Goal: Task Accomplishment & Management: Manage account settings

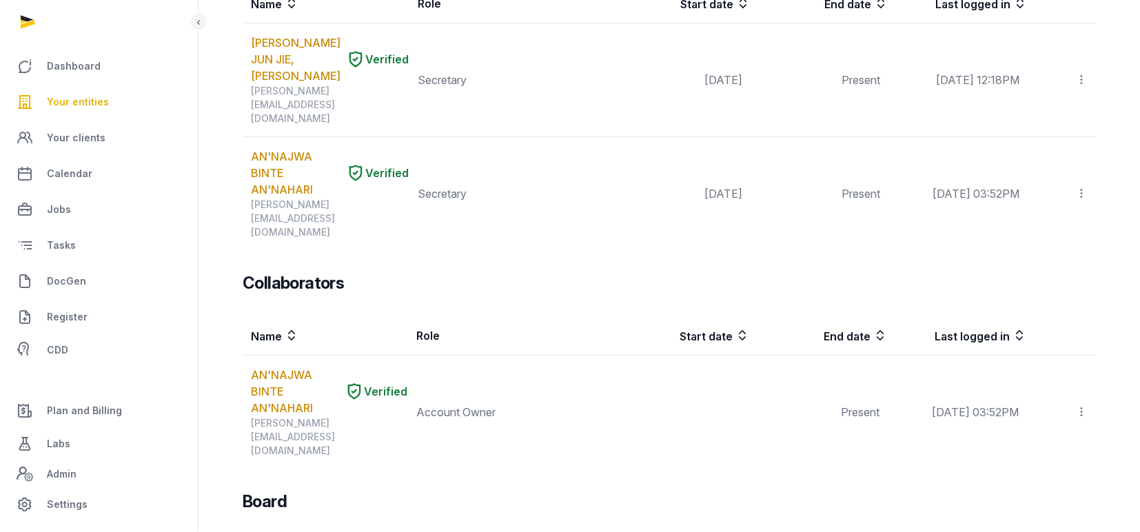
scroll to position [491, 0]
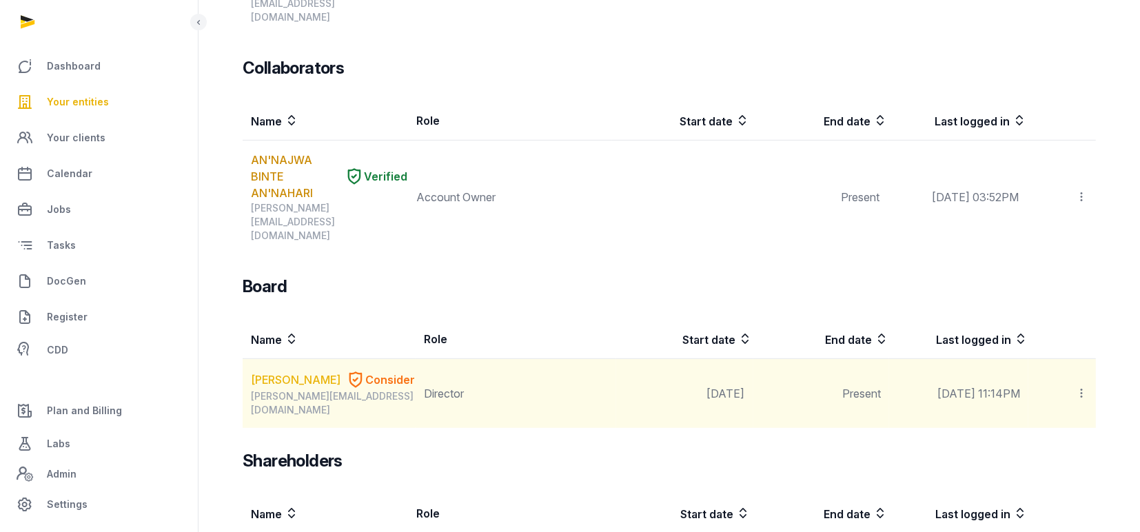
click at [275, 372] on link "[PERSON_NAME]" at bounding box center [296, 380] width 90 height 17
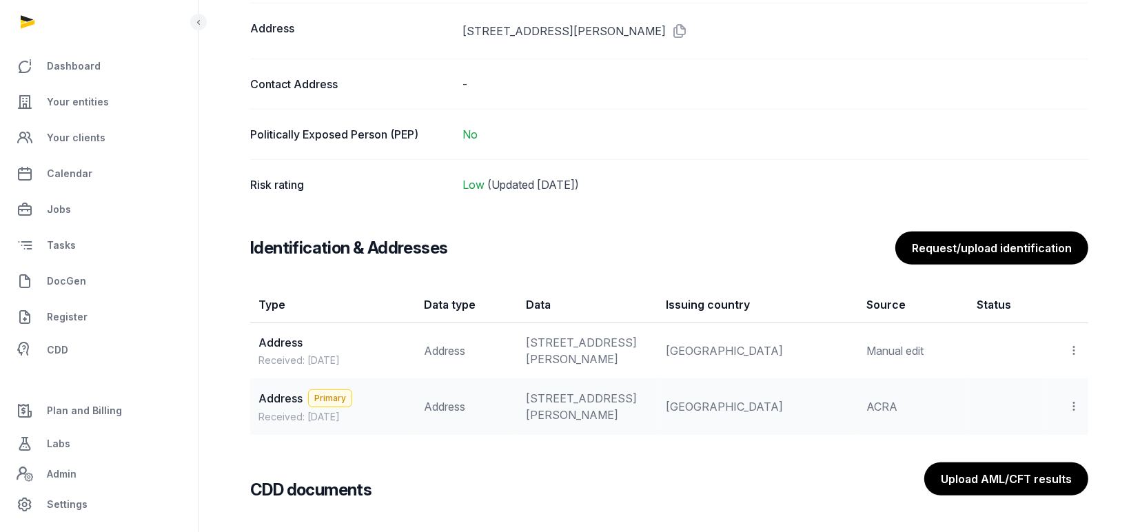
scroll to position [858, 0]
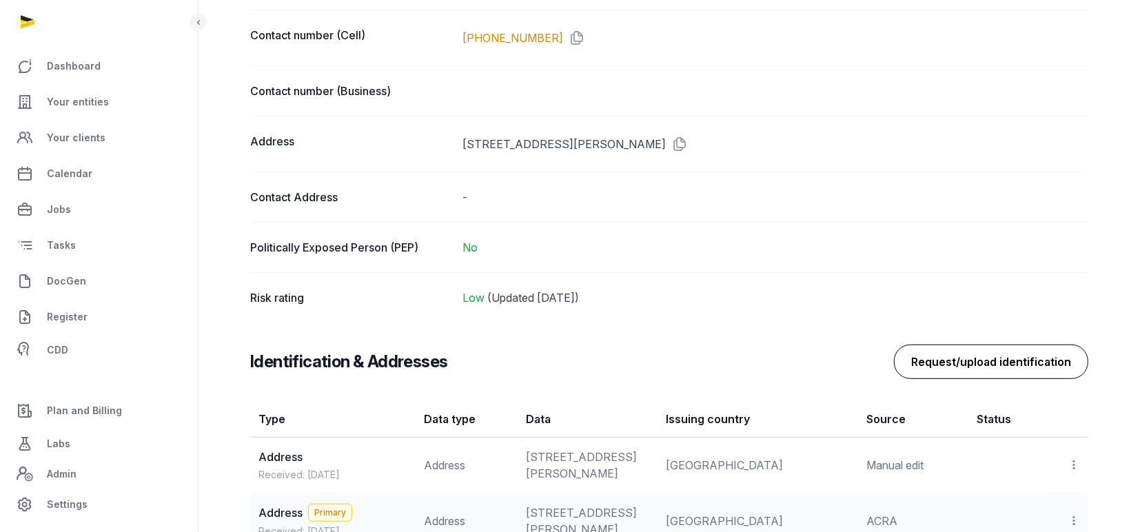
click at [978, 358] on button "Request/upload identification" at bounding box center [991, 362] width 194 height 34
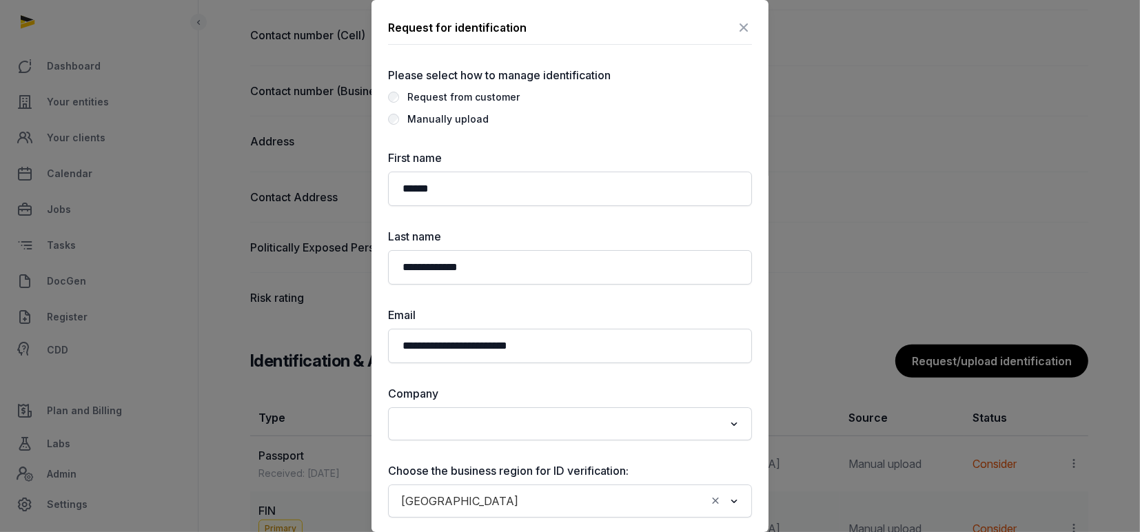
click at [427, 121] on div "Manually upload" at bounding box center [447, 119] width 81 height 17
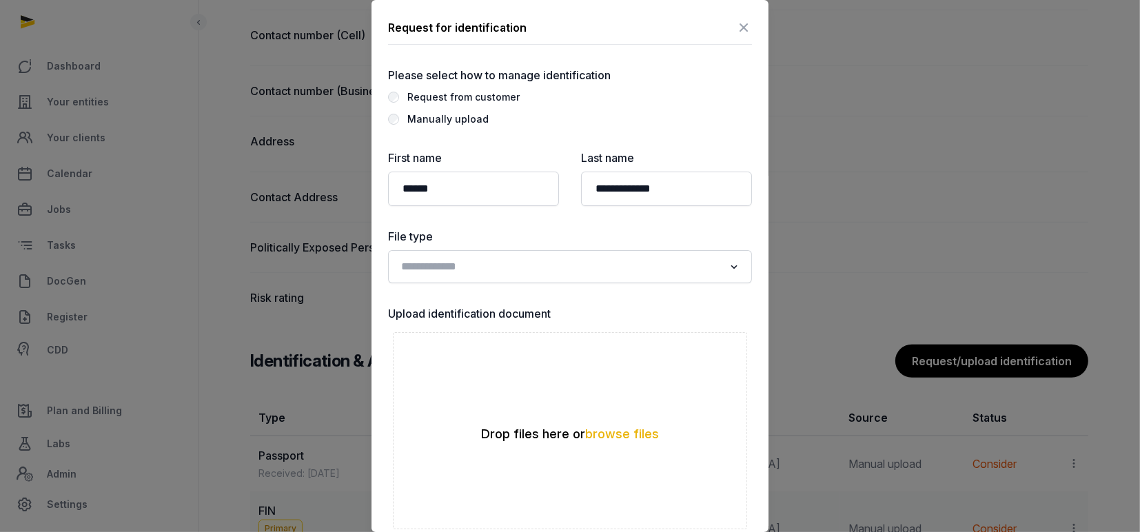
click at [498, 270] on input "Search for option" at bounding box center [559, 266] width 327 height 19
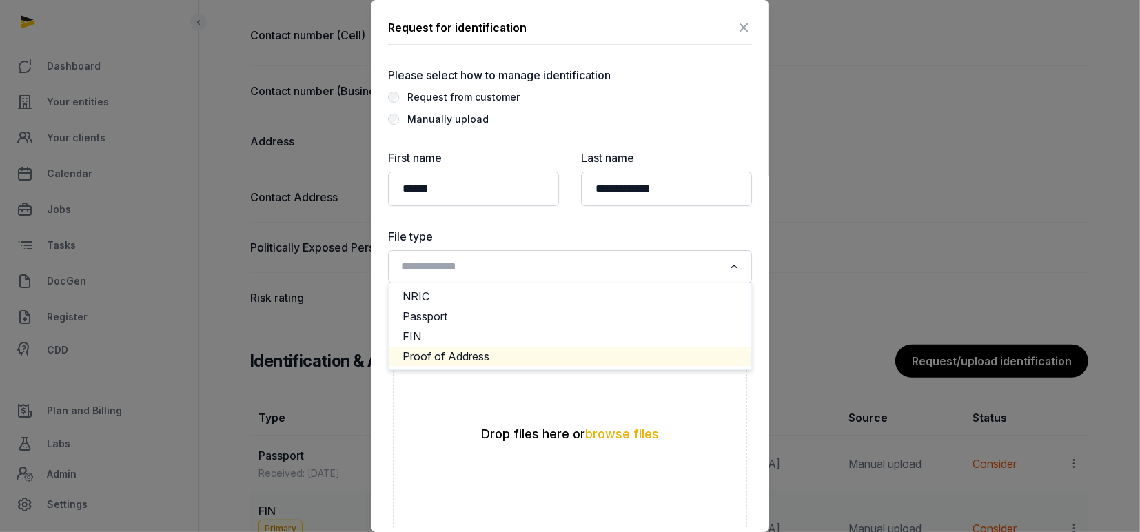
click at [441, 356] on li "Proof of Address" at bounding box center [570, 357] width 363 height 20
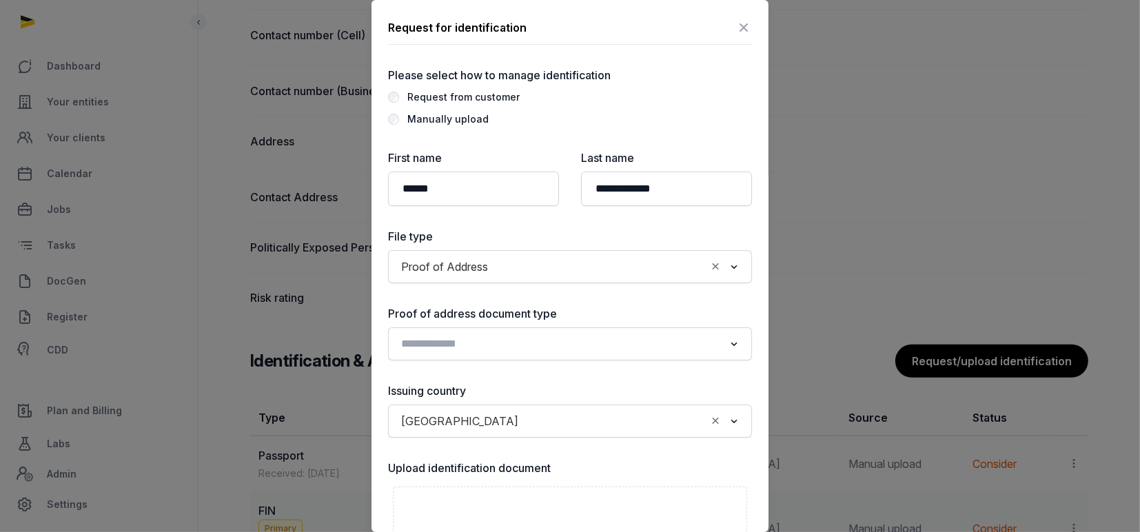
click at [469, 343] on input "Search for option" at bounding box center [559, 343] width 327 height 19
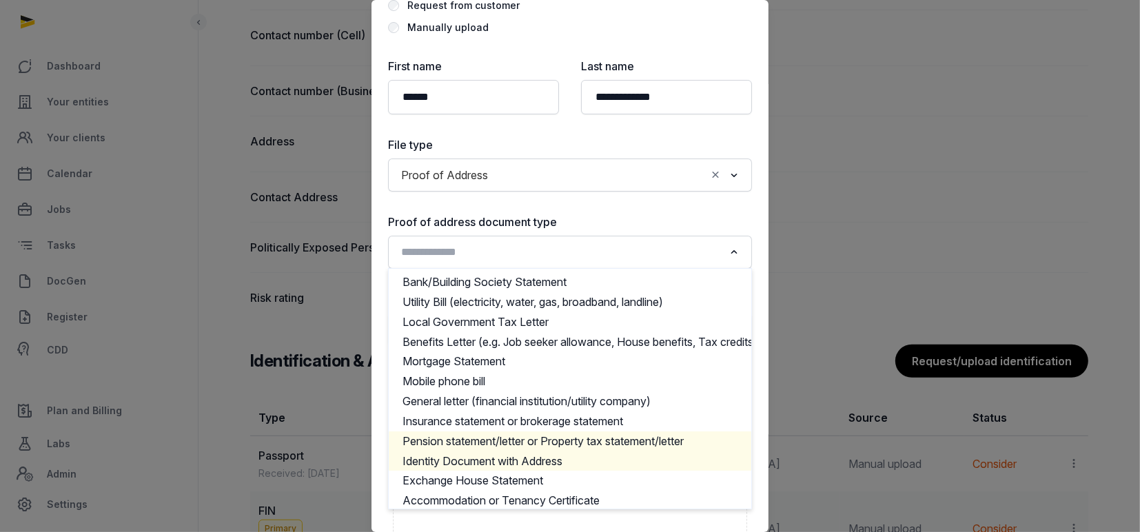
scroll to position [19, 0]
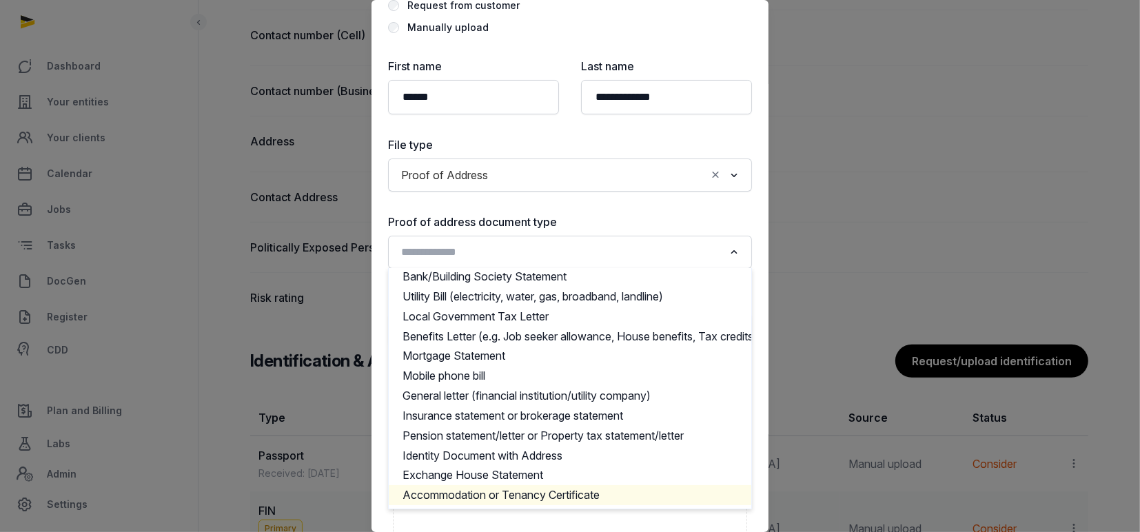
click at [479, 485] on li "Accommodation or Tenancy Certificate" at bounding box center [570, 495] width 363 height 20
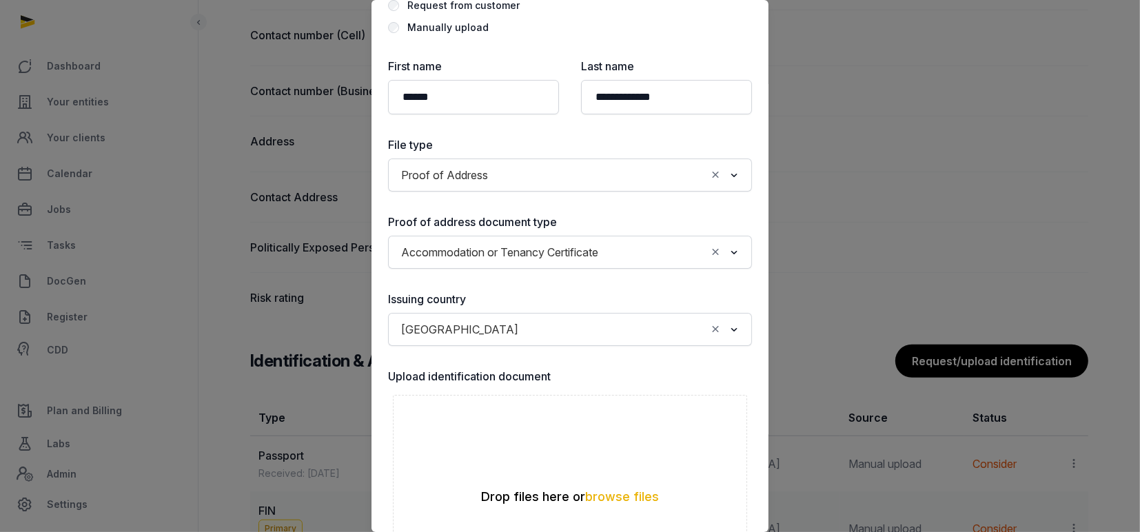
scroll to position [276, 0]
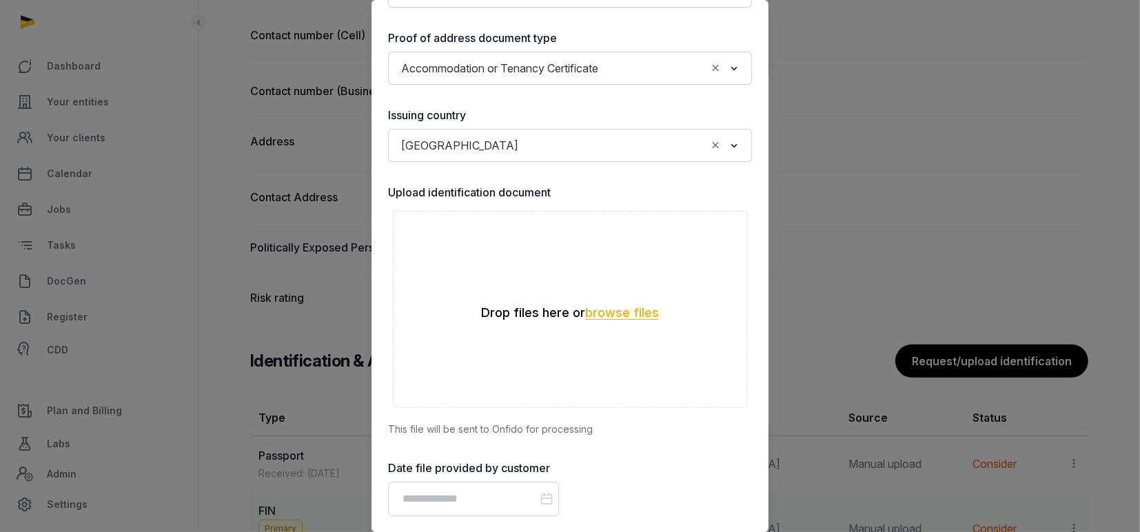
click at [611, 307] on button "browse files" at bounding box center [622, 313] width 74 height 13
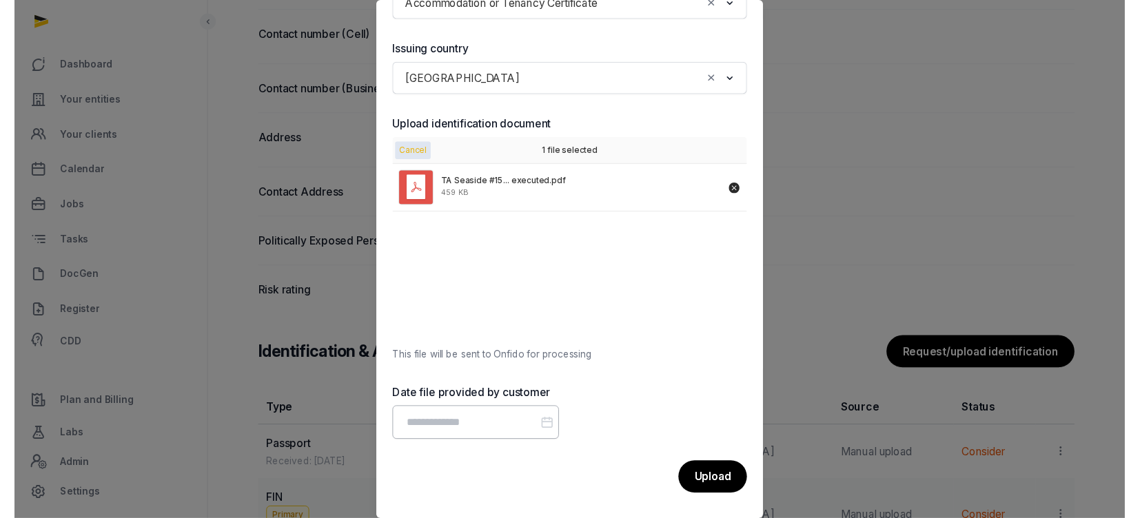
scroll to position [342, 0]
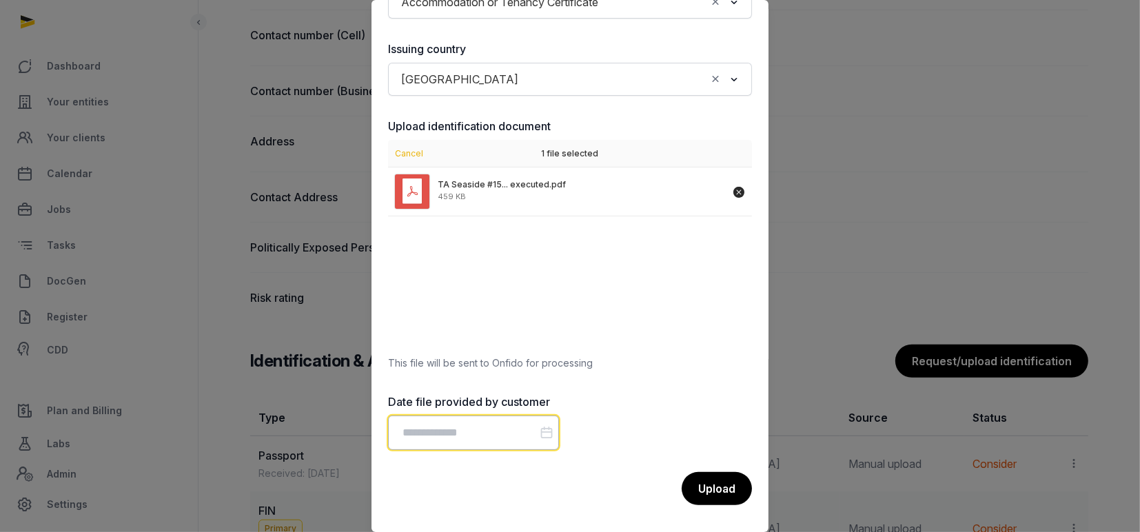
click at [474, 432] on input "Datepicker input" at bounding box center [473, 433] width 171 height 34
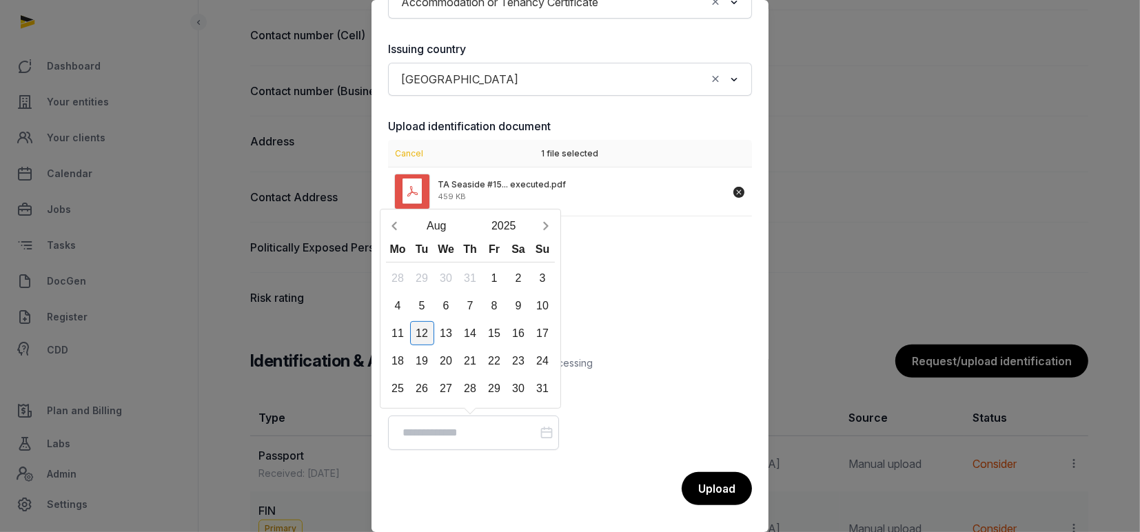
click at [430, 328] on div "12" at bounding box center [422, 333] width 24 height 24
type input "**********"
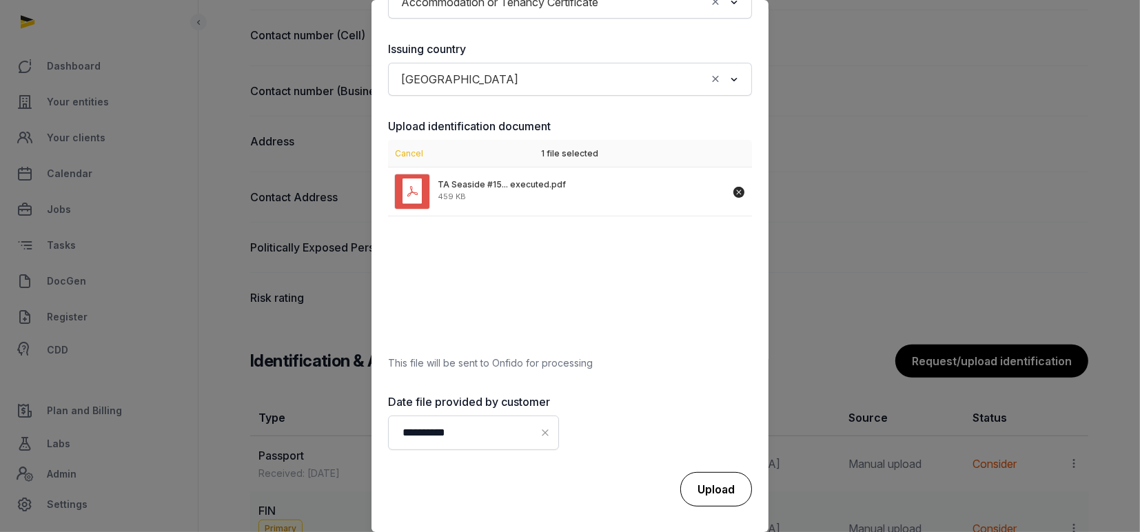
click at [711, 484] on div "Upload" at bounding box center [717, 489] width 72 height 34
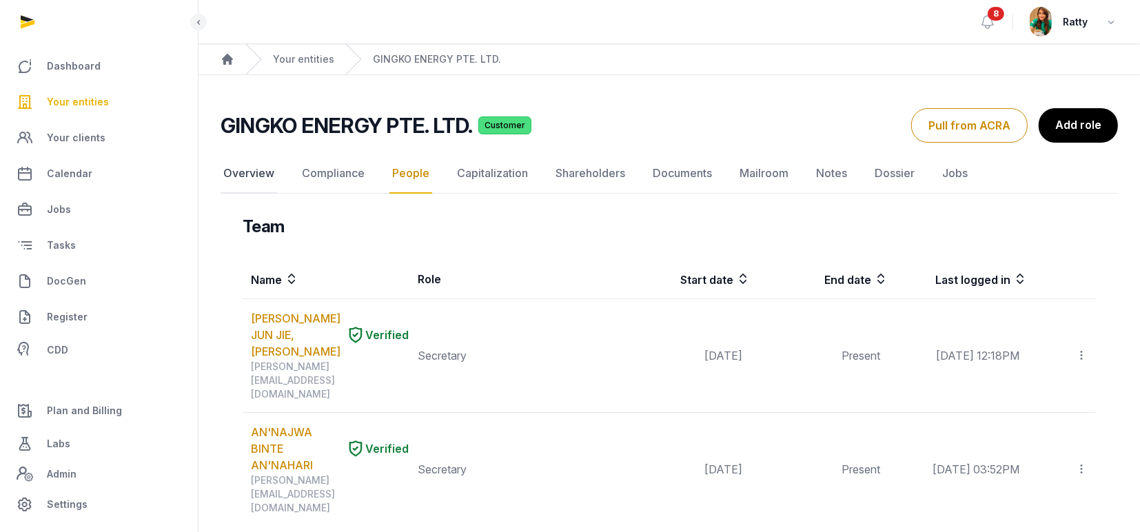
click at [267, 170] on link "Overview" at bounding box center [249, 174] width 57 height 40
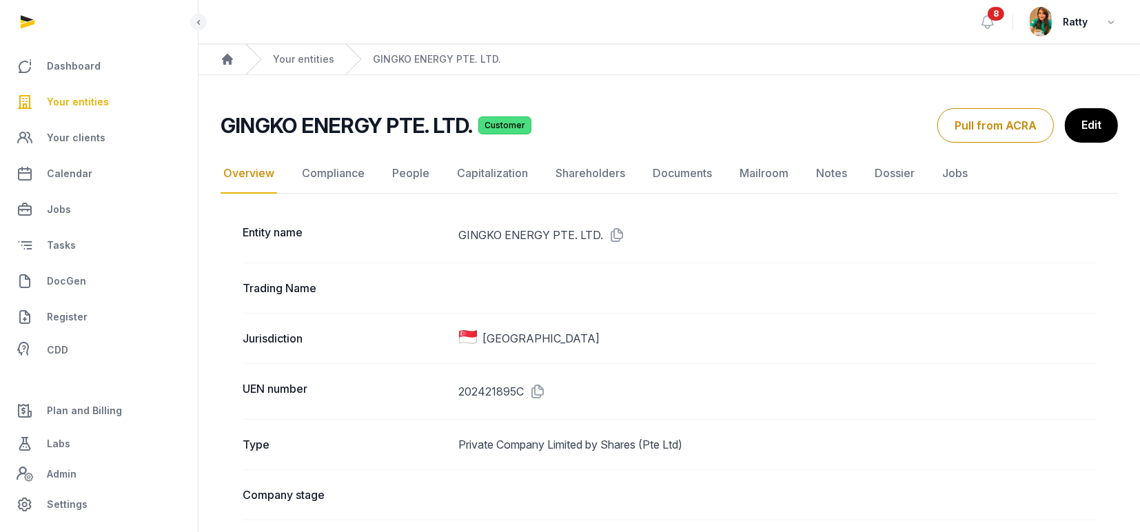
click at [536, 387] on icon at bounding box center [536, 392] width 22 height 22
click at [683, 173] on link "Documents" at bounding box center [682, 174] width 65 height 40
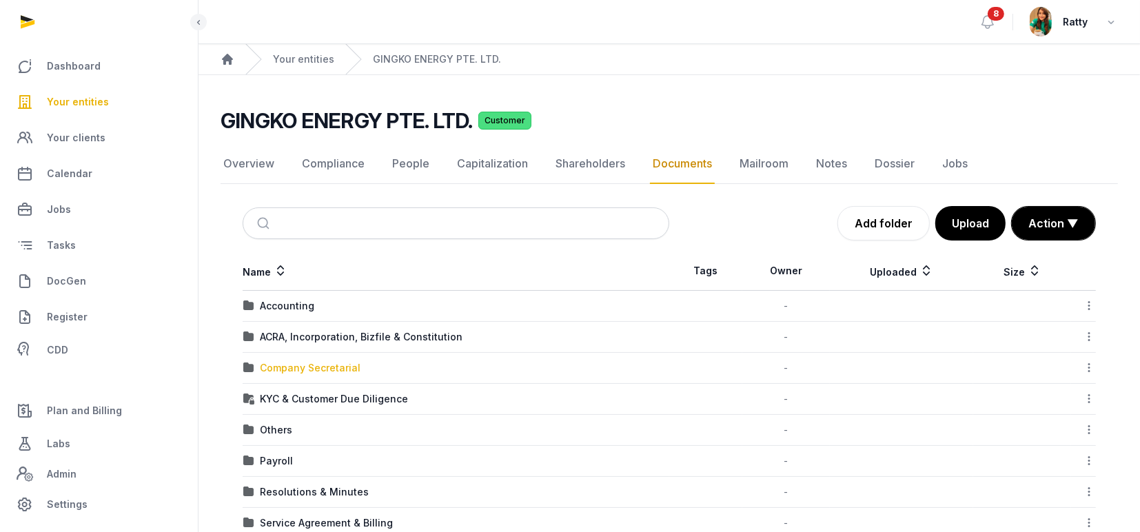
click at [301, 362] on div "Company Secretarial" at bounding box center [310, 368] width 101 height 14
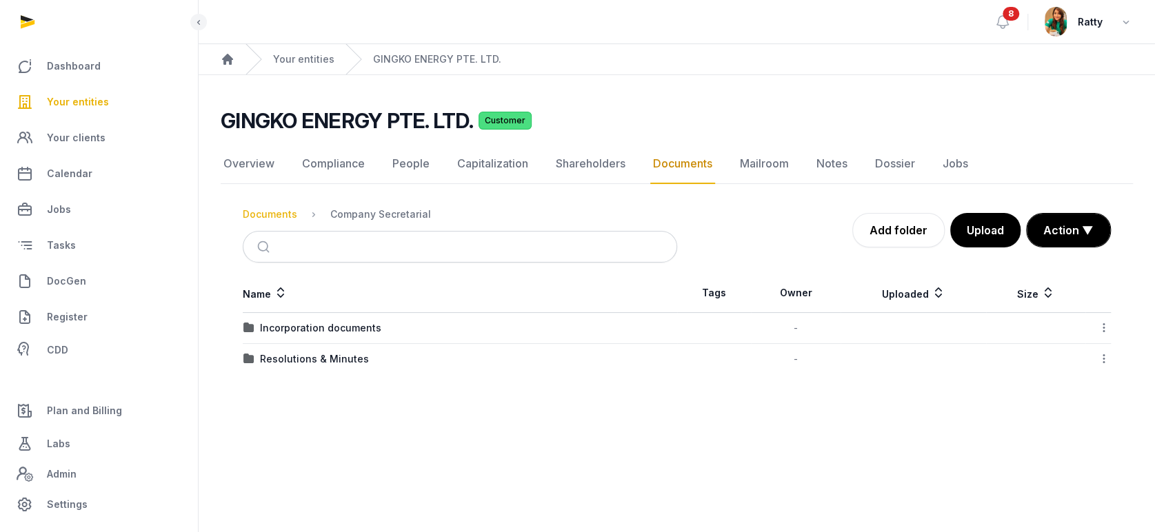
click at [274, 214] on div "Documents" at bounding box center [270, 215] width 54 height 14
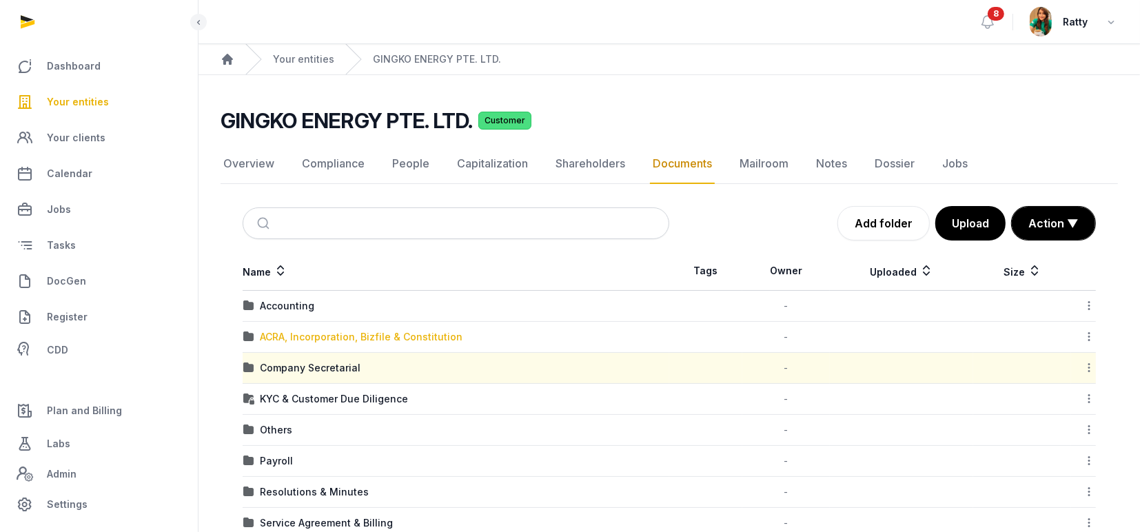
click at [274, 334] on div "ACRA, Incorporation, Bizfile & Constitution" at bounding box center [361, 337] width 203 height 14
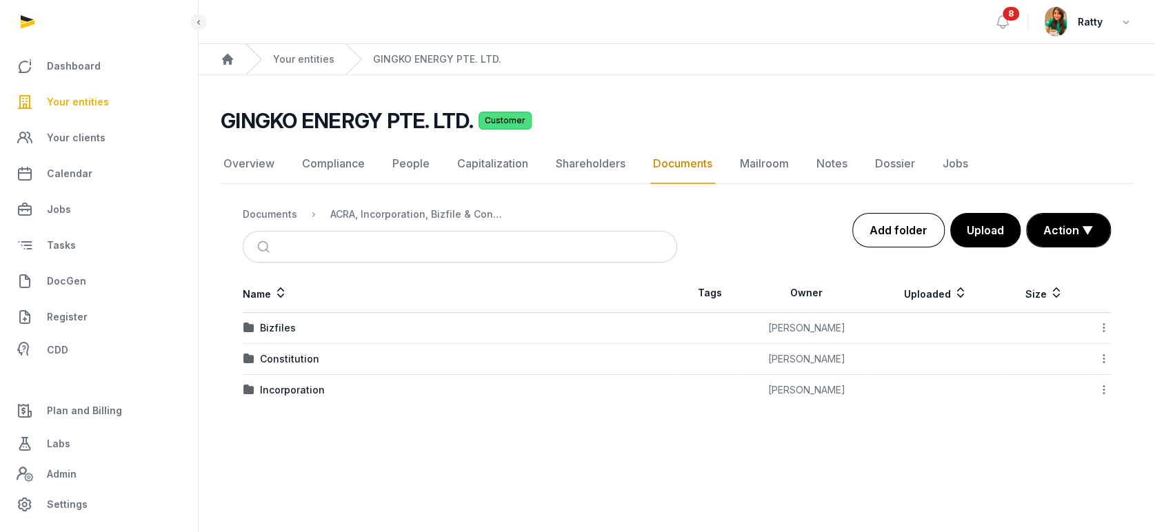
click at [905, 232] on link "Add folder" at bounding box center [898, 230] width 92 height 34
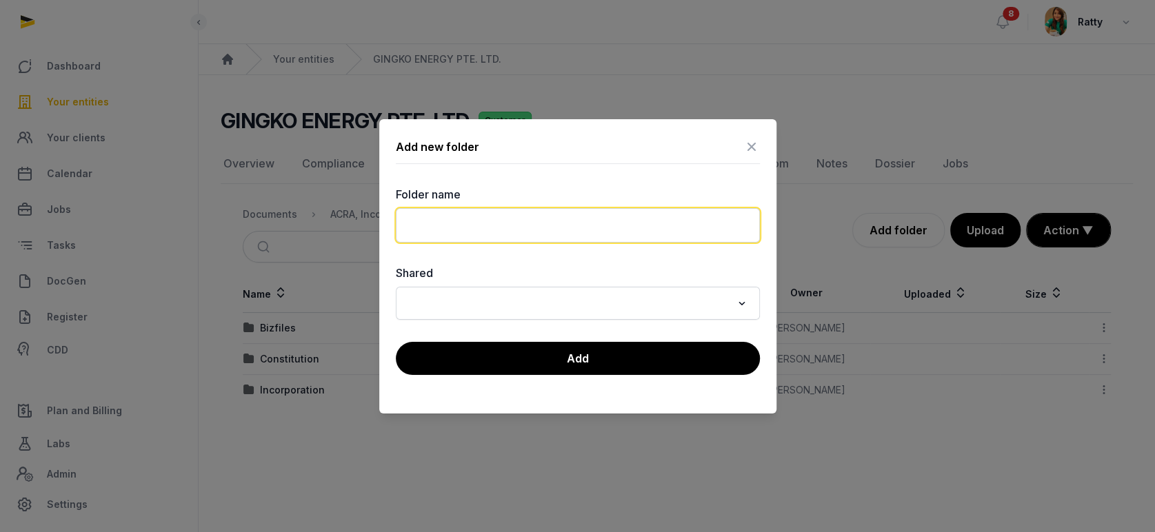
click at [489, 223] on input "text" at bounding box center [578, 225] width 364 height 34
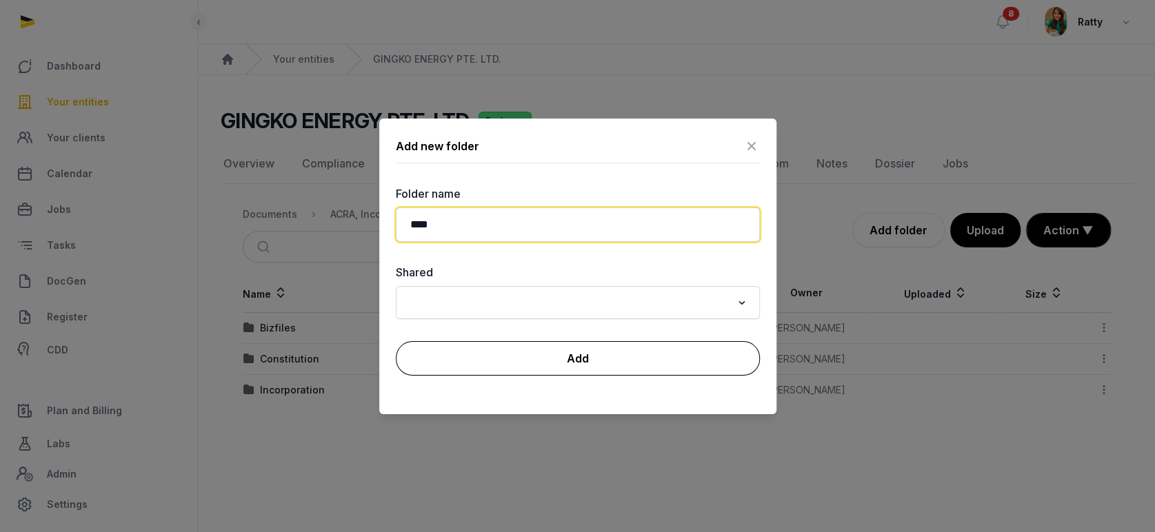
type input "****"
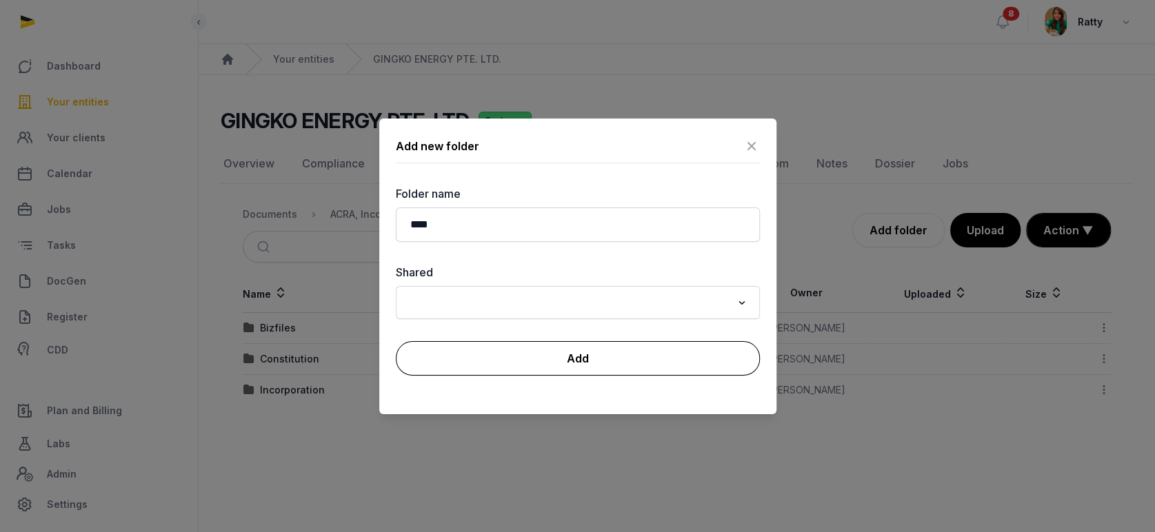
click at [550, 363] on button "Add" at bounding box center [578, 358] width 364 height 34
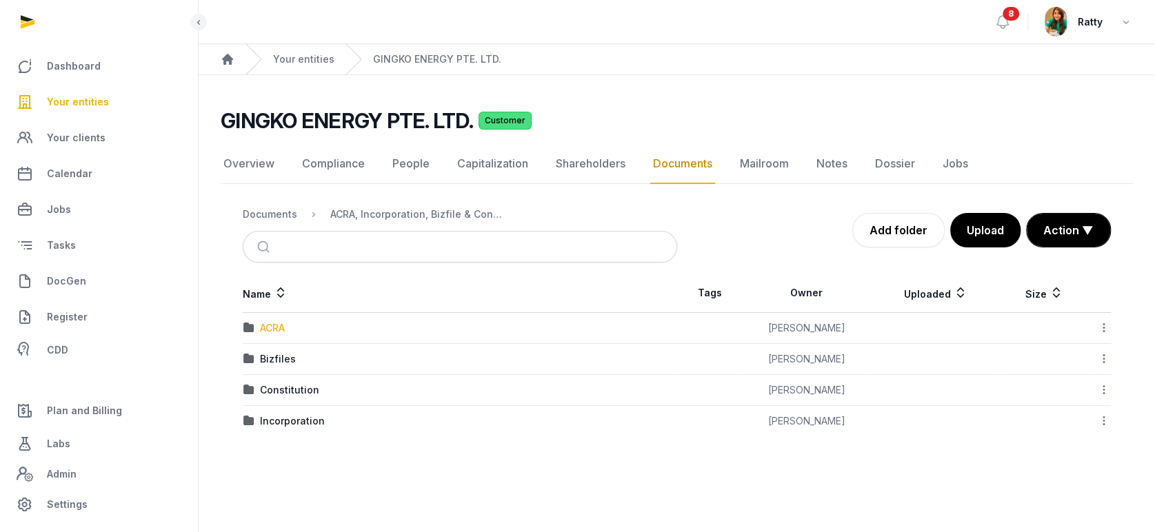
click at [273, 324] on div "ACRA" at bounding box center [272, 328] width 25 height 14
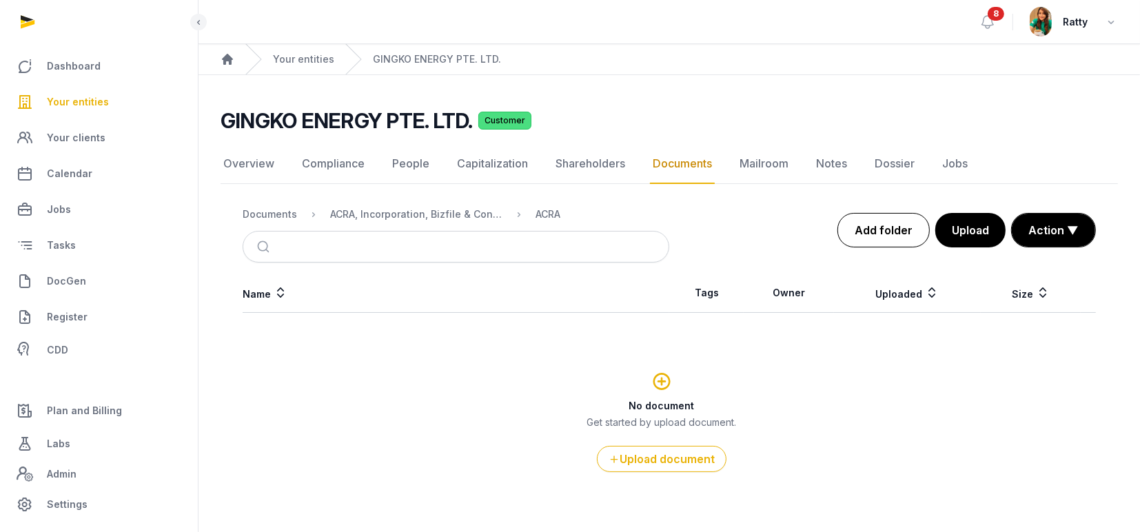
click at [899, 236] on link "Add folder" at bounding box center [884, 230] width 92 height 34
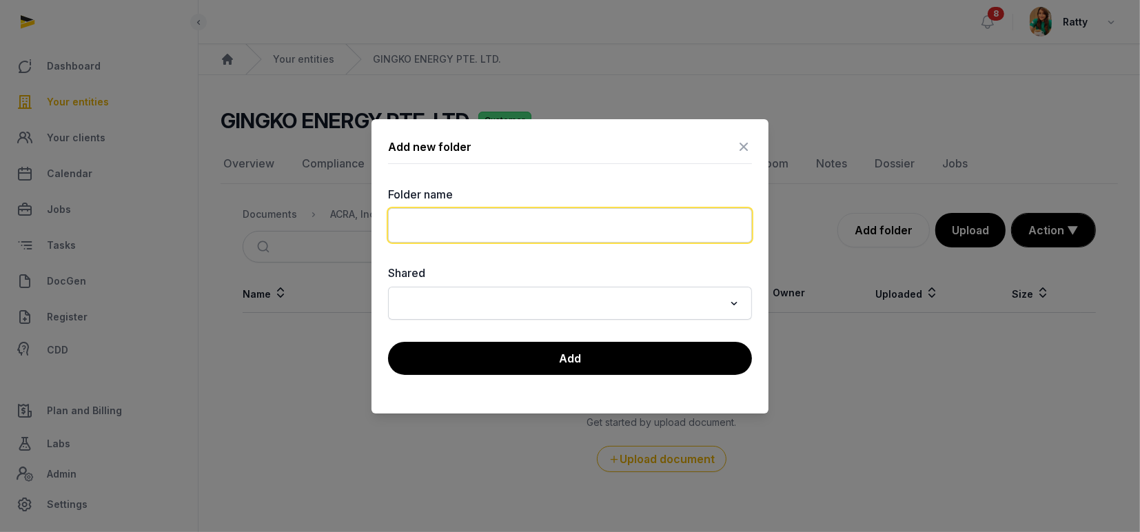
click at [547, 227] on input "text" at bounding box center [570, 225] width 364 height 34
type input "*"
click at [560, 223] on input "**********" at bounding box center [570, 225] width 364 height 34
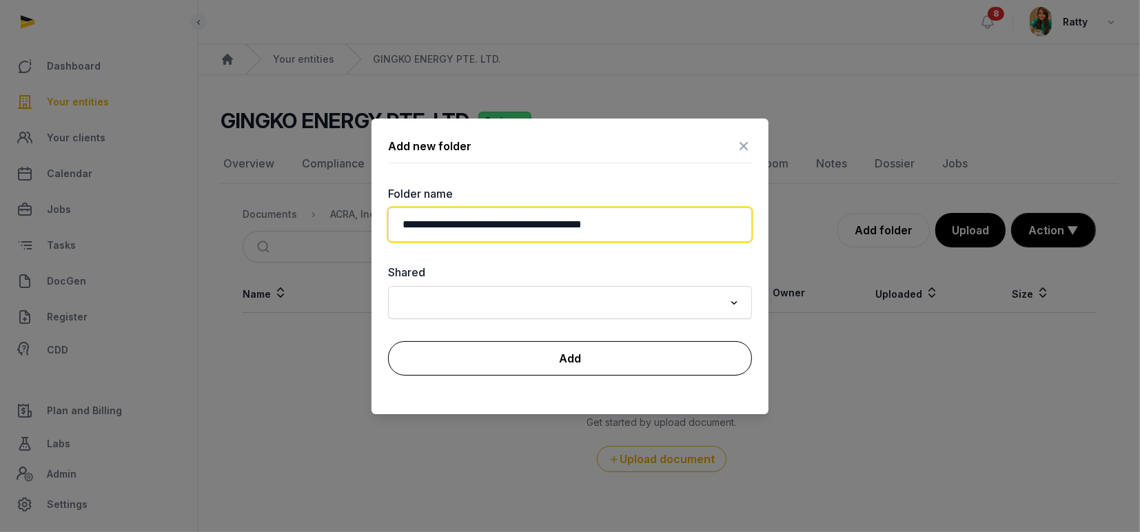
type input "**********"
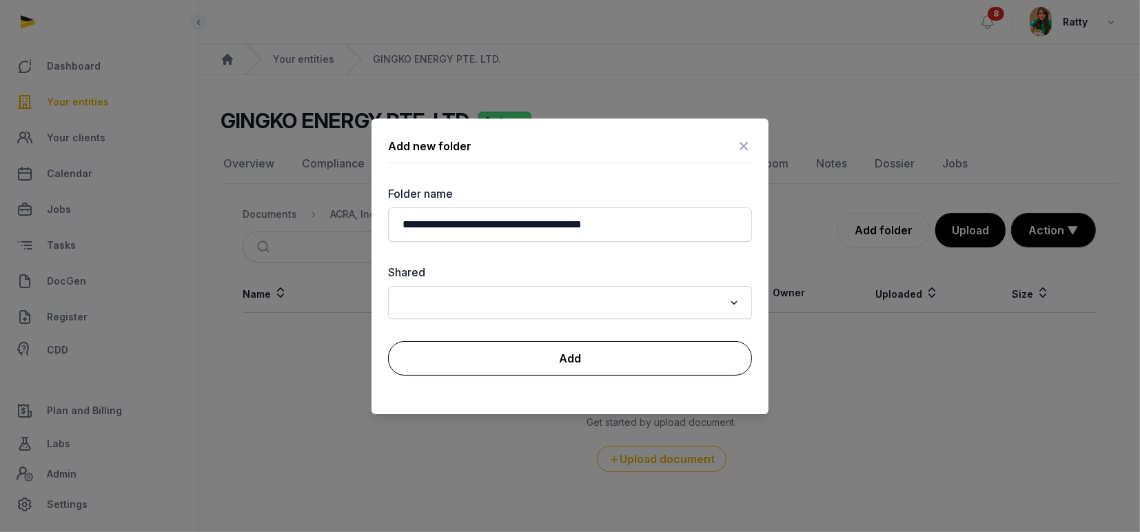
click at [598, 350] on button "Add" at bounding box center [570, 358] width 364 height 34
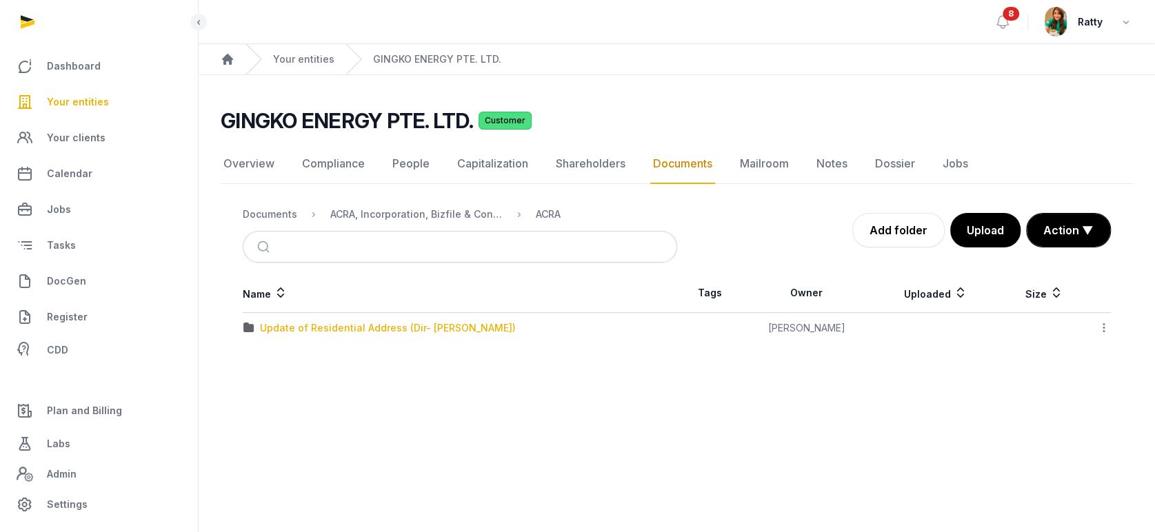
click at [296, 328] on div "Update of Residential Address (Dir- [PERSON_NAME])" at bounding box center [388, 328] width 256 height 14
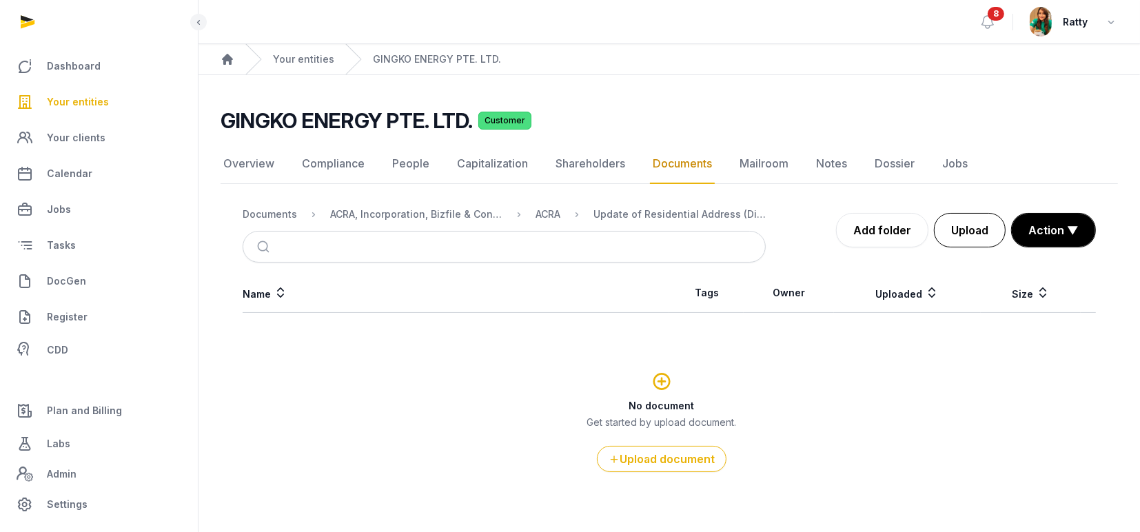
click at [957, 235] on button "Upload" at bounding box center [970, 230] width 72 height 34
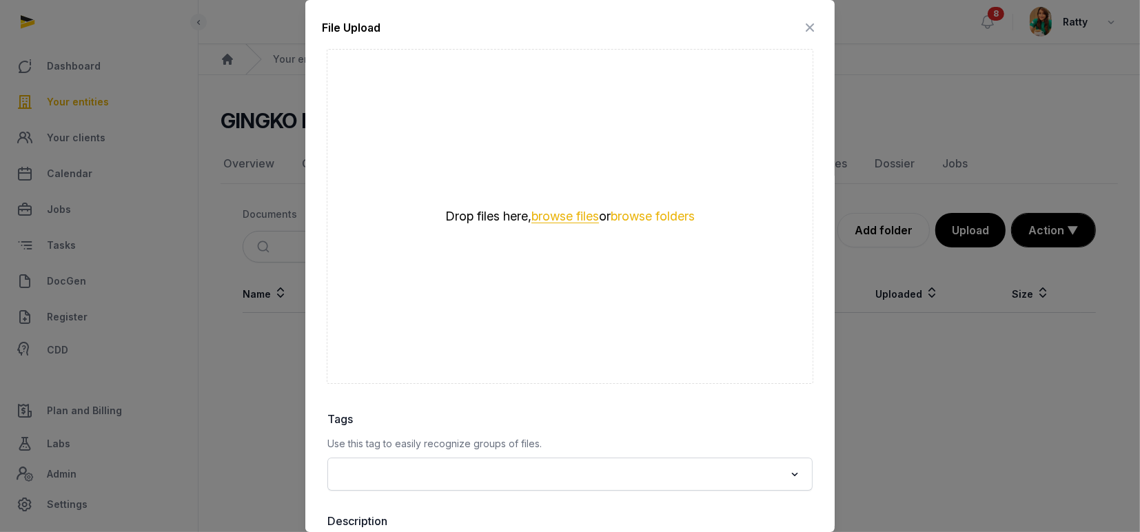
click at [541, 214] on button "browse files" at bounding box center [566, 216] width 68 height 13
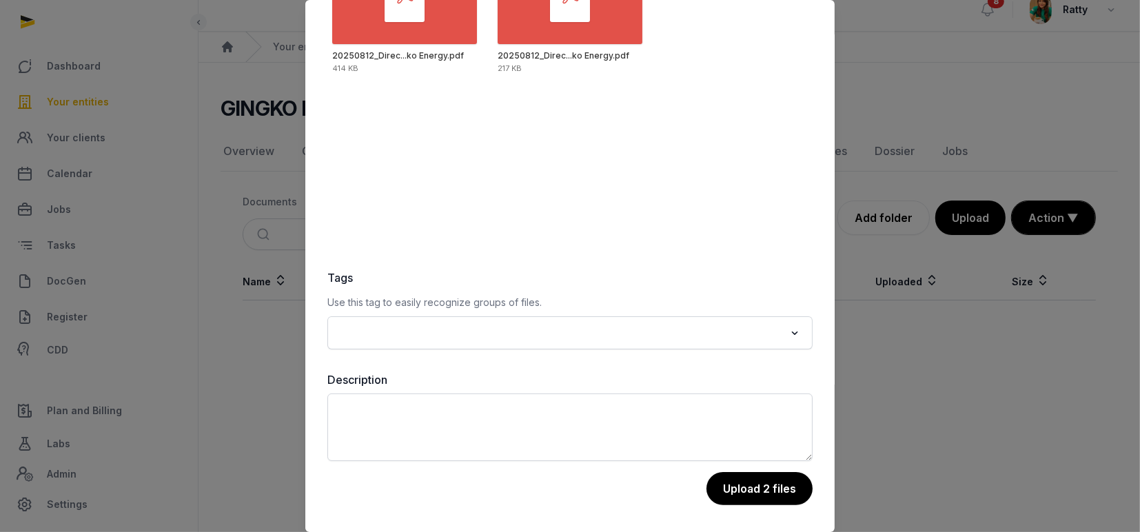
scroll to position [22, 0]
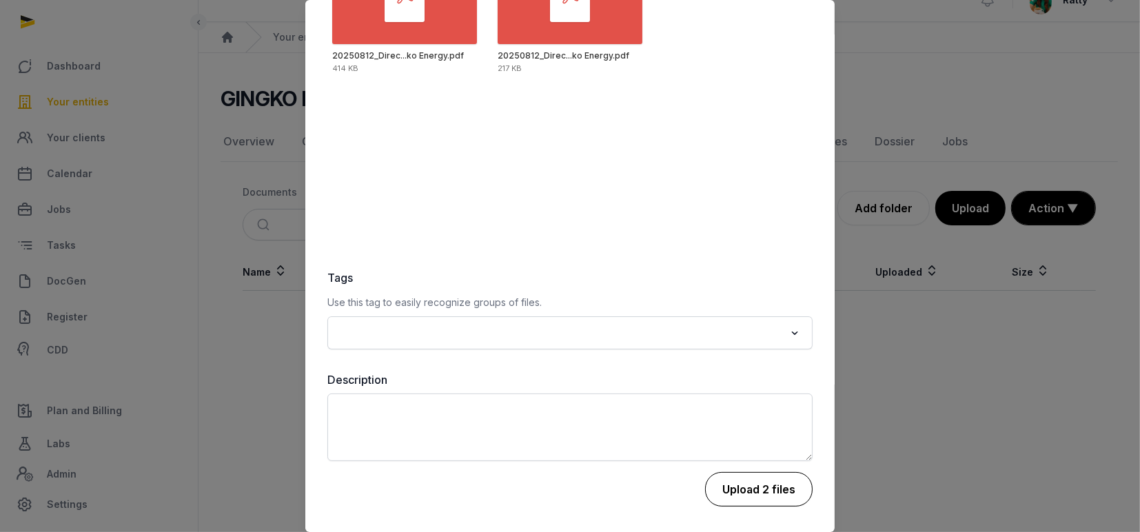
click at [734, 494] on button "Upload 2 files" at bounding box center [759, 489] width 108 height 34
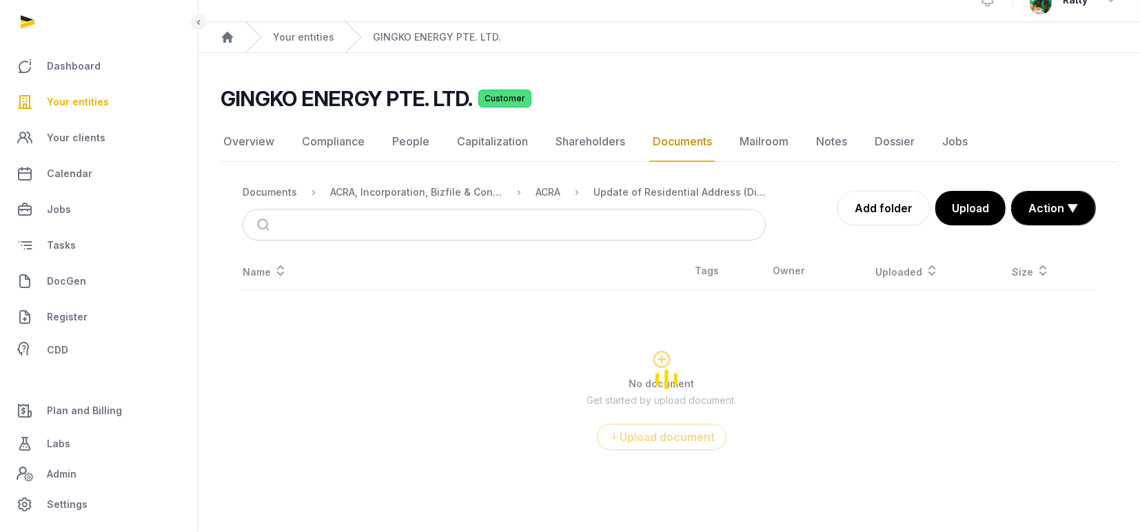
scroll to position [0, 0]
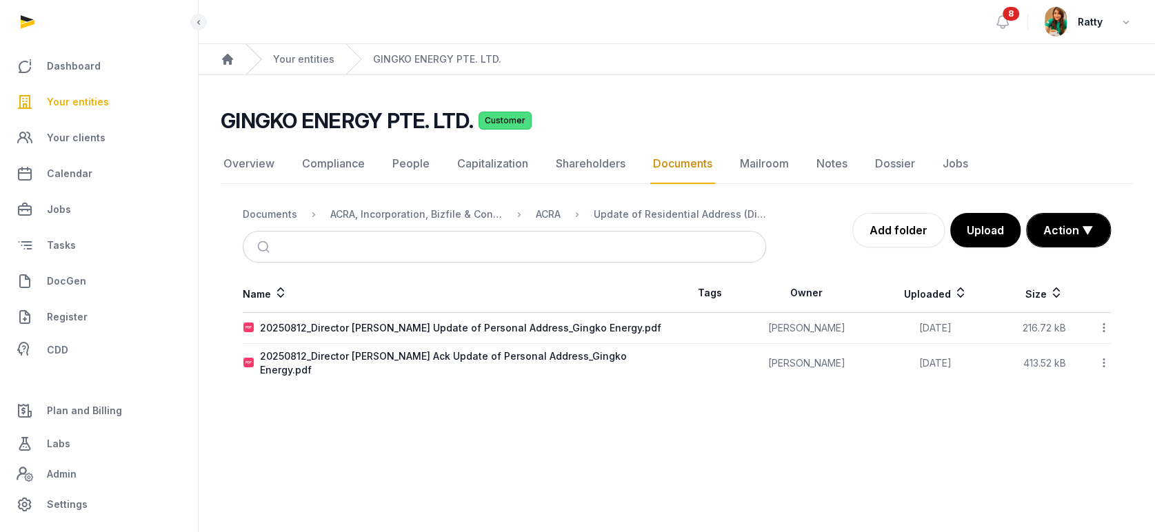
click at [1105, 328] on icon at bounding box center [1104, 328] width 12 height 14
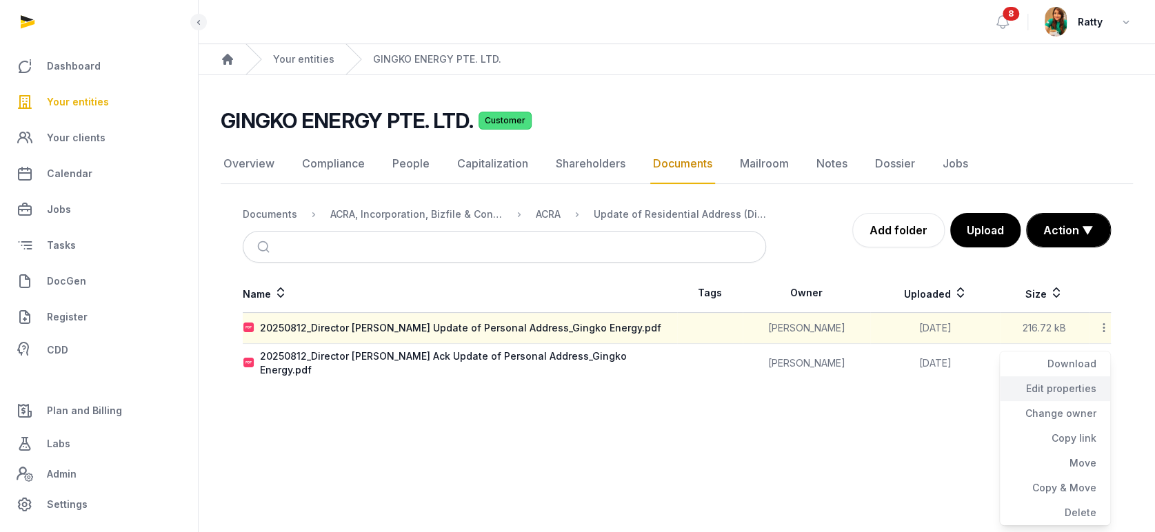
click at [1058, 401] on div "Edit properties" at bounding box center [1055, 413] width 110 height 25
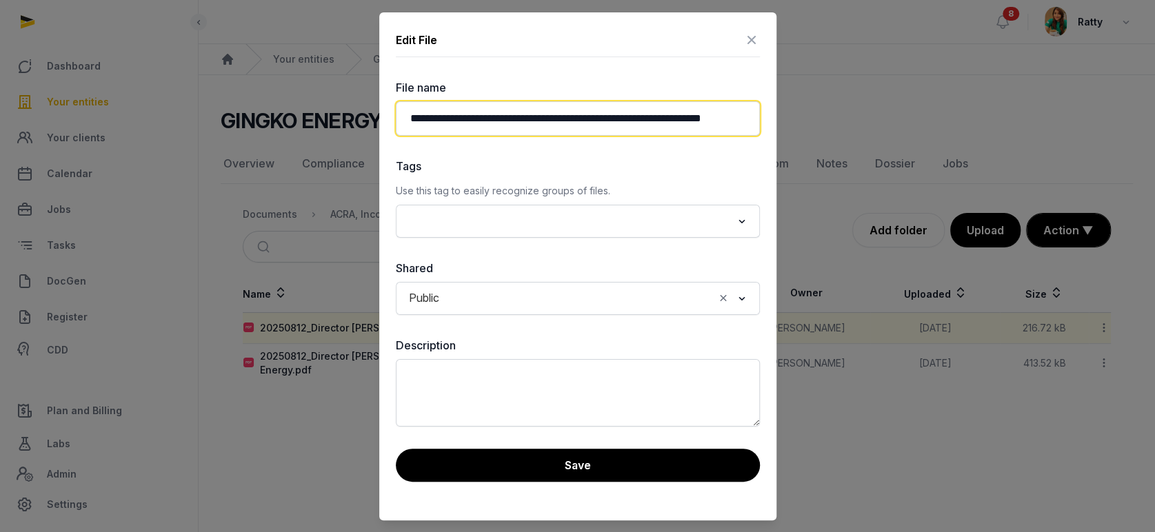
click at [551, 119] on input "**********" at bounding box center [578, 118] width 364 height 34
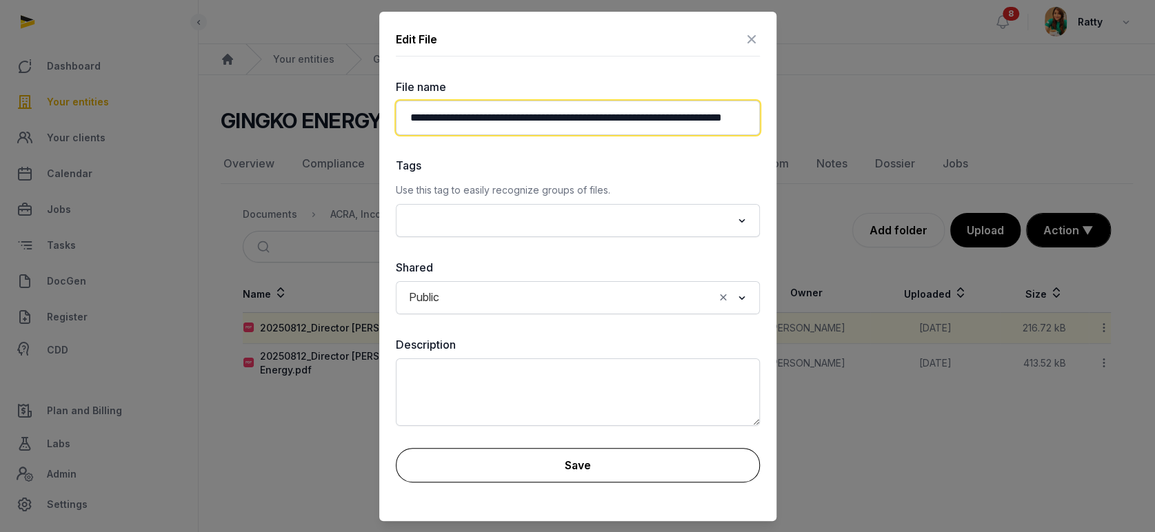
type input "**********"
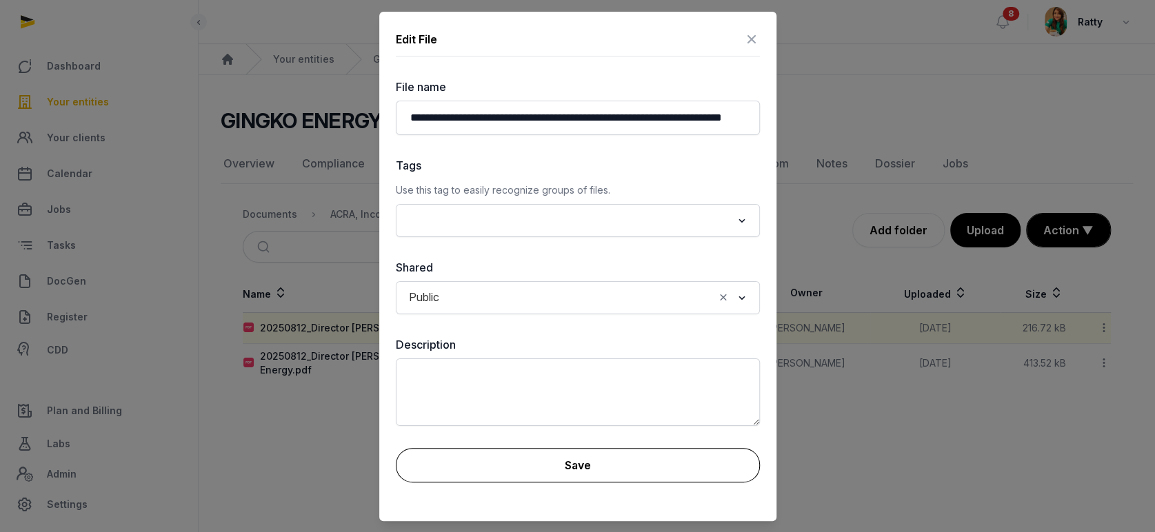
click at [546, 454] on button "Save" at bounding box center [578, 465] width 364 height 34
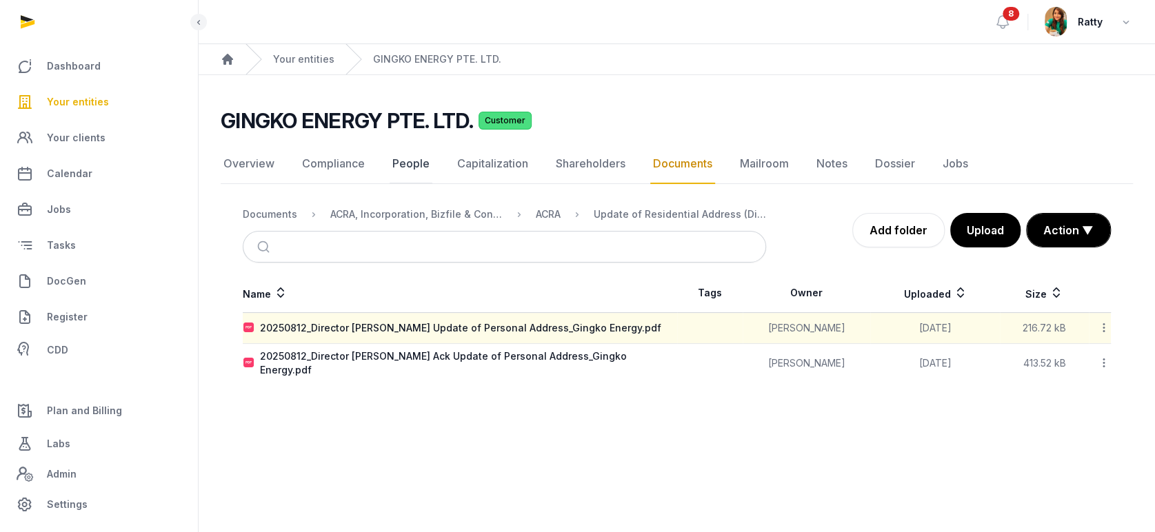
click at [396, 168] on link "People" at bounding box center [411, 164] width 43 height 40
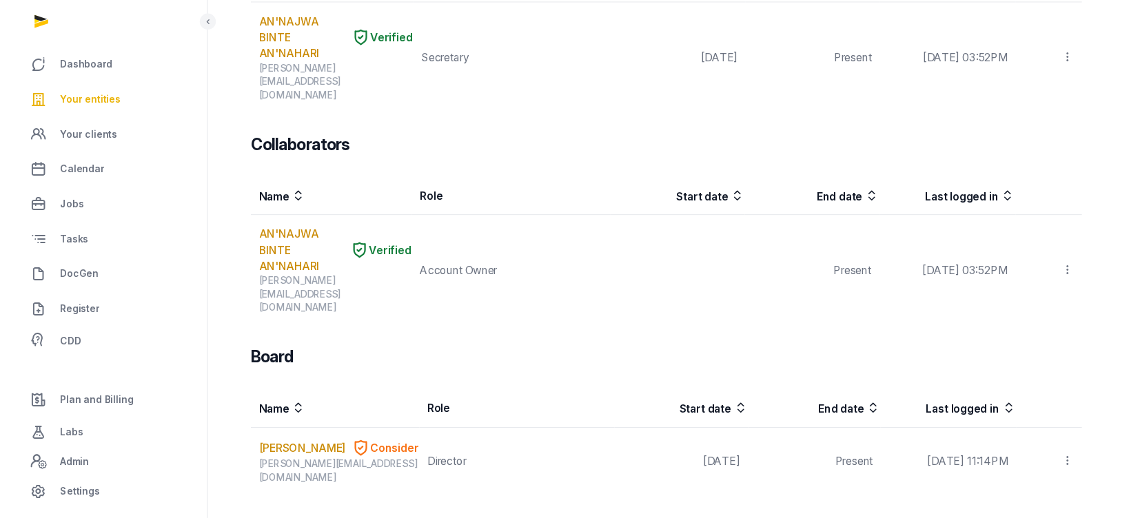
scroll to position [491, 0]
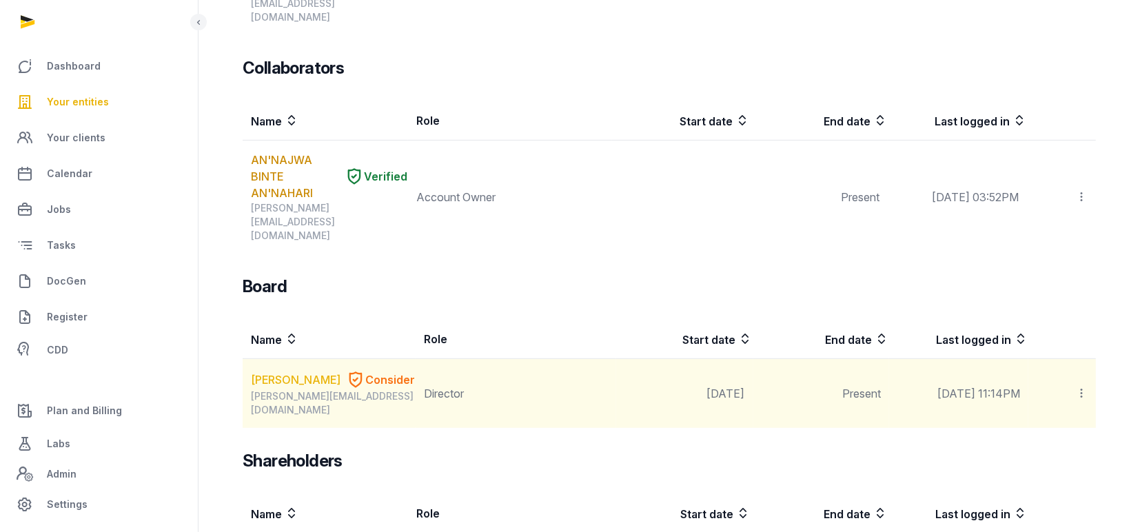
click at [276, 372] on link "[PERSON_NAME]" at bounding box center [296, 380] width 90 height 17
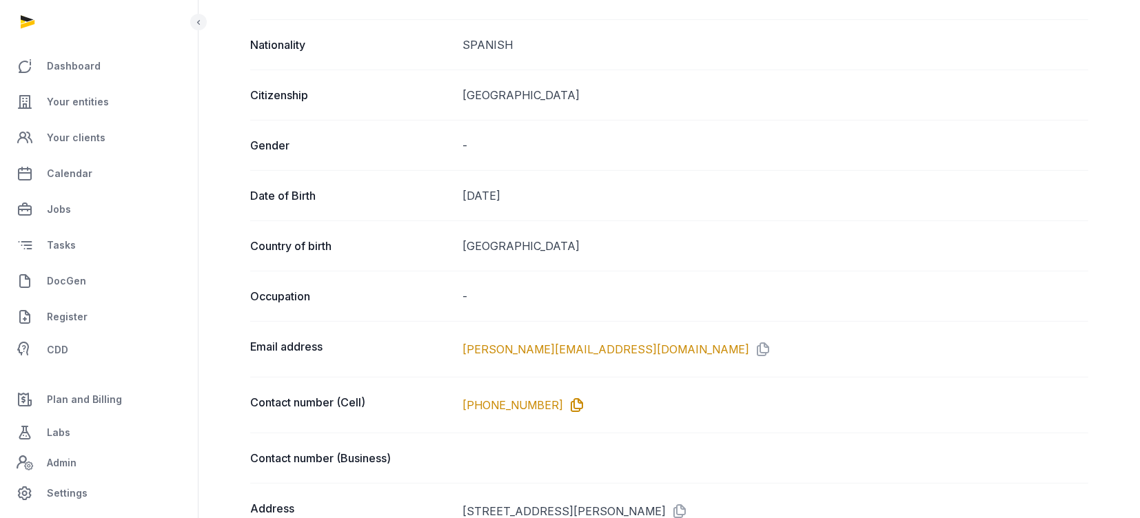
click at [563, 402] on icon at bounding box center [574, 405] width 22 height 22
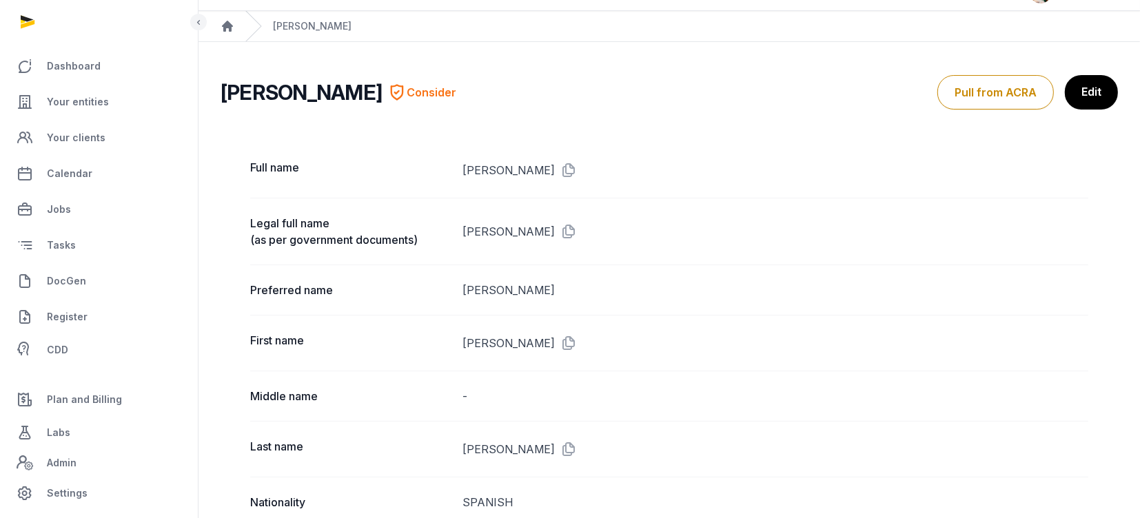
scroll to position [31, 0]
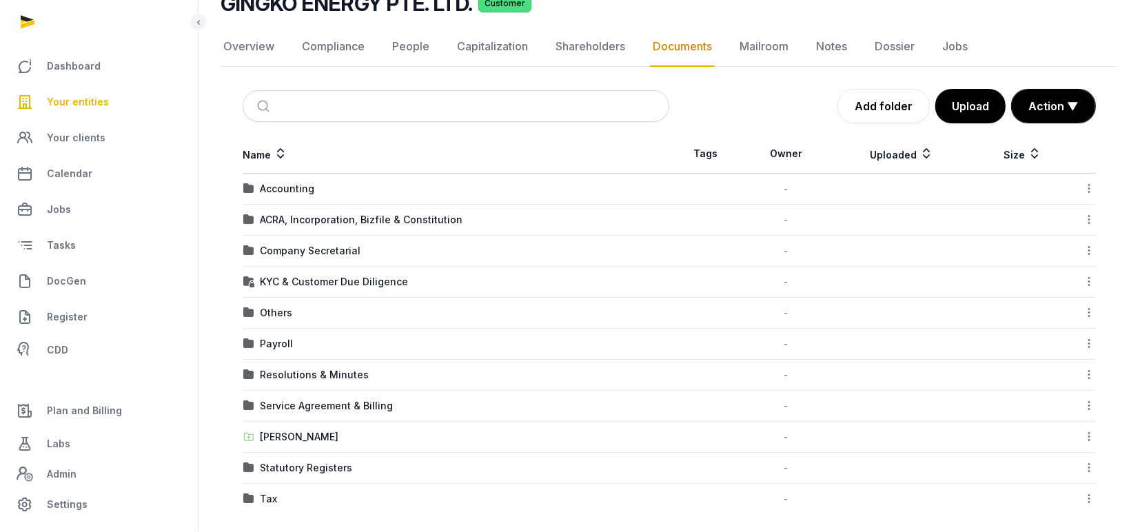
scroll to position [125, 0]
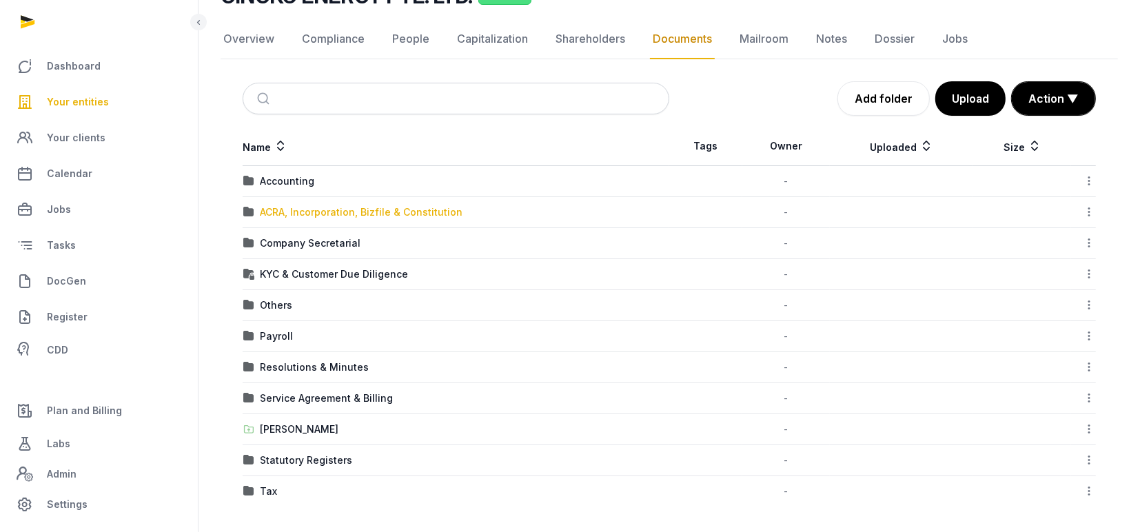
click at [317, 208] on div "ACRA, Incorporation, Bizfile & Constitution" at bounding box center [361, 212] width 203 height 14
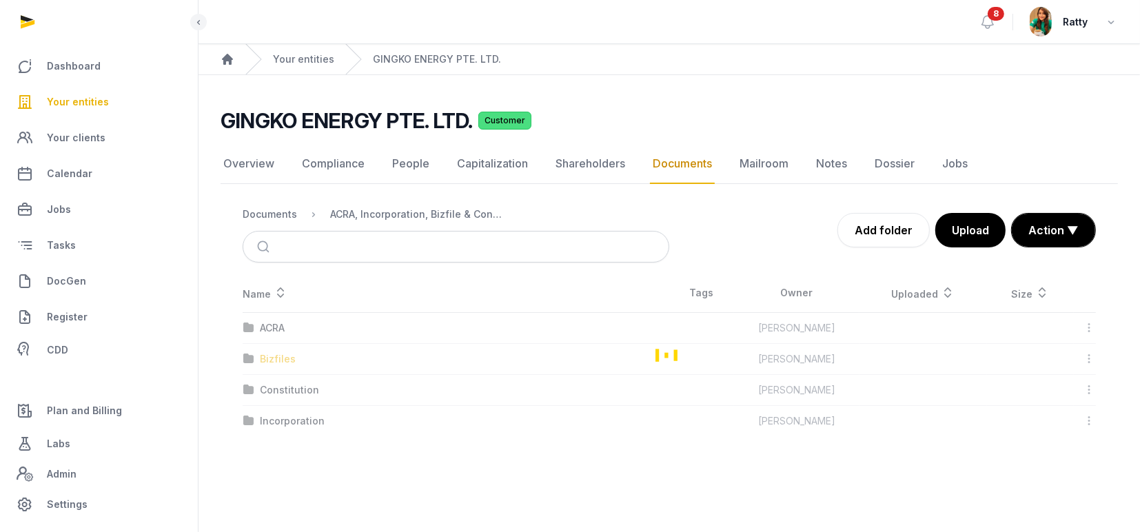
scroll to position [0, 0]
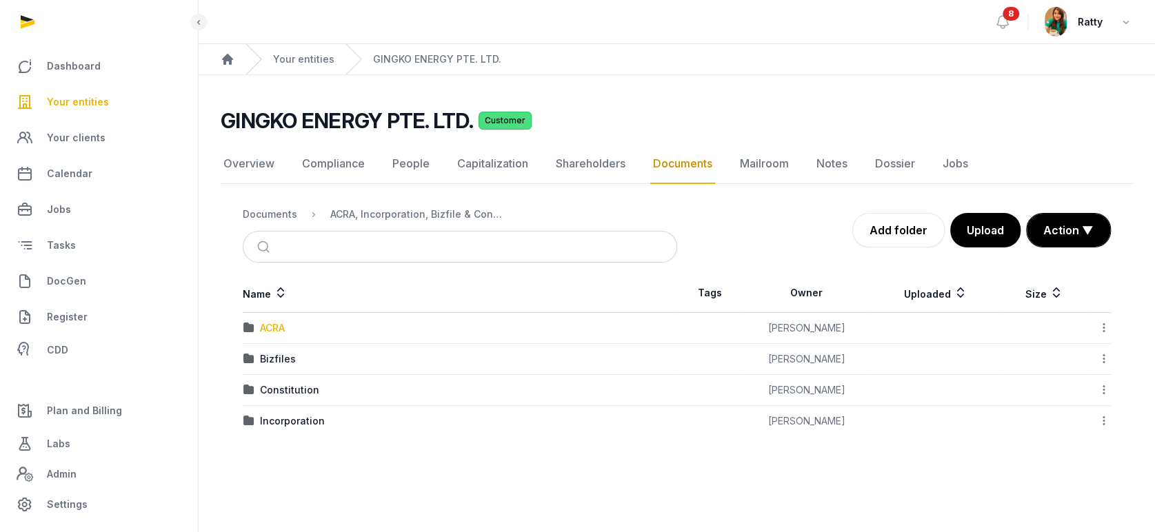
click at [268, 330] on div "ACRA" at bounding box center [272, 328] width 25 height 14
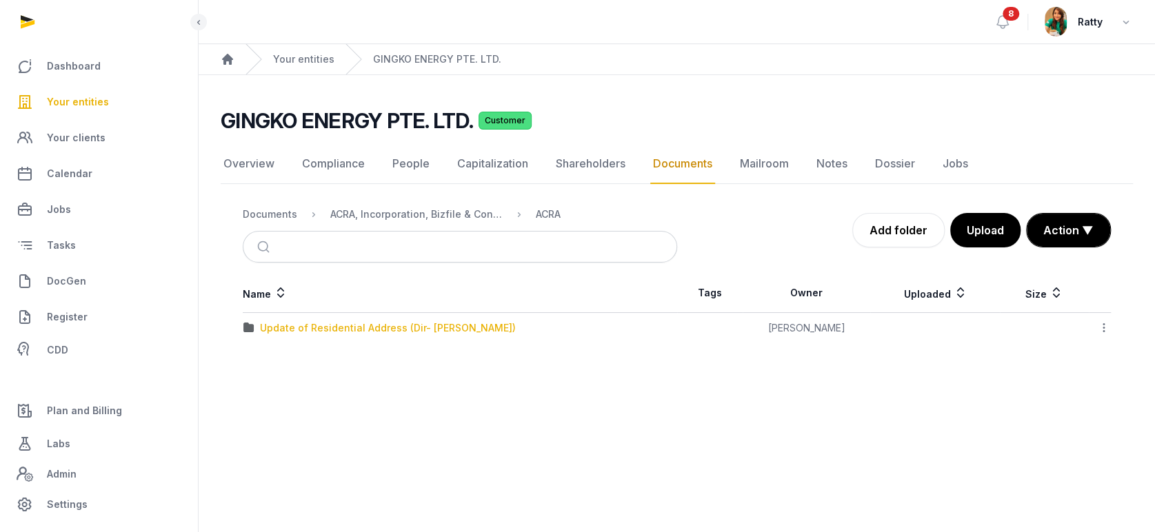
click at [381, 327] on div "Update of Residential Address (Dir- [PERSON_NAME])" at bounding box center [388, 328] width 256 height 14
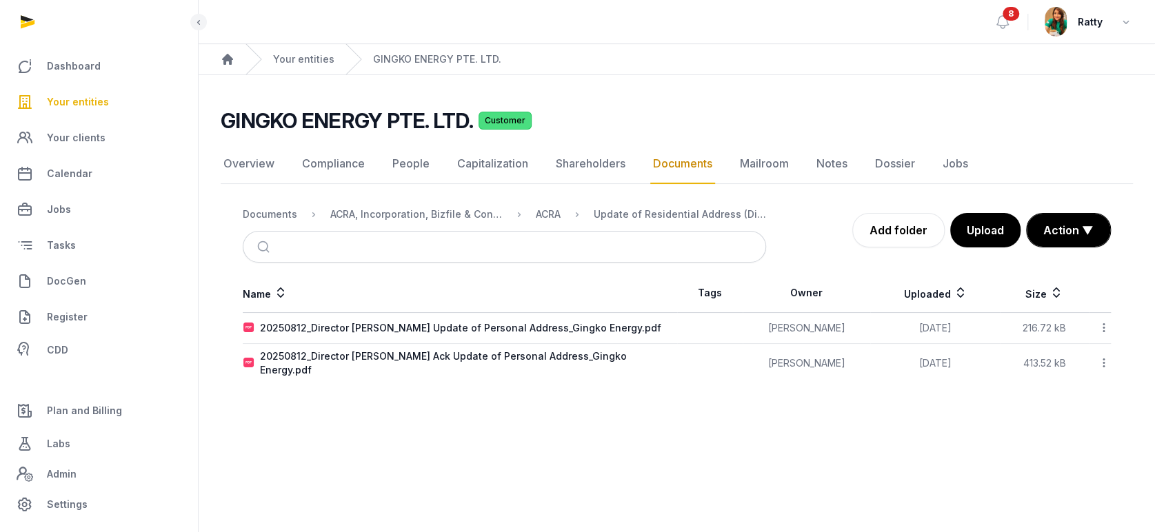
click at [1103, 327] on icon at bounding box center [1104, 328] width 12 height 14
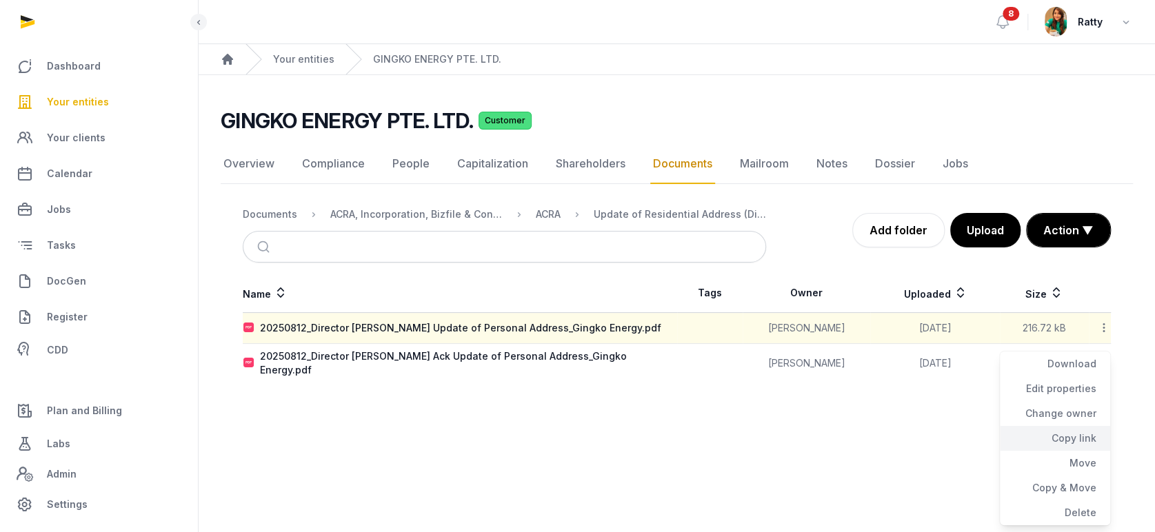
click at [1067, 451] on div "Copy link" at bounding box center [1055, 463] width 110 height 25
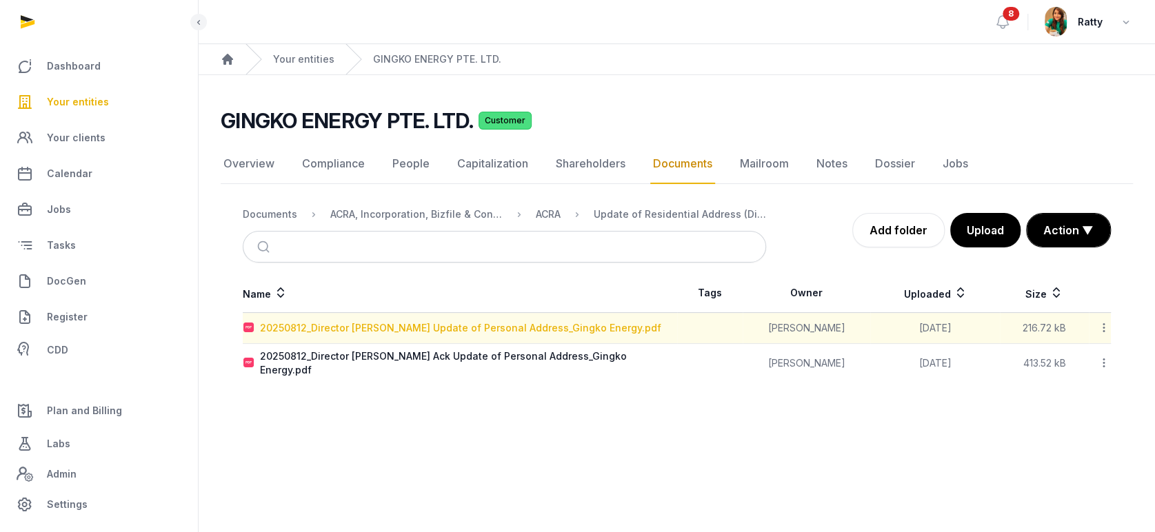
click at [420, 329] on div "20250812_Director [PERSON_NAME] Update of Personal Address_Gingko Energy.pdf" at bounding box center [460, 328] width 401 height 14
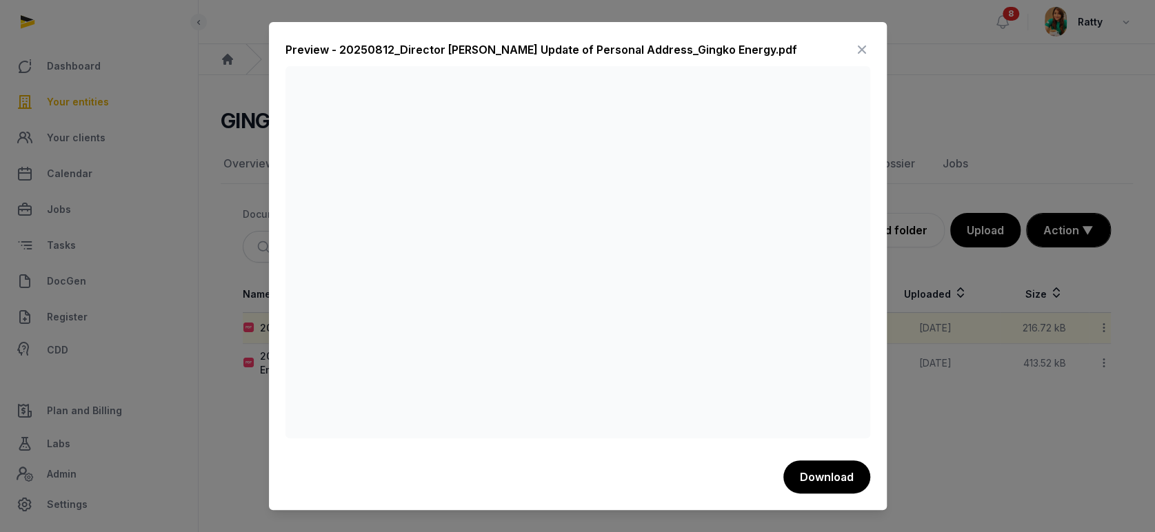
click at [858, 42] on icon at bounding box center [862, 50] width 17 height 22
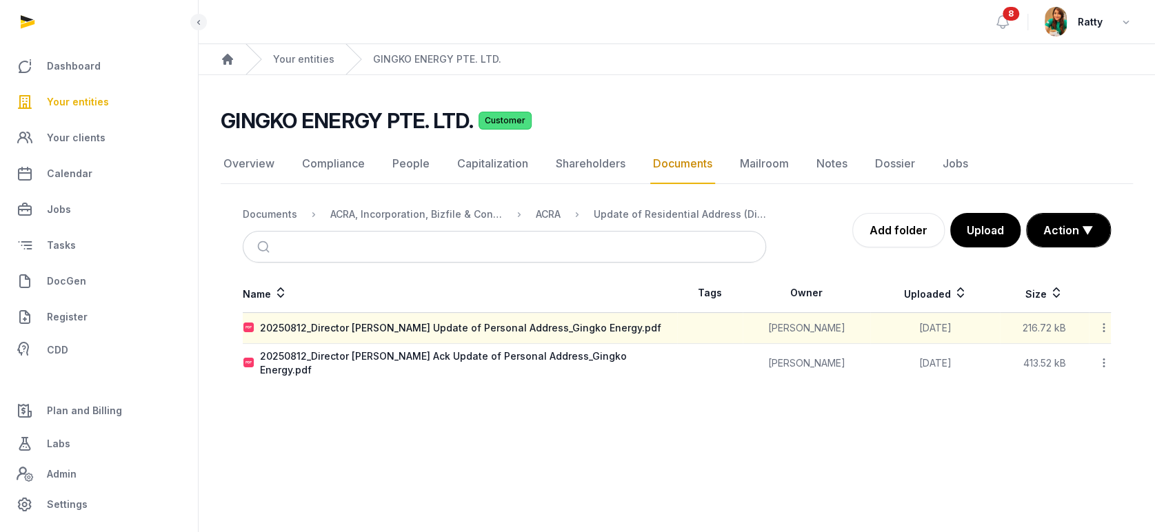
click at [694, 222] on div "Update of Residential Address (Dir- [PERSON_NAME])" at bounding box center [669, 214] width 194 height 17
click at [692, 216] on div "Update of Residential Address (Dir- [PERSON_NAME])" at bounding box center [680, 215] width 172 height 14
click at [543, 210] on div "ACRA" at bounding box center [548, 215] width 25 height 14
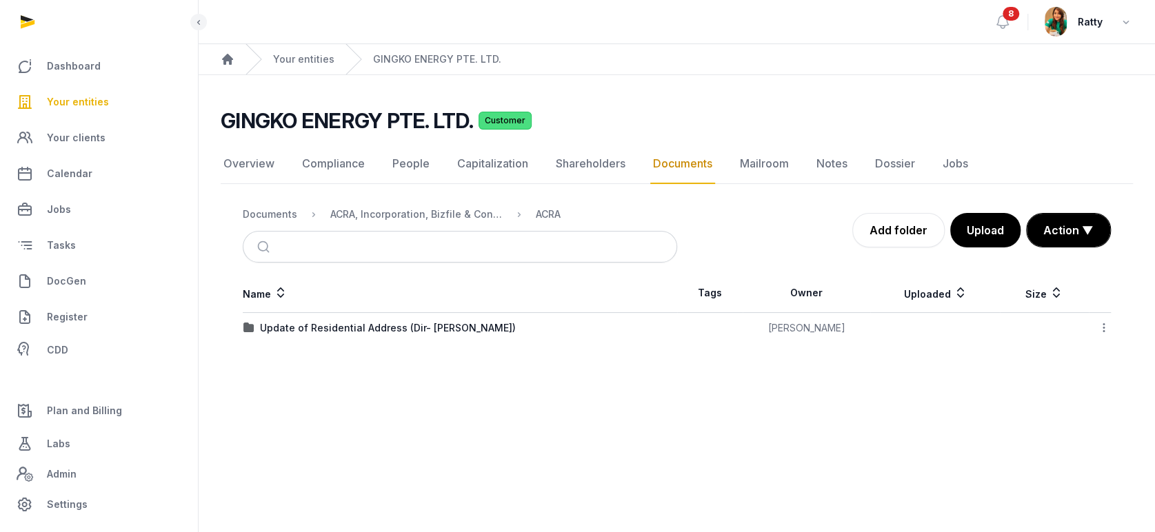
click at [1107, 324] on icon at bounding box center [1104, 328] width 12 height 14
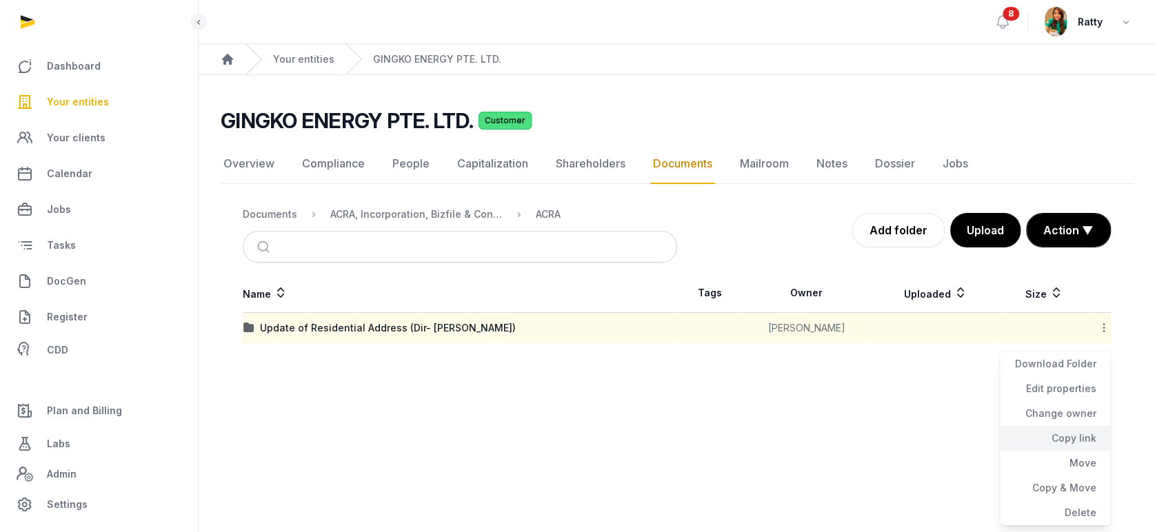
click at [1080, 451] on div "Copy link" at bounding box center [1055, 463] width 110 height 25
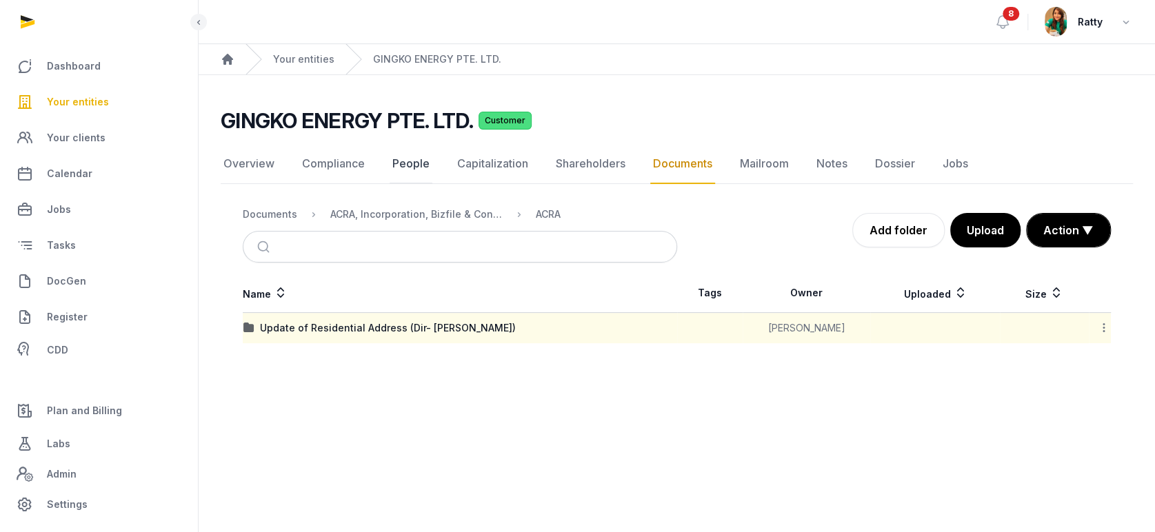
click at [399, 161] on link "People" at bounding box center [411, 164] width 43 height 40
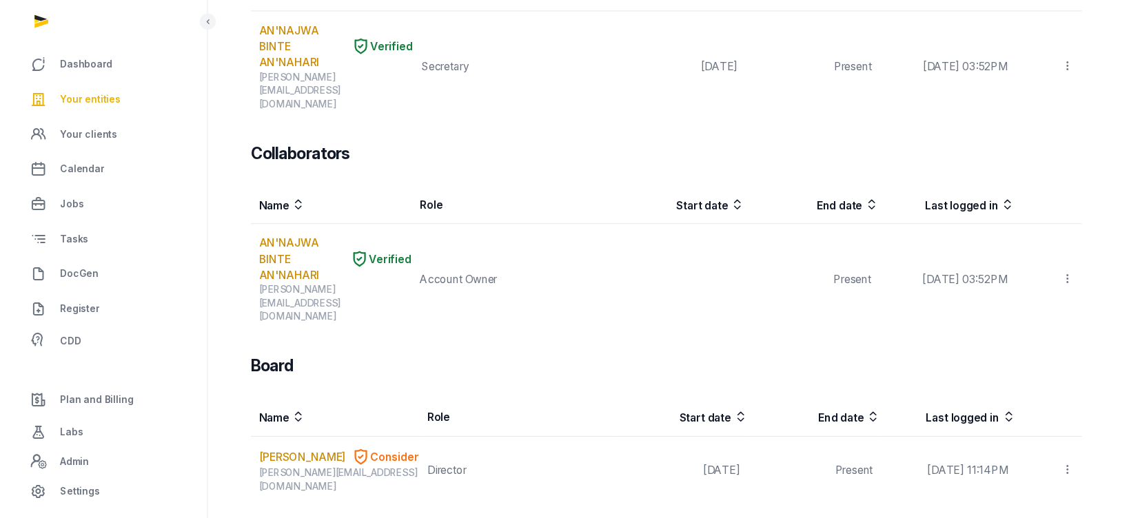
scroll to position [459, 0]
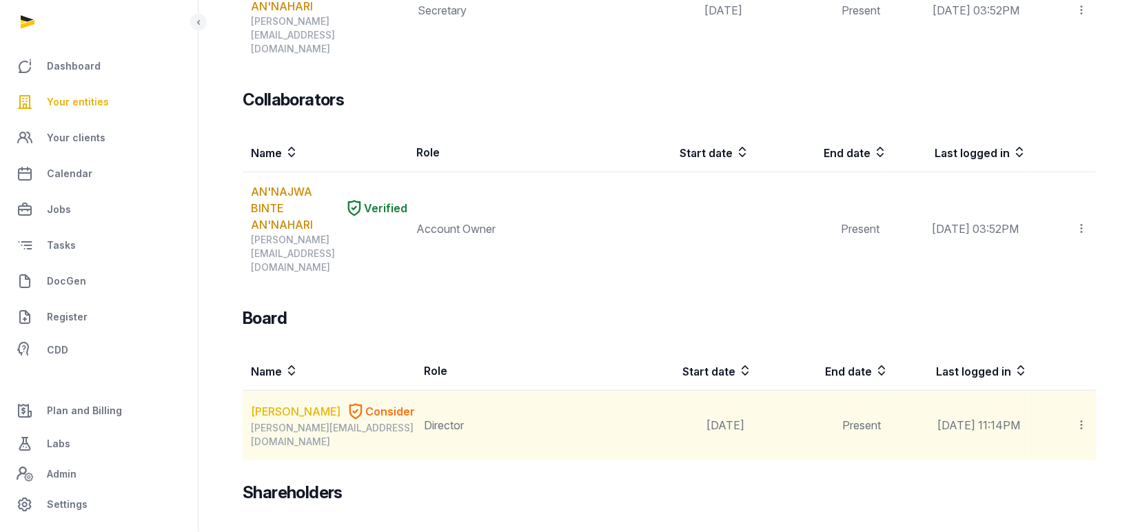
click at [279, 403] on link "[PERSON_NAME]" at bounding box center [296, 411] width 90 height 17
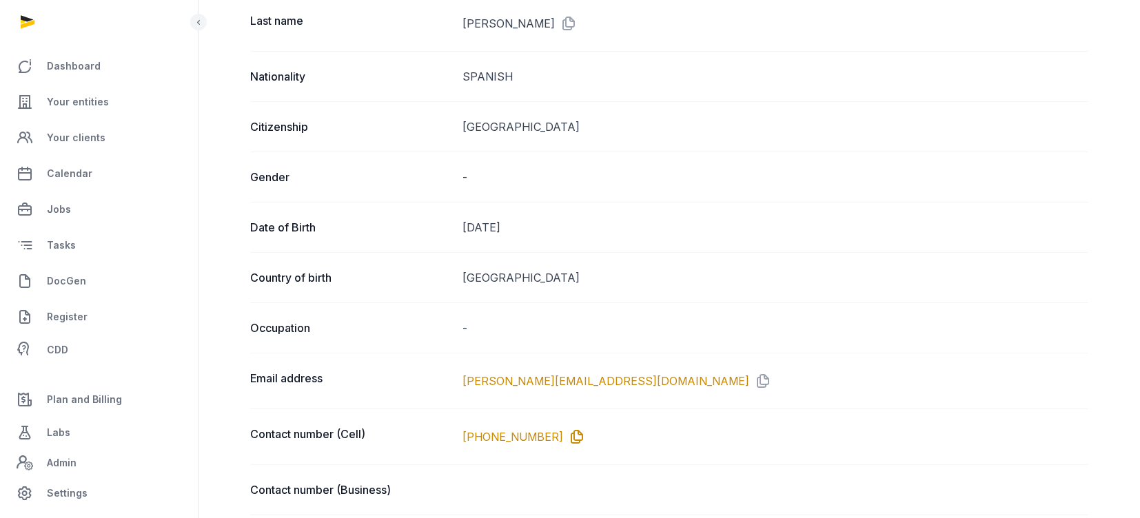
click at [563, 431] on icon at bounding box center [574, 437] width 22 height 22
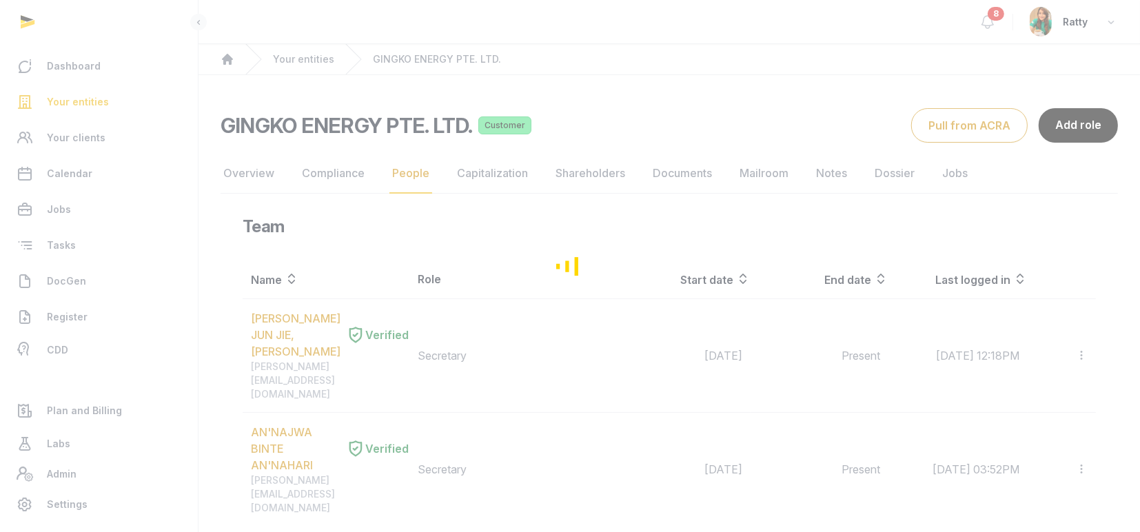
click at [687, 170] on div "Loading" at bounding box center [570, 266] width 1140 height 532
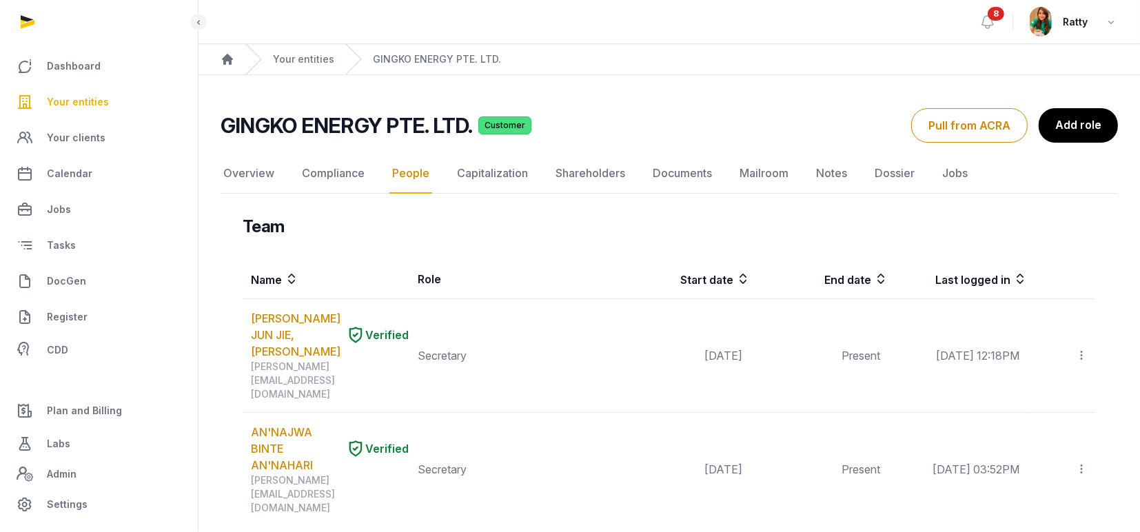
click at [687, 170] on link "Documents" at bounding box center [682, 174] width 65 height 40
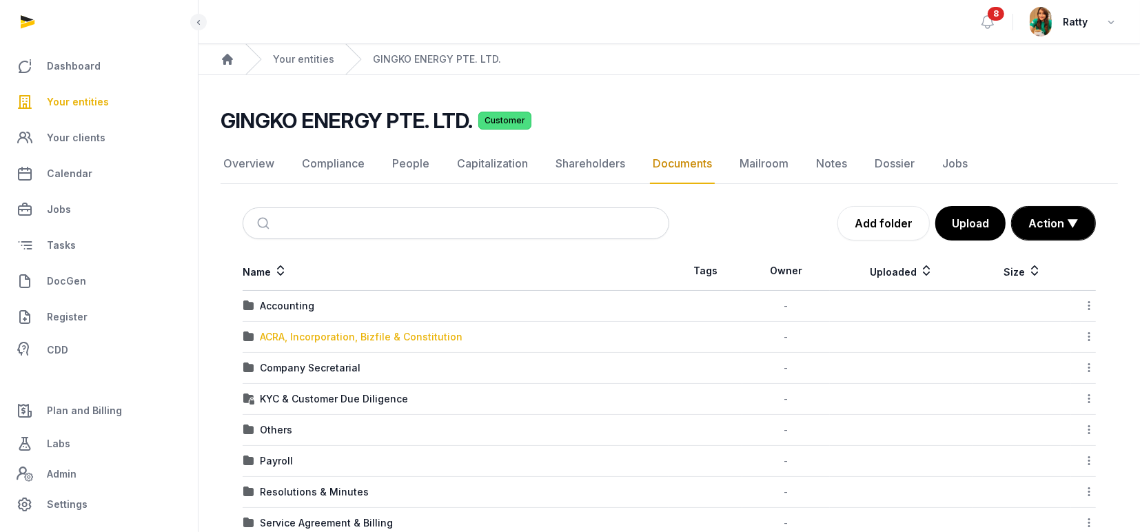
click at [310, 334] on div "ACRA, Incorporation, Bizfile & Constitution" at bounding box center [361, 337] width 203 height 14
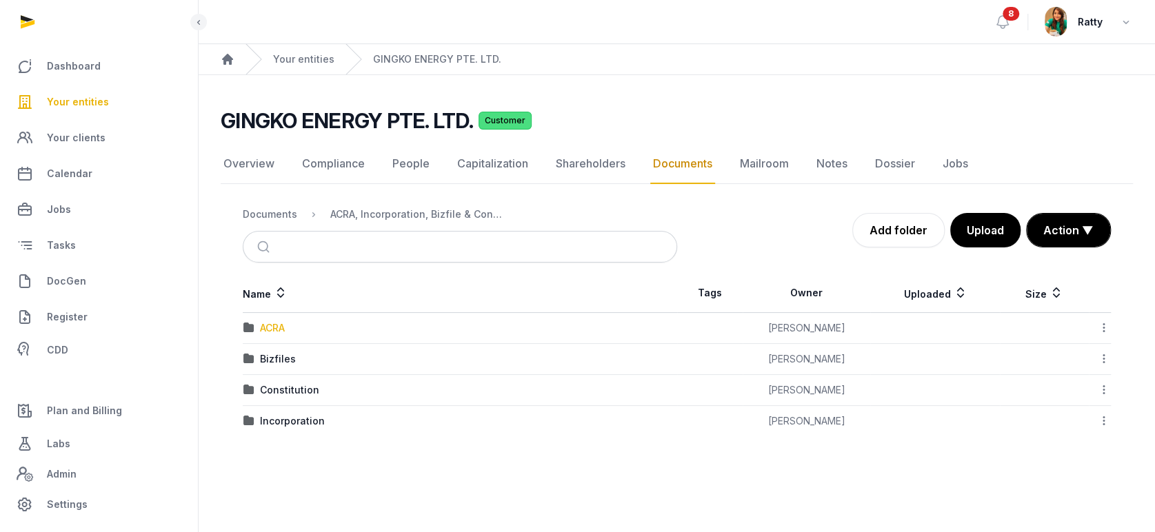
click at [260, 323] on div "ACRA" at bounding box center [272, 328] width 25 height 14
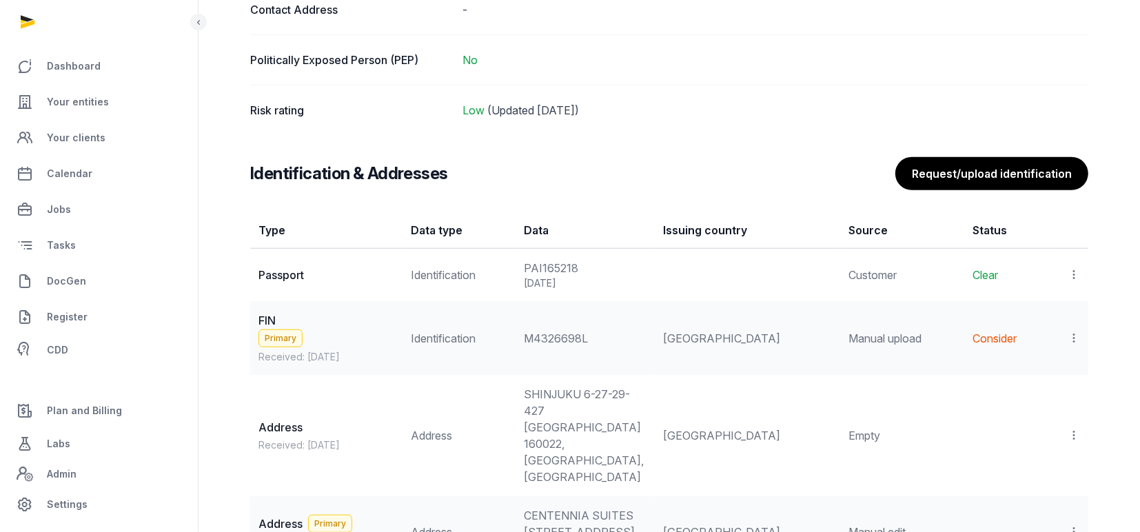
scroll to position [1103, 0]
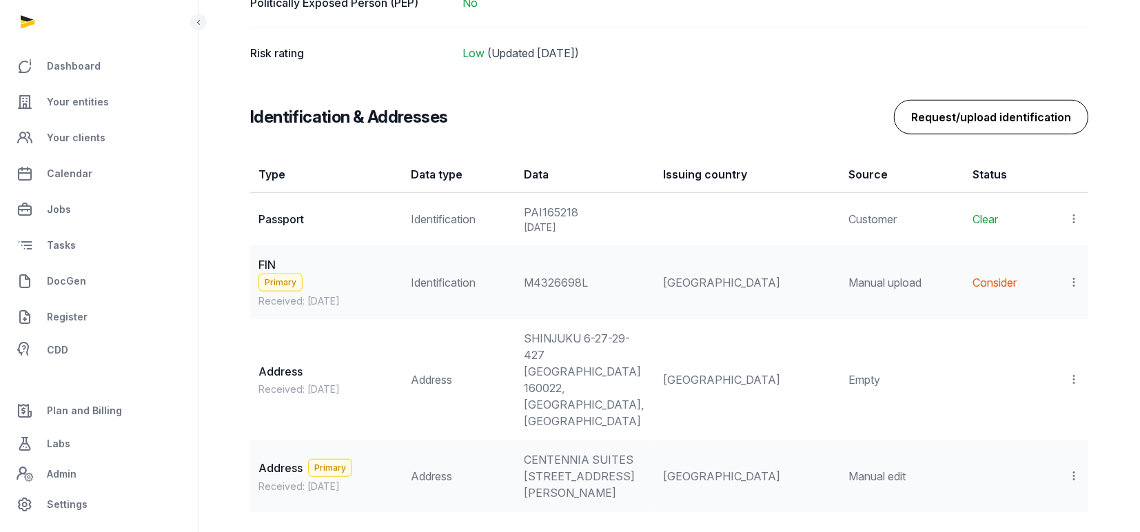
click at [1002, 112] on button "Request/upload identification" at bounding box center [991, 117] width 194 height 34
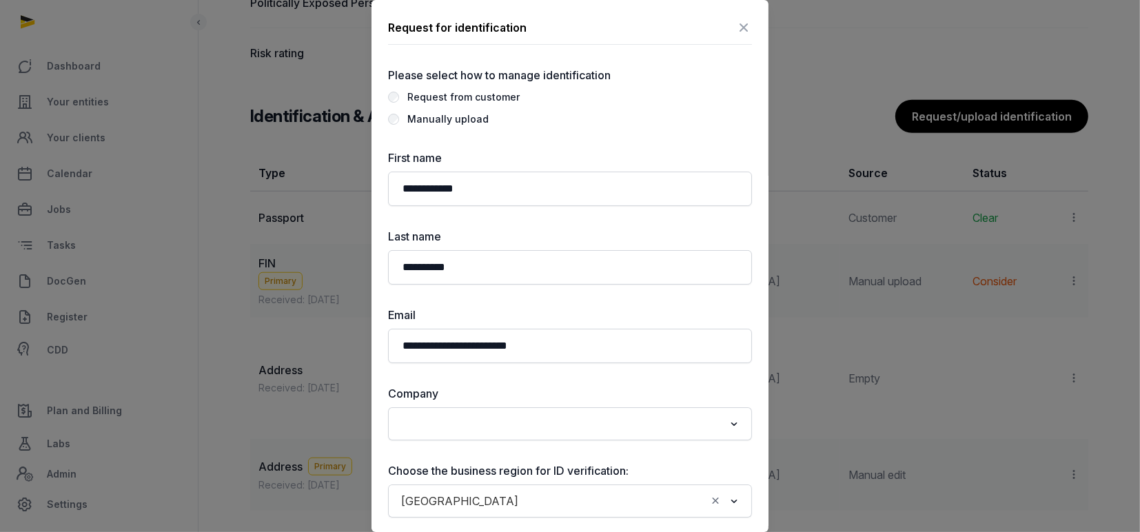
click at [436, 117] on div "Manually upload" at bounding box center [447, 119] width 81 height 17
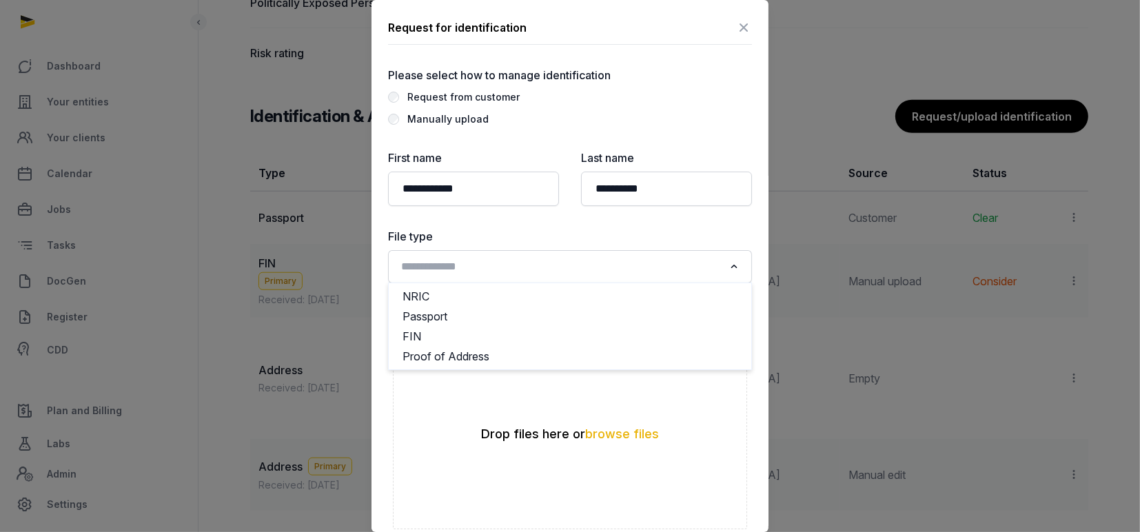
click at [488, 262] on input "Search for option" at bounding box center [559, 266] width 327 height 19
click at [452, 359] on li "Proof of Address" at bounding box center [570, 357] width 363 height 20
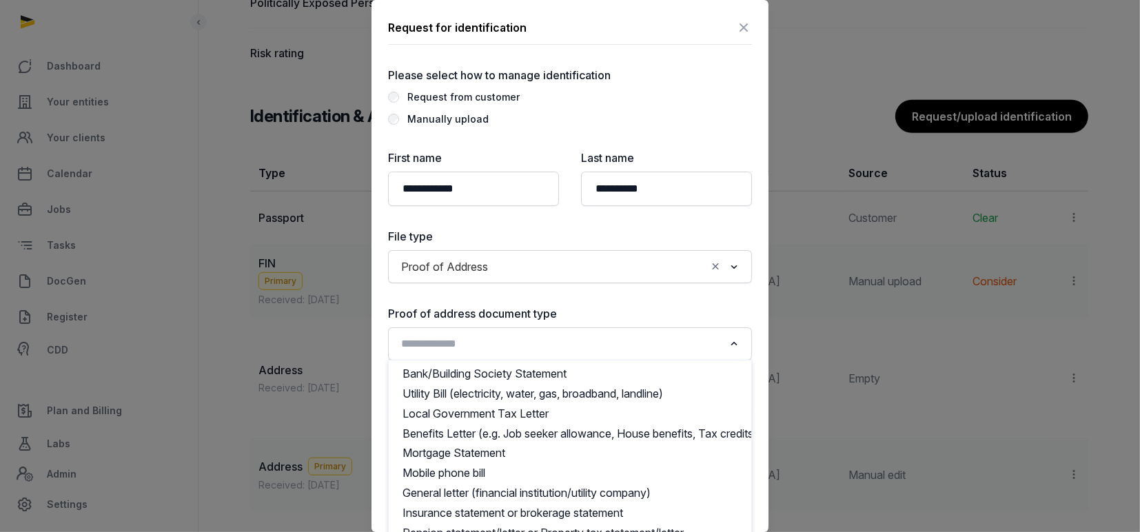
click at [514, 349] on input "Search for option" at bounding box center [559, 343] width 327 height 19
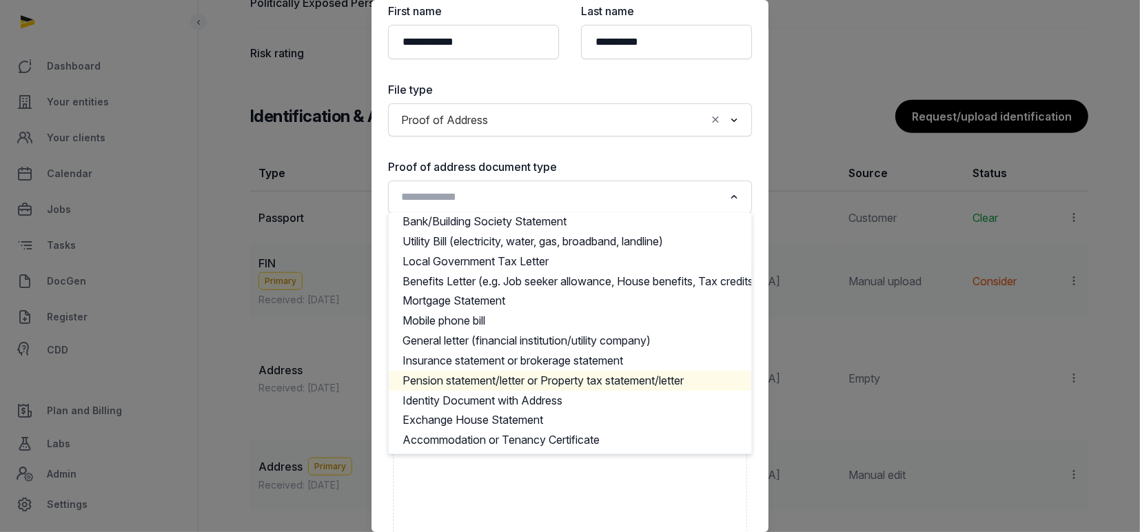
scroll to position [19, 0]
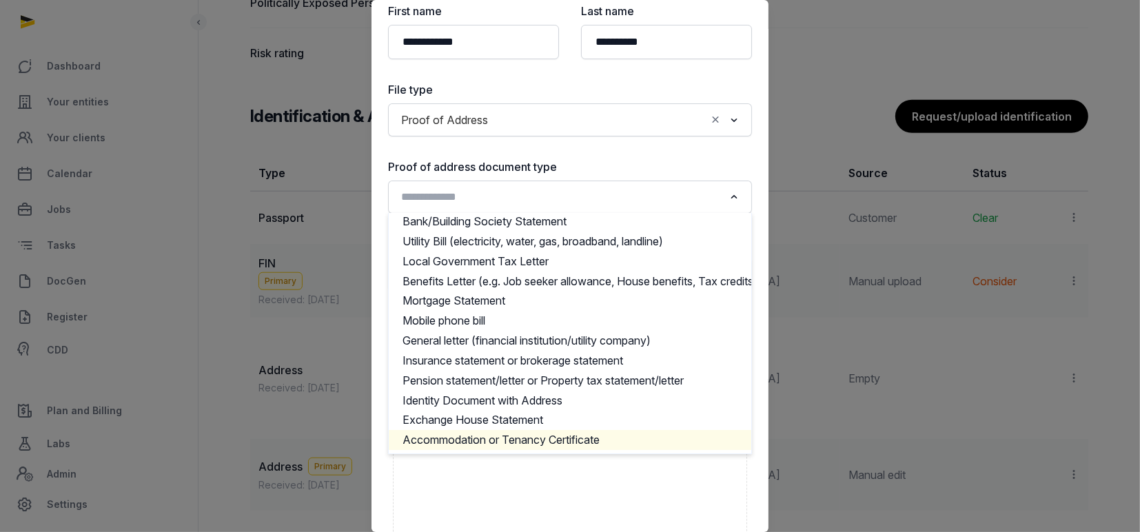
click at [605, 430] on li "Accommodation or Tenancy Certificate" at bounding box center [570, 440] width 363 height 20
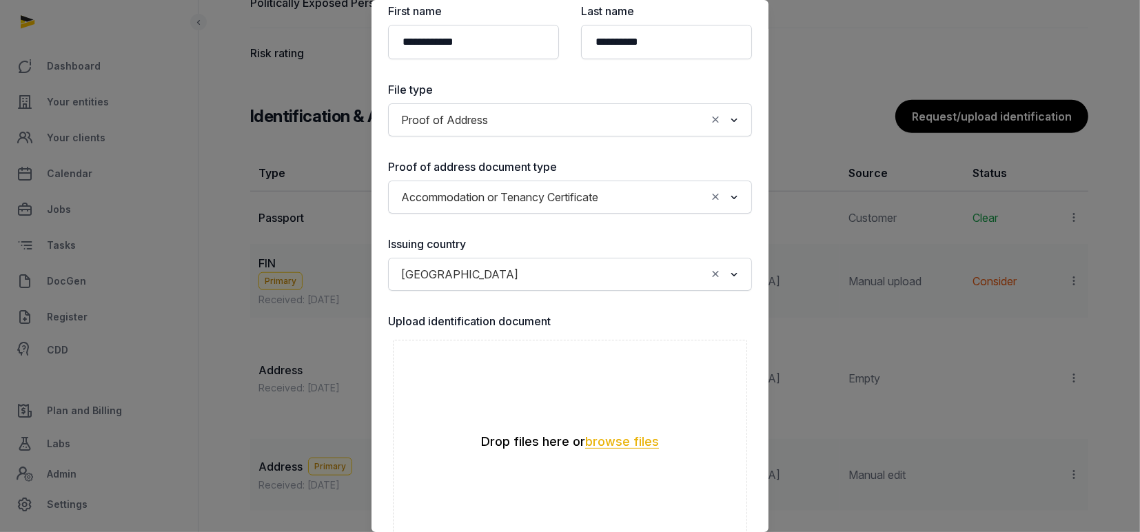
click at [612, 444] on button "browse files" at bounding box center [622, 442] width 74 height 13
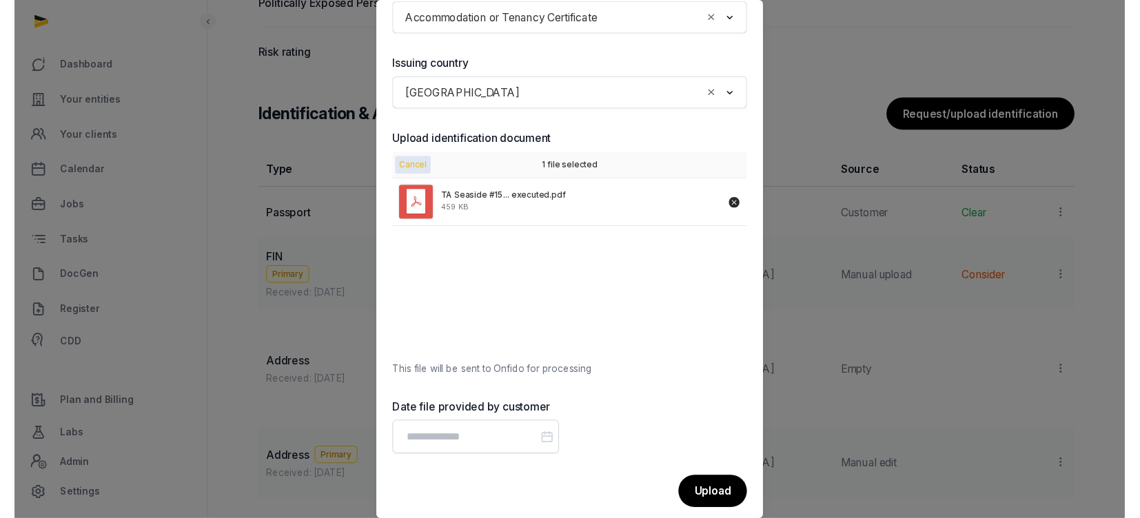
scroll to position [342, 0]
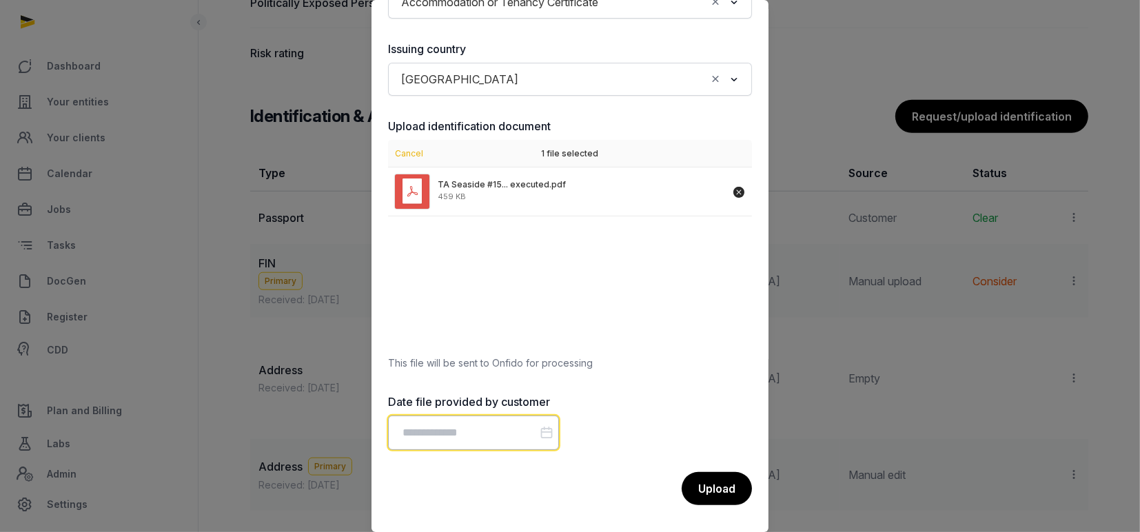
click at [428, 432] on input "Datepicker input" at bounding box center [473, 433] width 171 height 34
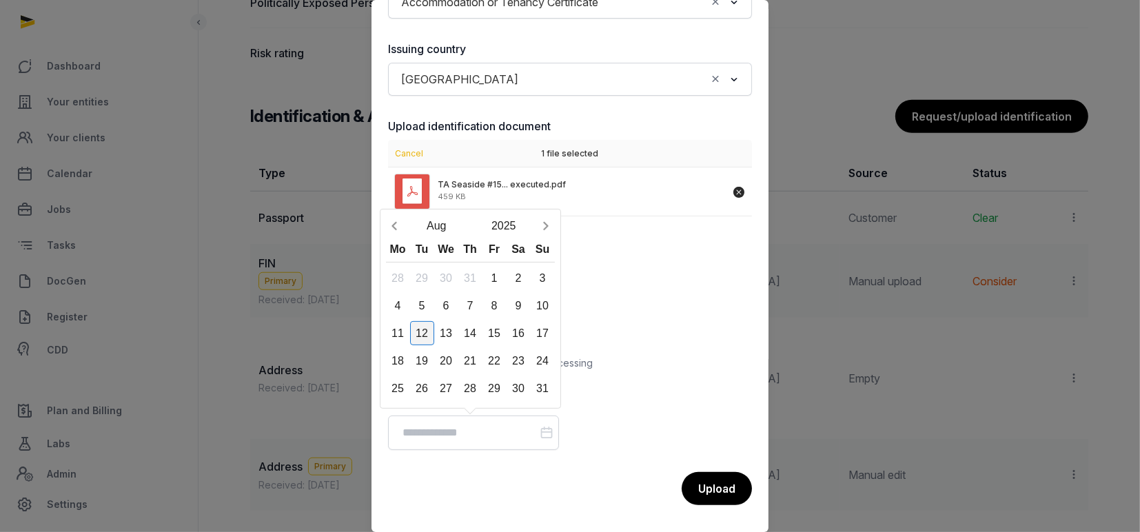
click at [416, 336] on div "12" at bounding box center [422, 333] width 24 height 24
type input "**********"
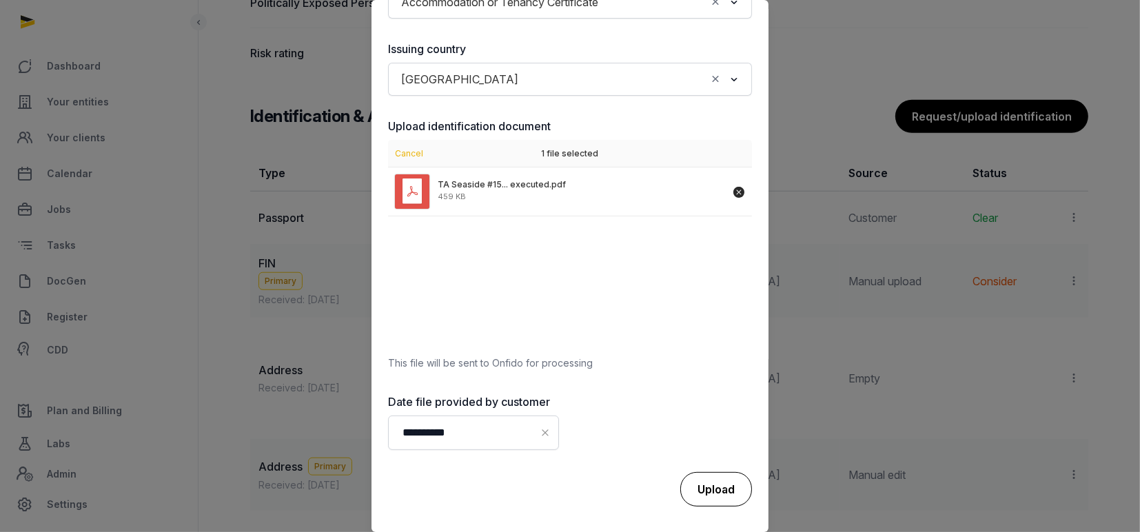
click at [681, 483] on div "Upload" at bounding box center [717, 489] width 72 height 34
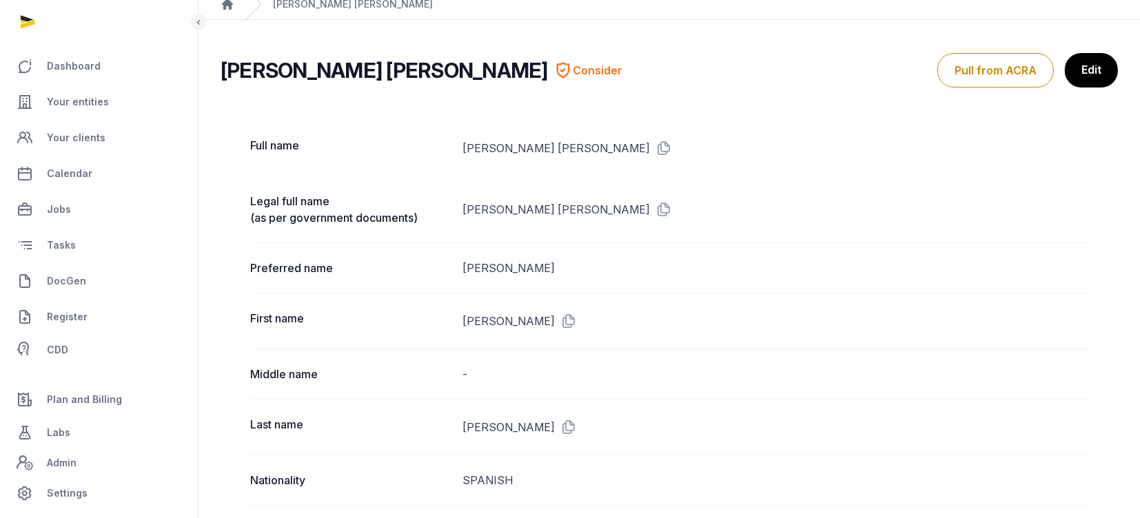
scroll to position [0, 0]
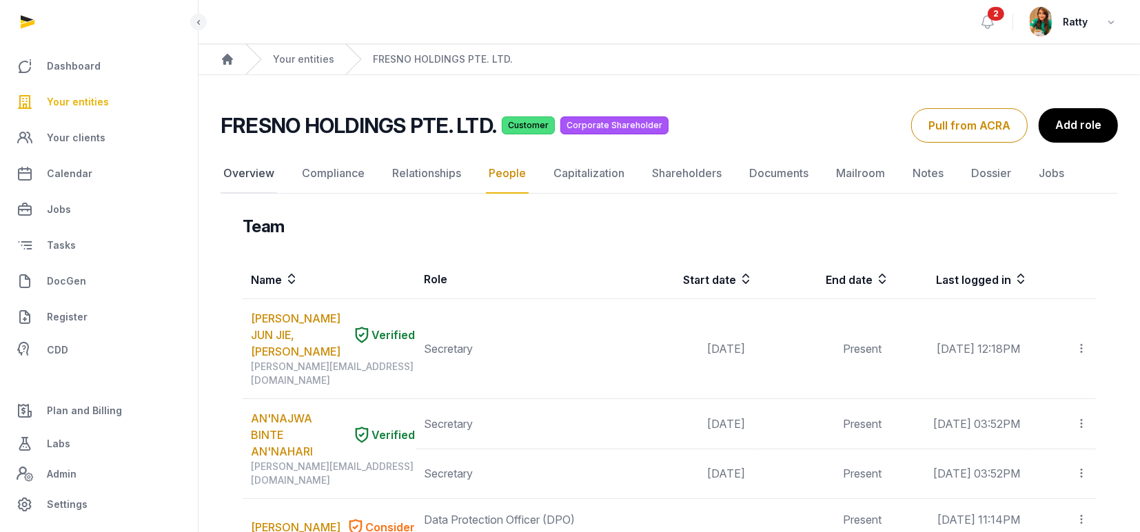
click at [261, 174] on link "Overview" at bounding box center [249, 174] width 57 height 40
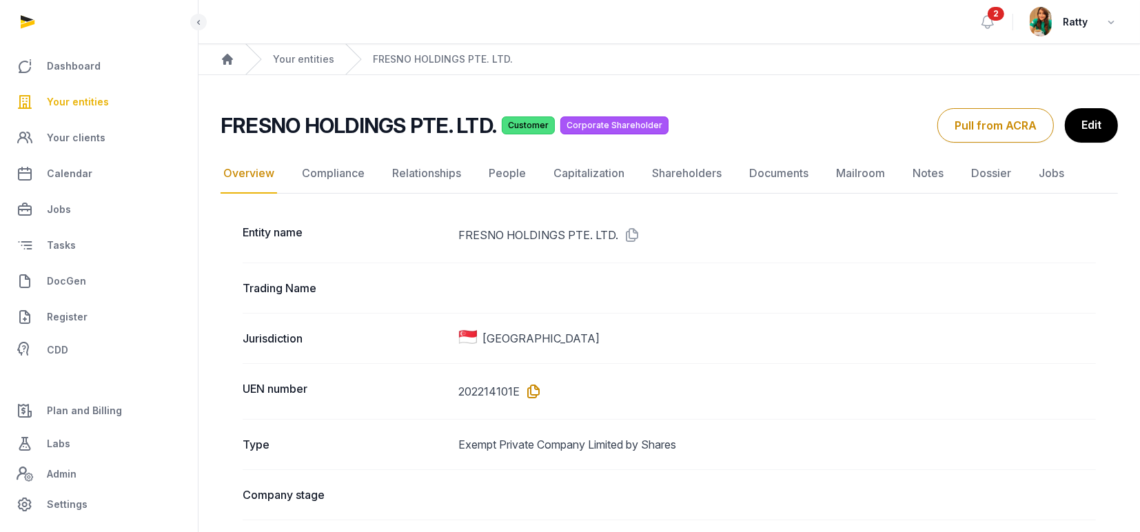
click at [532, 386] on icon at bounding box center [532, 392] width 22 height 22
click at [518, 163] on link "People" at bounding box center [507, 174] width 43 height 40
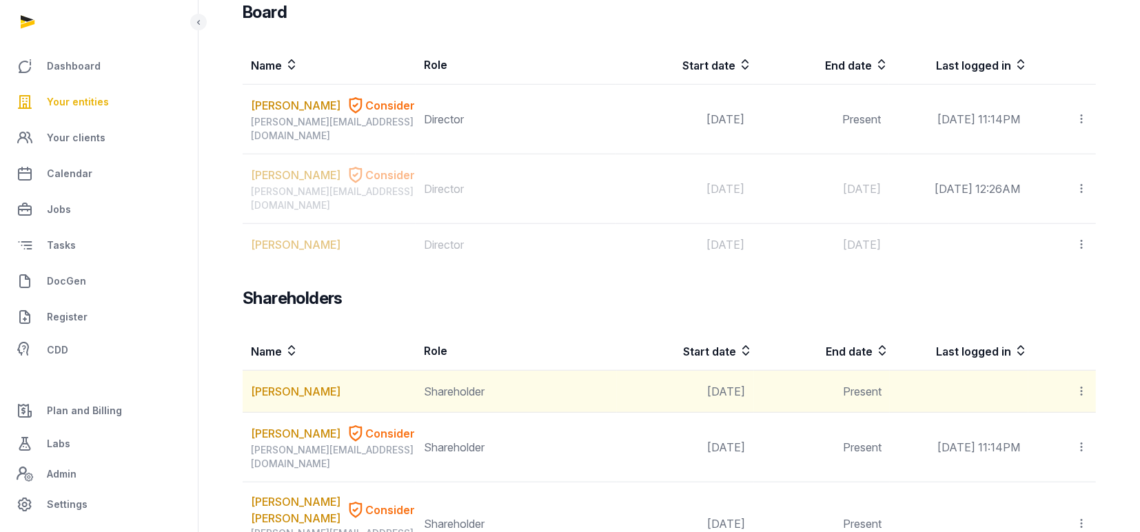
scroll to position [749, 0]
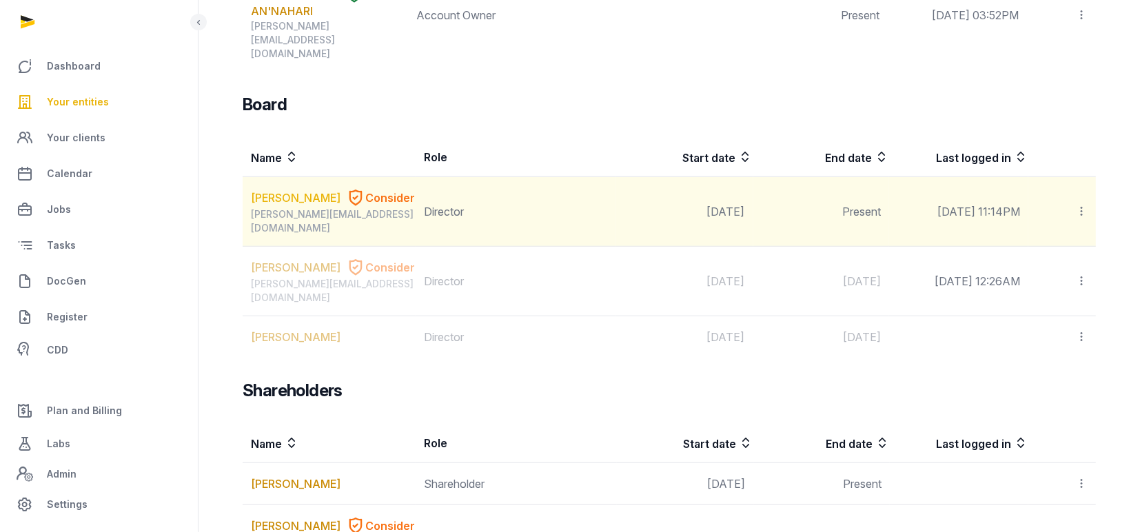
click at [280, 190] on link "[PERSON_NAME]" at bounding box center [296, 198] width 90 height 17
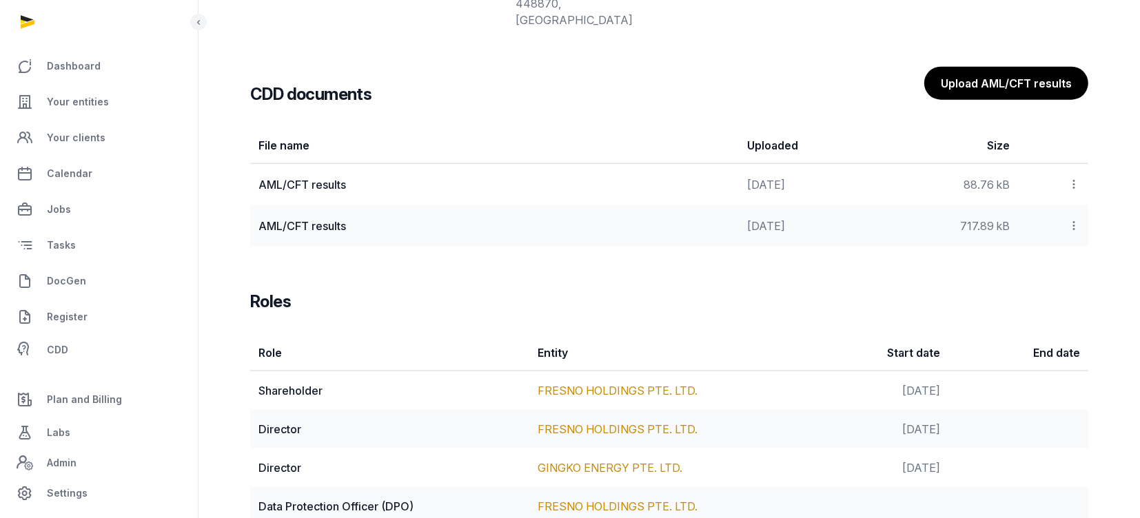
scroll to position [1669, 0]
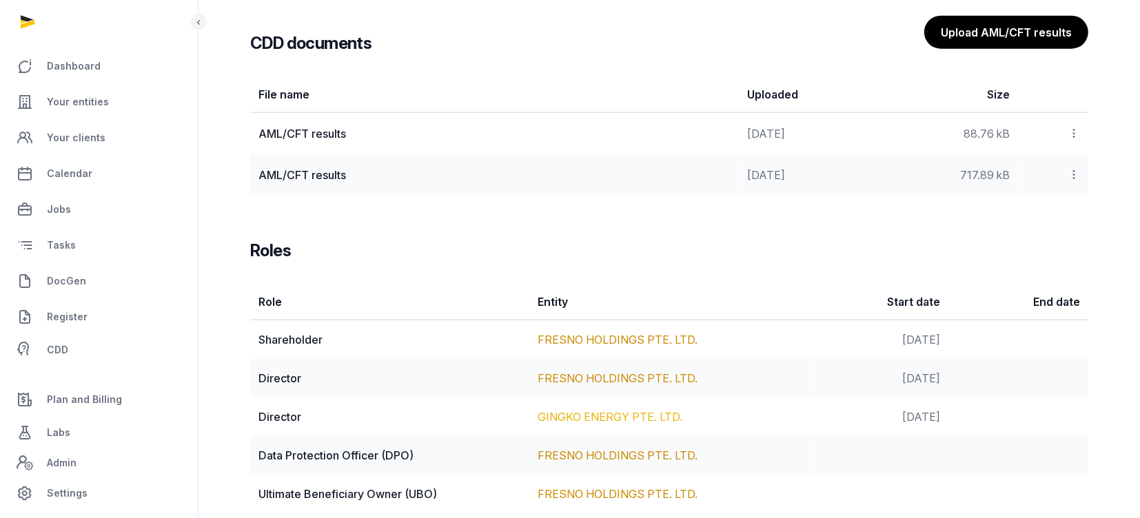
click at [575, 424] on link "GINGKO ENERGY PTE. LTD." at bounding box center [610, 417] width 145 height 14
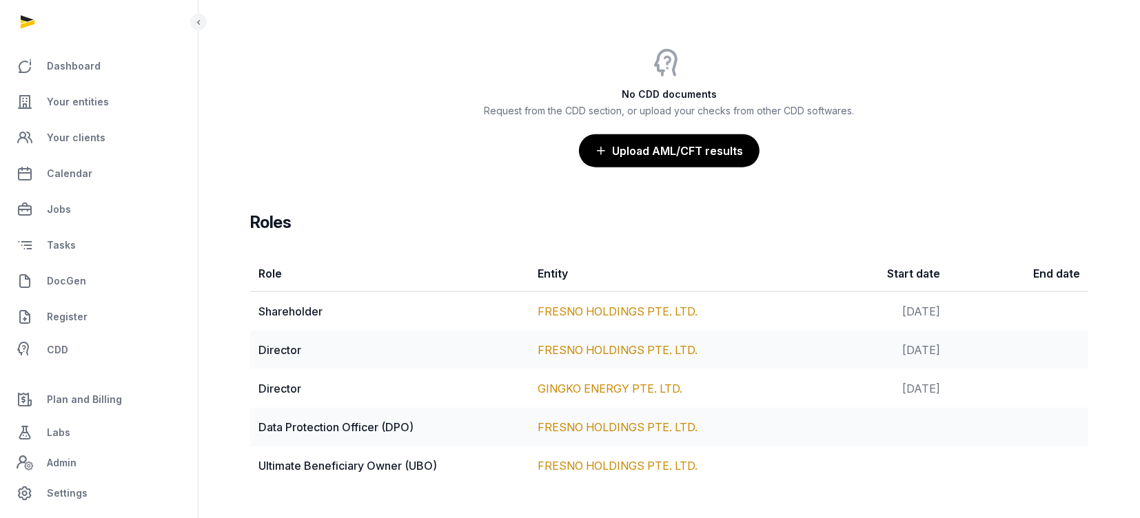
scroll to position [1619, 0]
click at [607, 310] on link "FRESNO HOLDINGS PTE. LTD." at bounding box center [618, 312] width 160 height 14
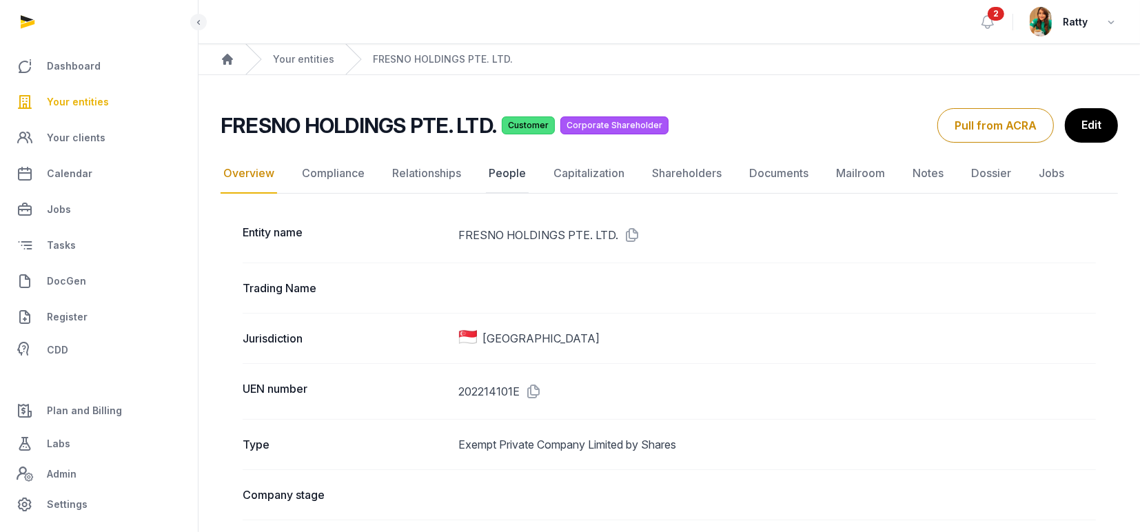
click at [502, 174] on link "People" at bounding box center [507, 174] width 43 height 40
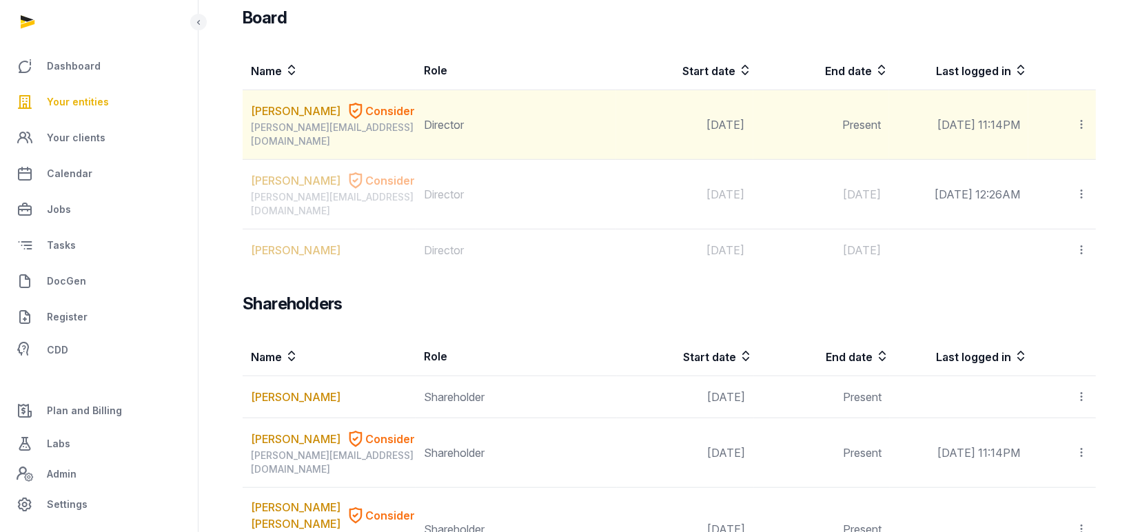
scroll to position [1025, 0]
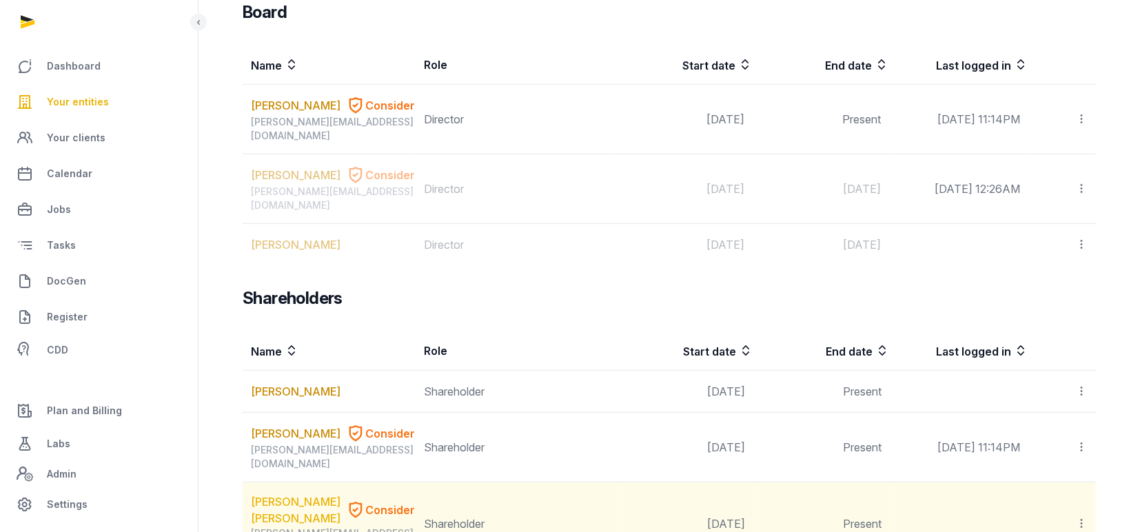
click at [275, 494] on link "MARIA AMPARO SAEZ PEREZ" at bounding box center [296, 510] width 90 height 33
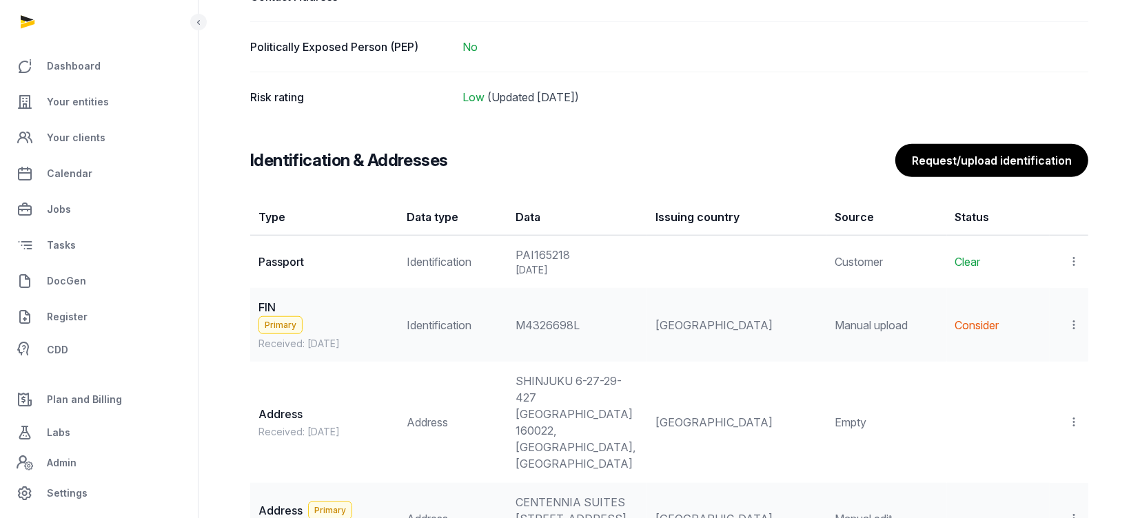
scroll to position [783, 0]
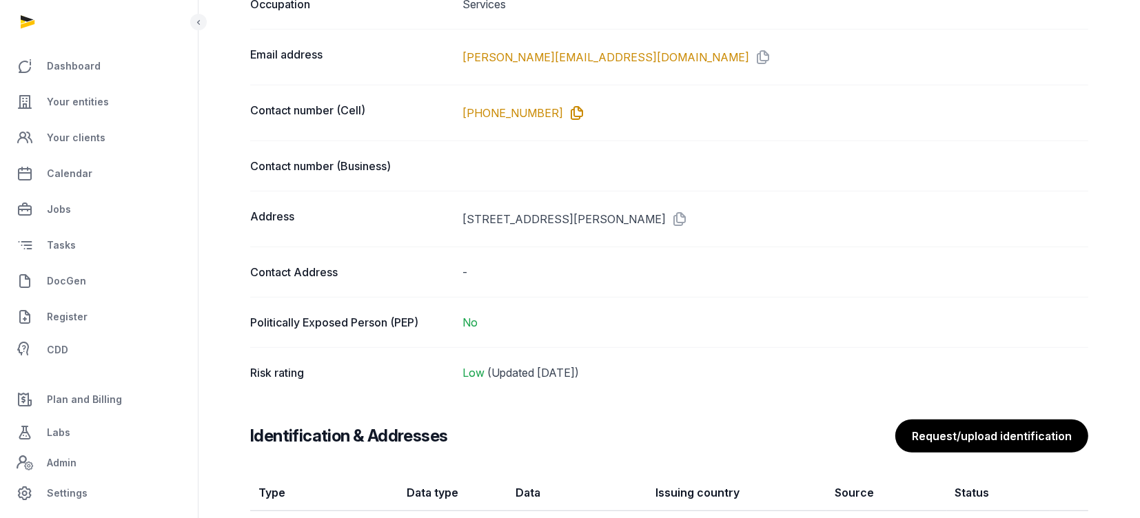
click at [563, 112] on icon at bounding box center [574, 113] width 22 height 22
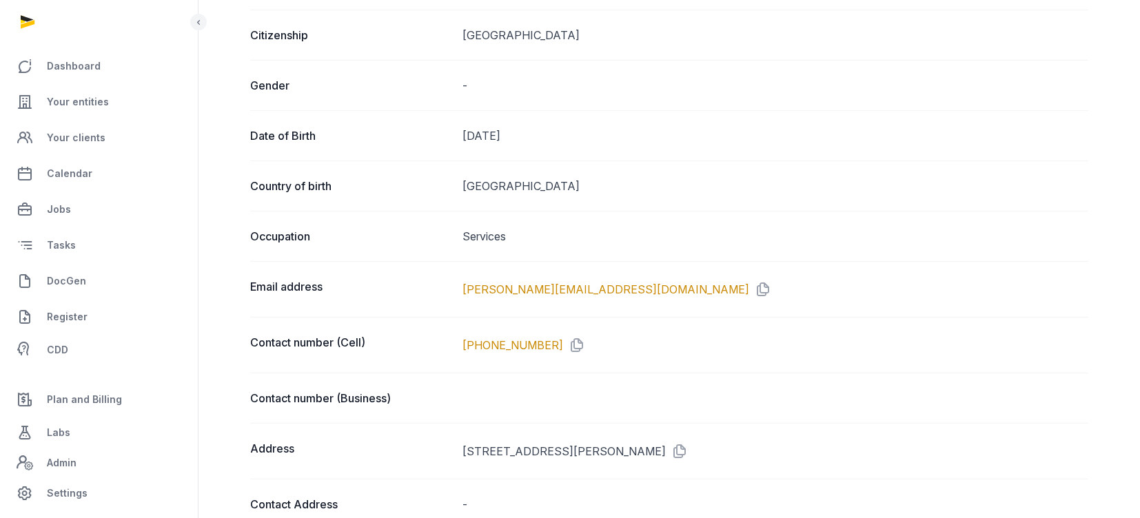
scroll to position [552, 0]
click at [563, 338] on icon at bounding box center [574, 345] width 22 height 22
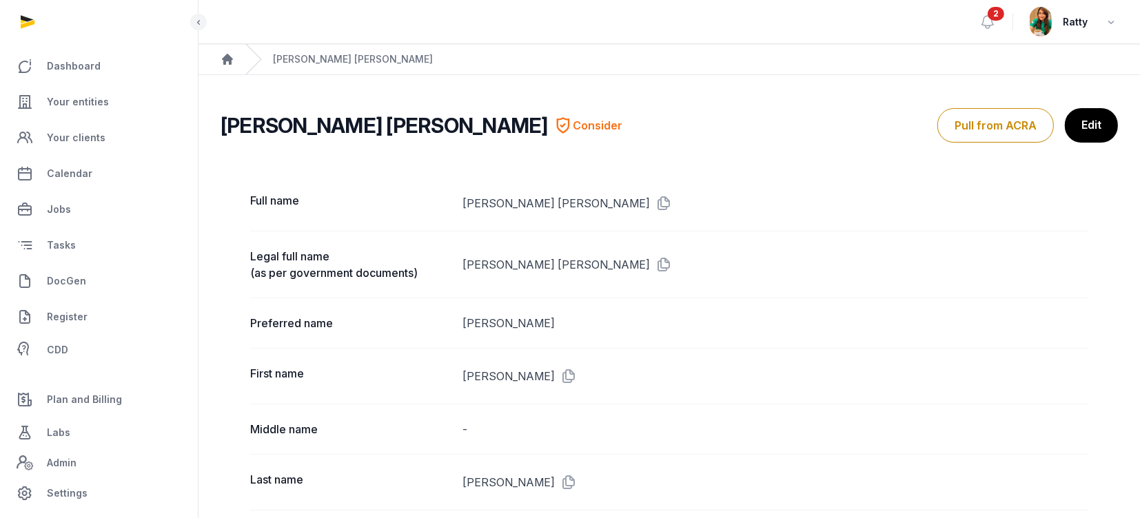
click at [363, 290] on div "Legal full name (as per government documents) MARIA AMPARO SAEZ PEREZ" at bounding box center [669, 264] width 838 height 67
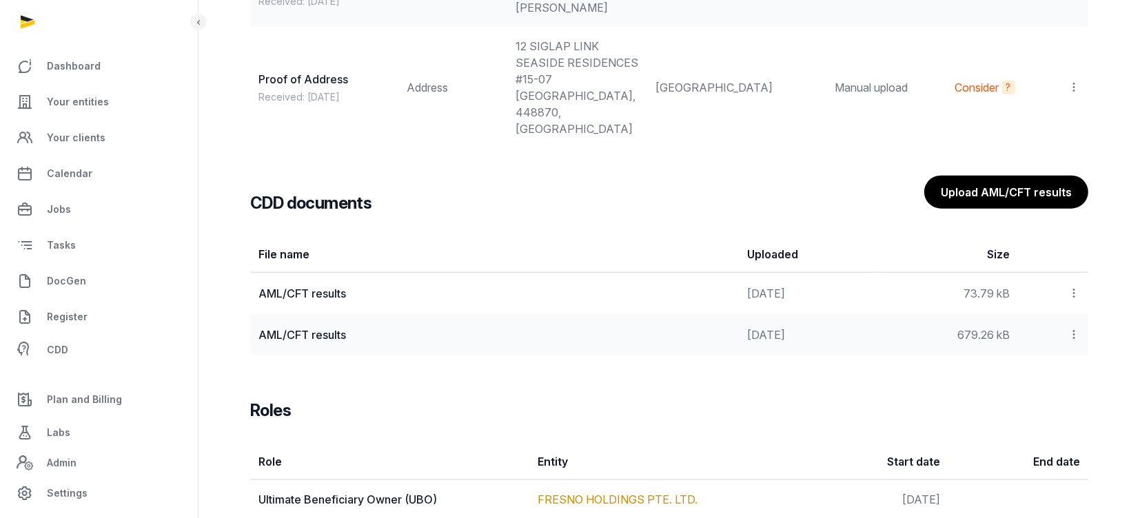
scroll to position [1591, 0]
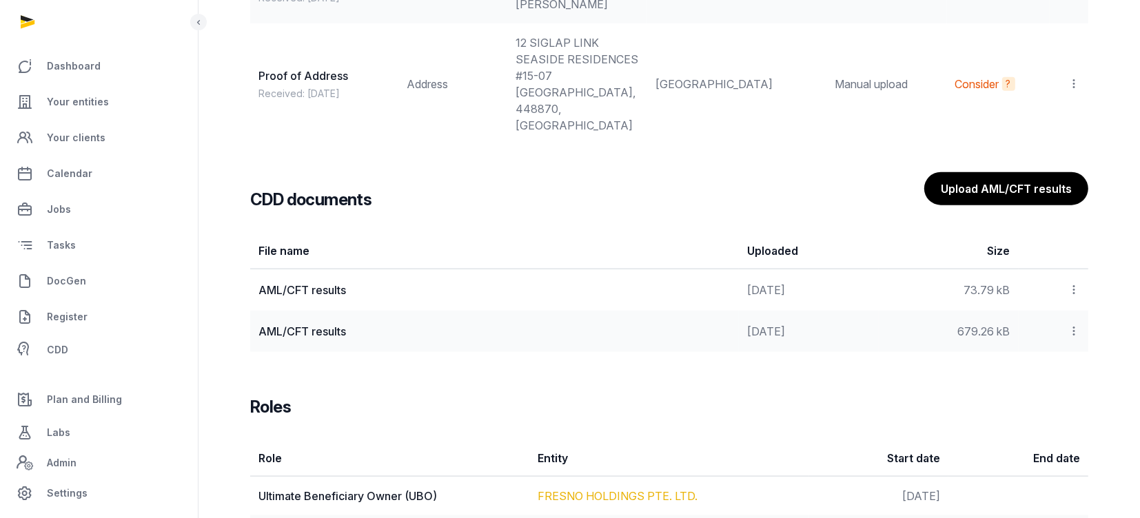
click at [618, 490] on link "FRESNO HOLDINGS PTE. LTD." at bounding box center [618, 497] width 160 height 14
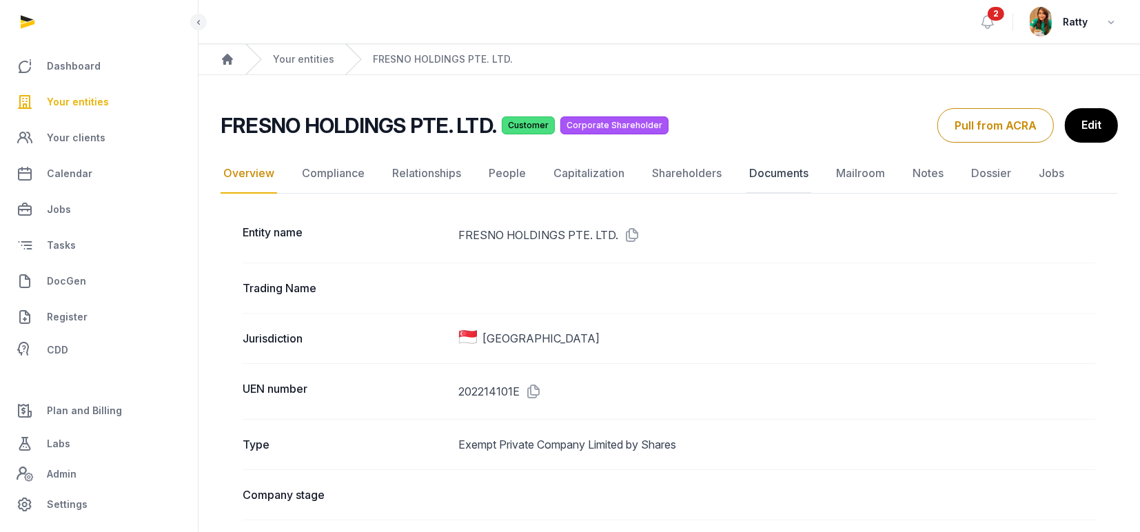
click at [789, 174] on link "Documents" at bounding box center [779, 174] width 65 height 40
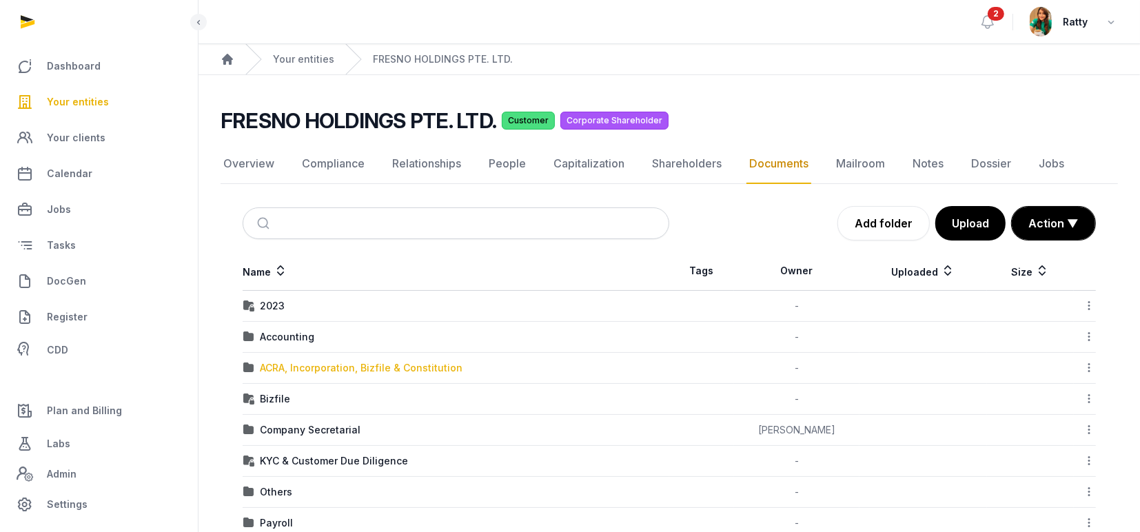
click at [287, 361] on div "ACRA, Incorporation, Bizfile & Constitution" at bounding box center [361, 368] width 203 height 14
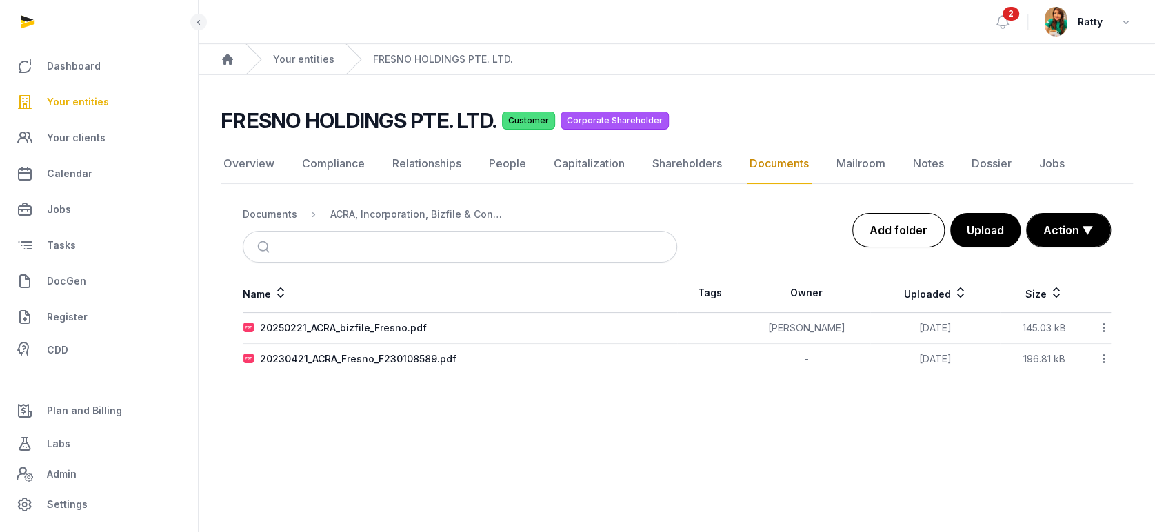
click at [891, 230] on link "Add folder" at bounding box center [898, 230] width 92 height 34
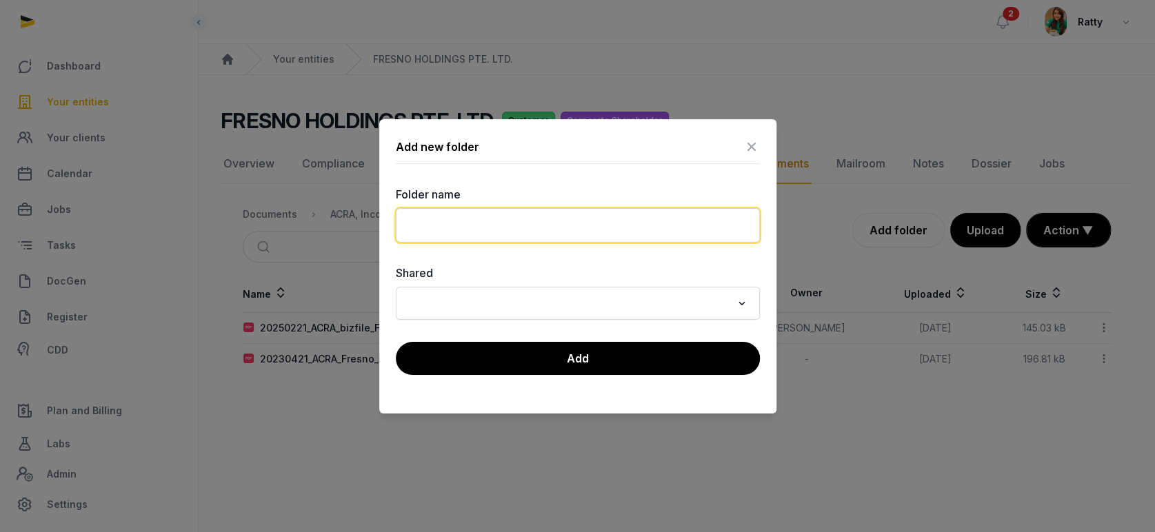
click at [705, 232] on input "text" at bounding box center [578, 225] width 364 height 34
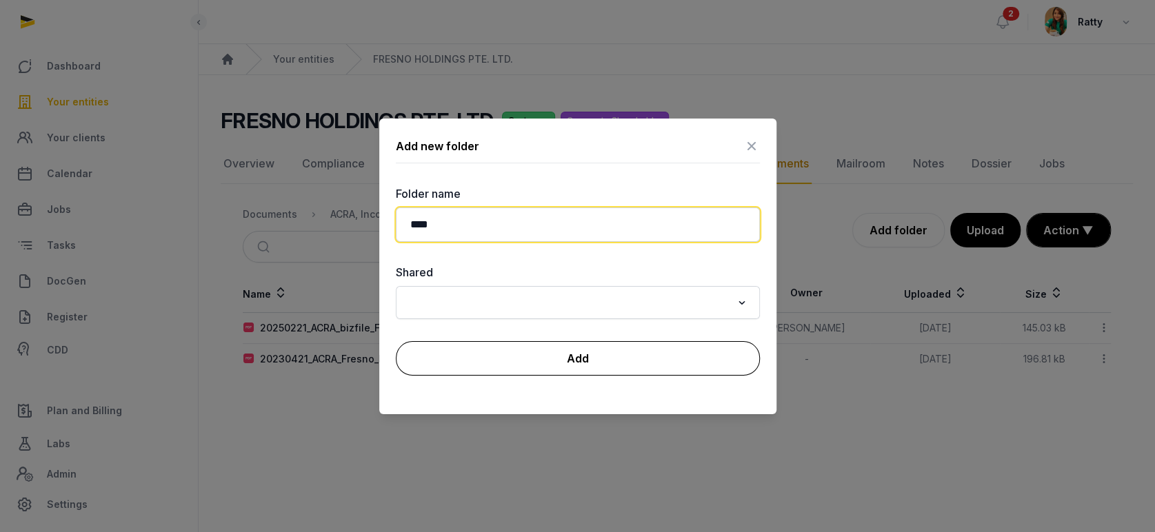
type input "****"
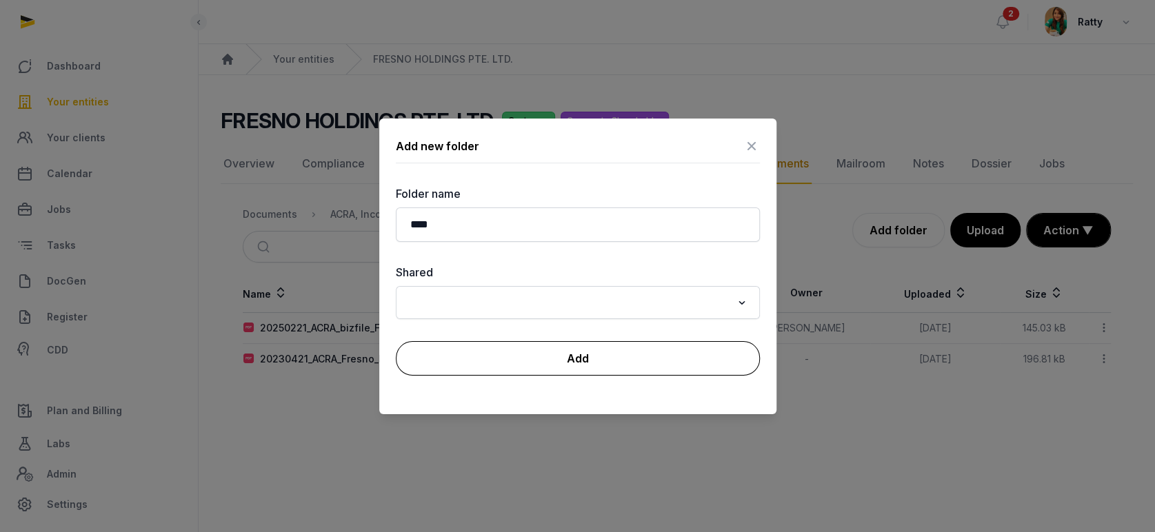
click at [564, 357] on button "Add" at bounding box center [578, 358] width 364 height 34
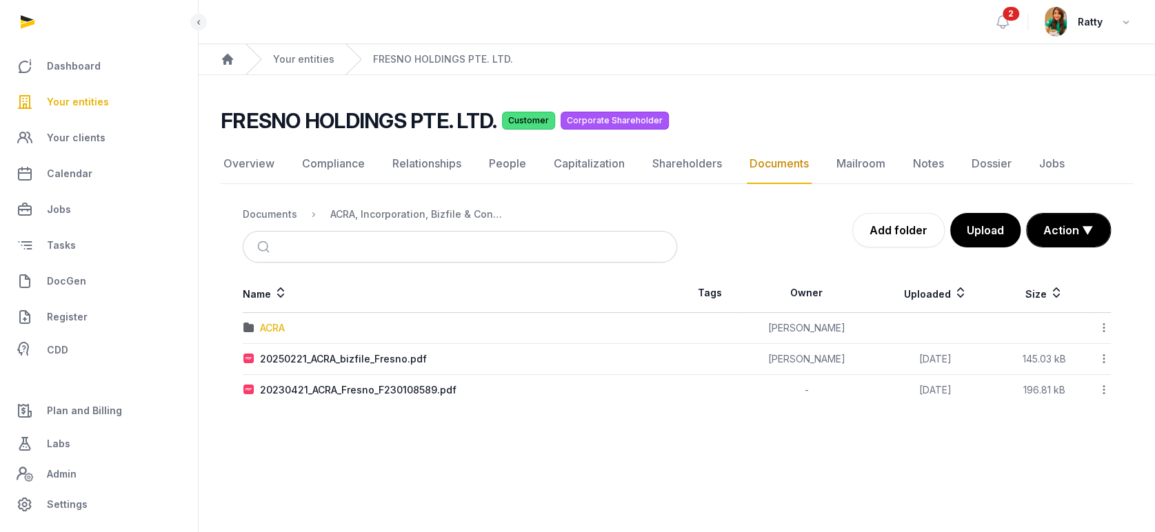
click at [272, 328] on div "ACRA" at bounding box center [272, 328] width 25 height 14
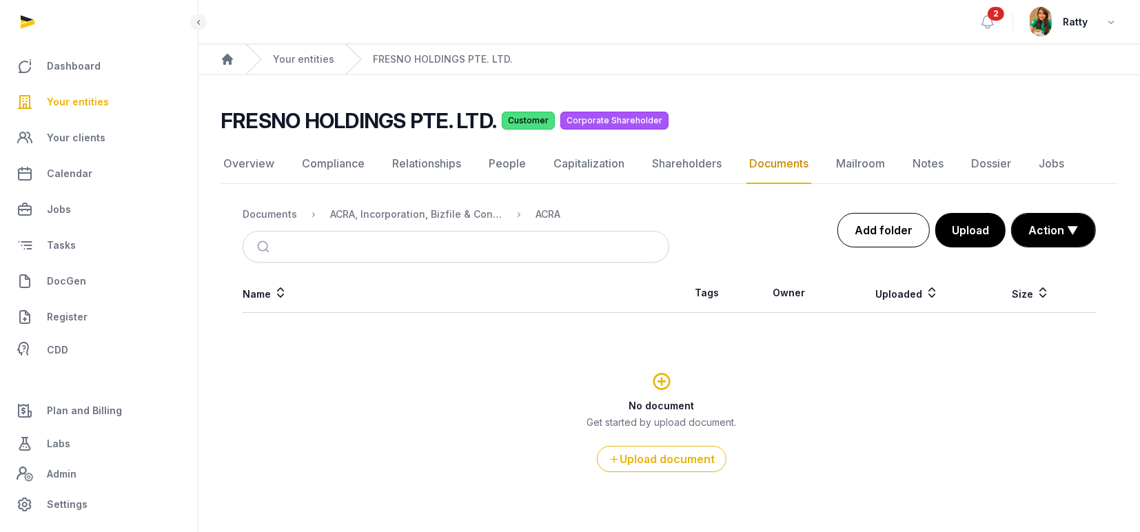
click at [888, 223] on link "Add folder" at bounding box center [884, 230] width 92 height 34
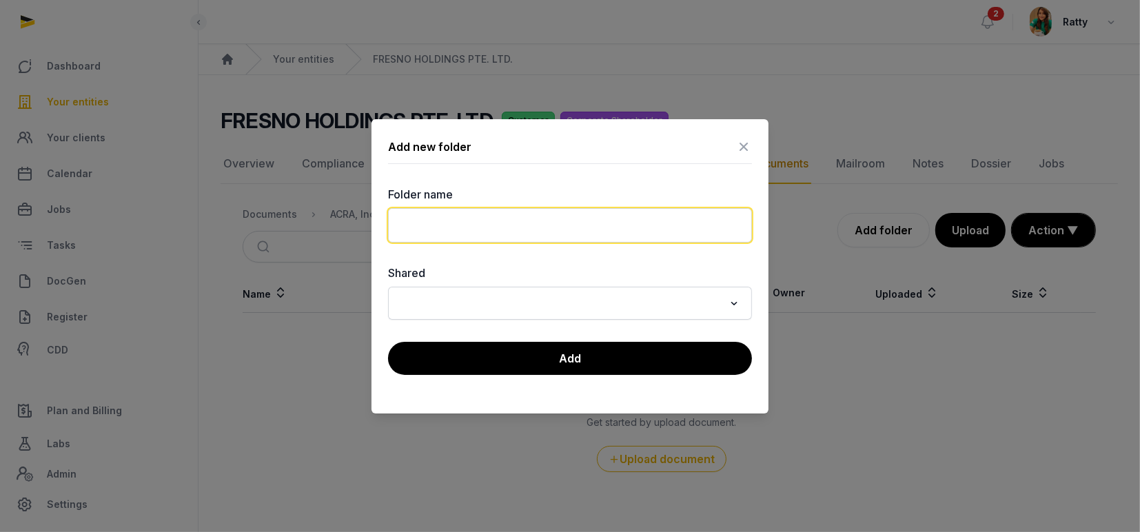
click at [449, 213] on input "text" at bounding box center [570, 225] width 364 height 34
click at [571, 232] on input "**********" at bounding box center [570, 225] width 364 height 34
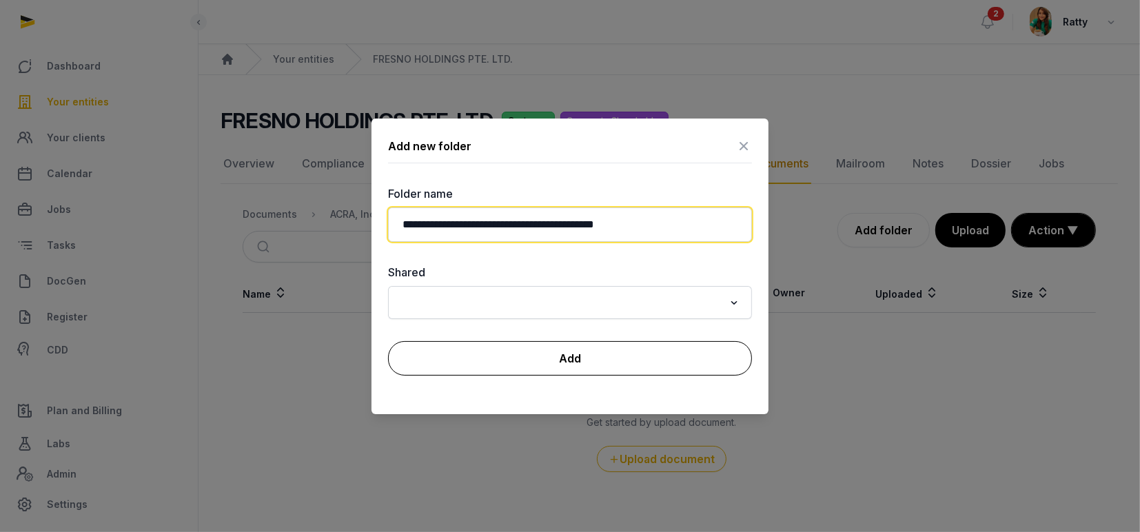
type input "**********"
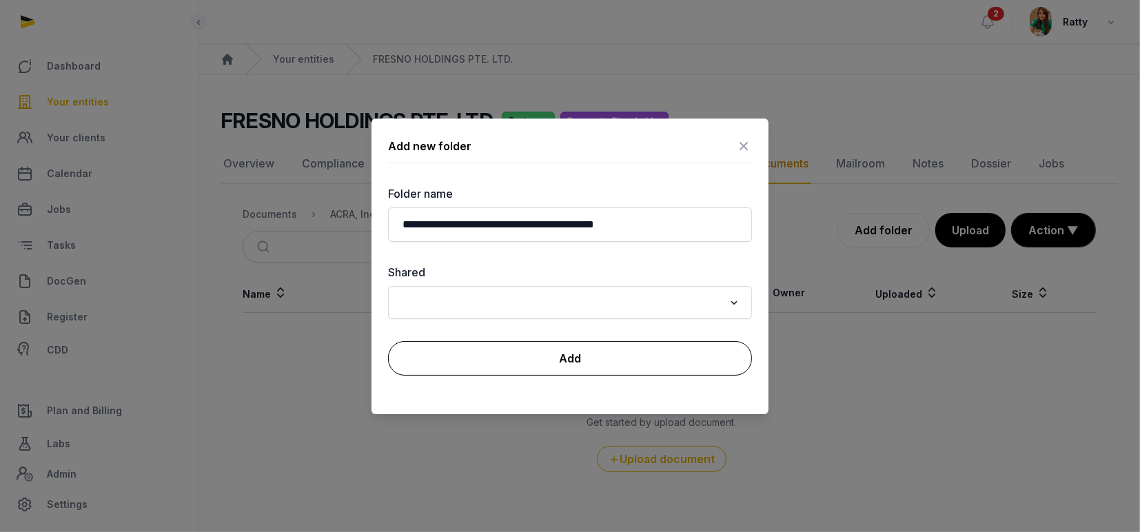
click at [574, 365] on button "Add" at bounding box center [570, 358] width 364 height 34
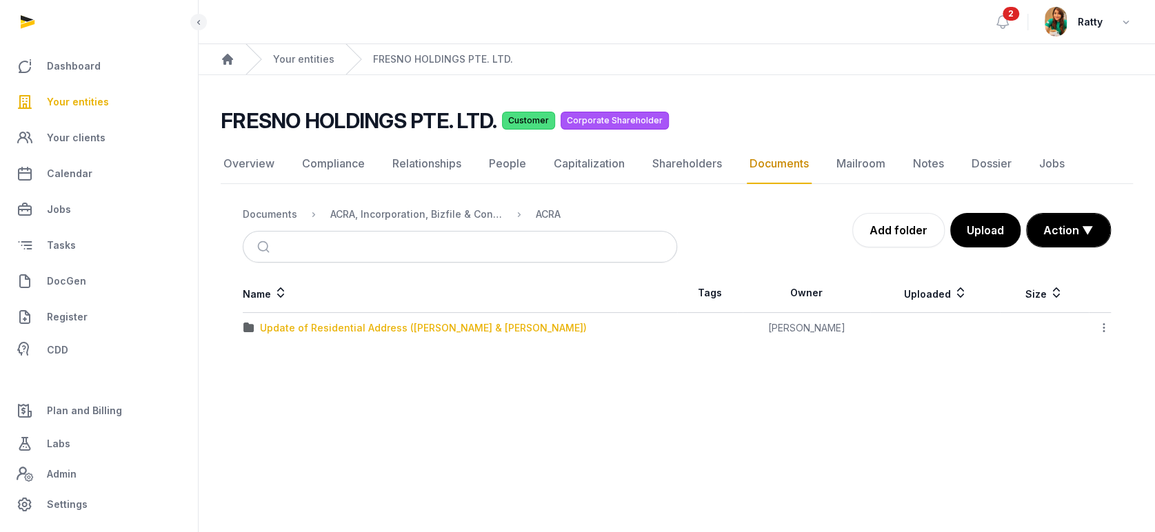
click at [418, 324] on div "Update of Residential Address (Carlos & Maria)" at bounding box center [423, 328] width 327 height 14
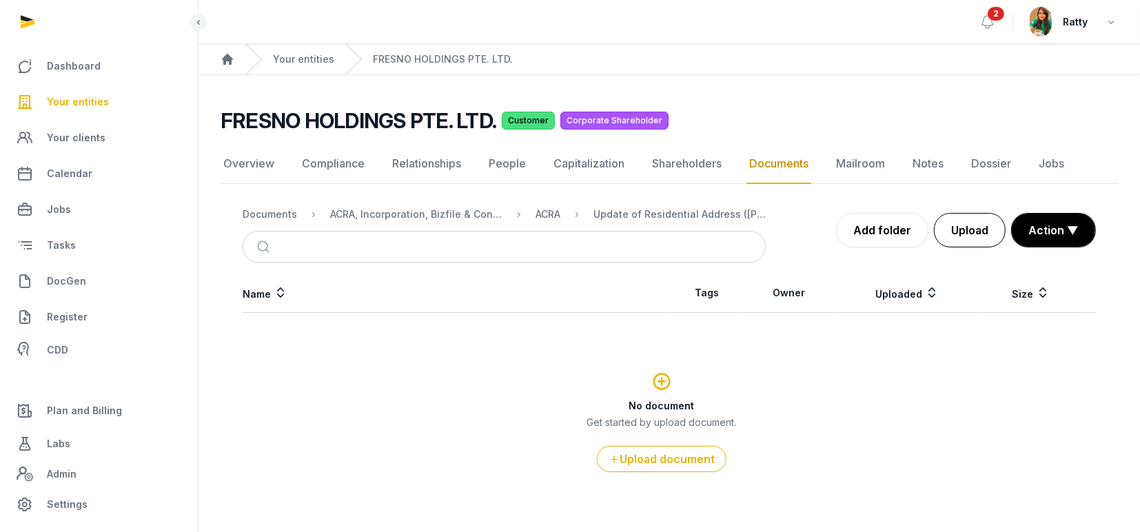
click at [960, 227] on button "Upload" at bounding box center [970, 230] width 72 height 34
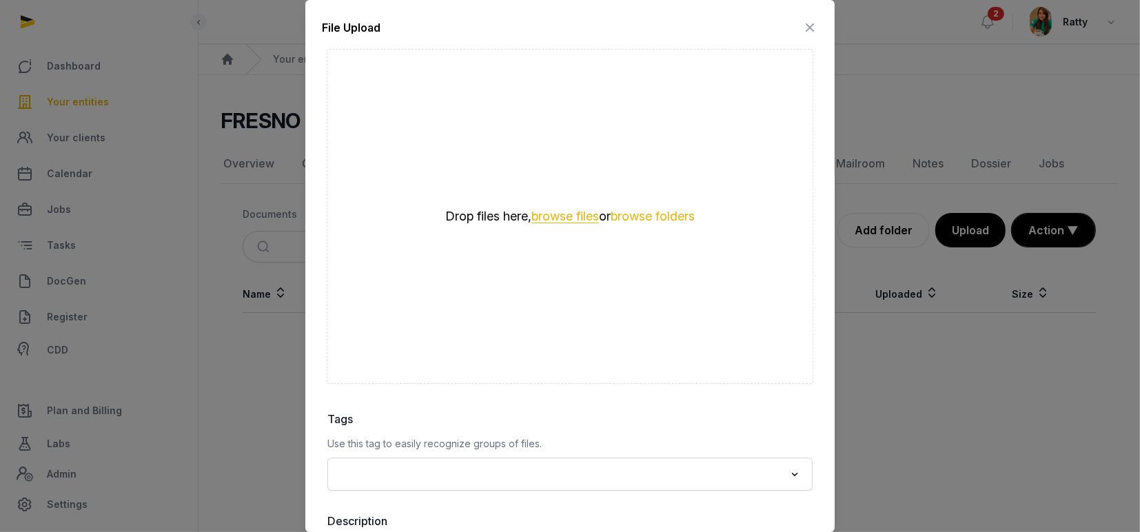
click at [570, 218] on button "browse files" at bounding box center [566, 216] width 68 height 13
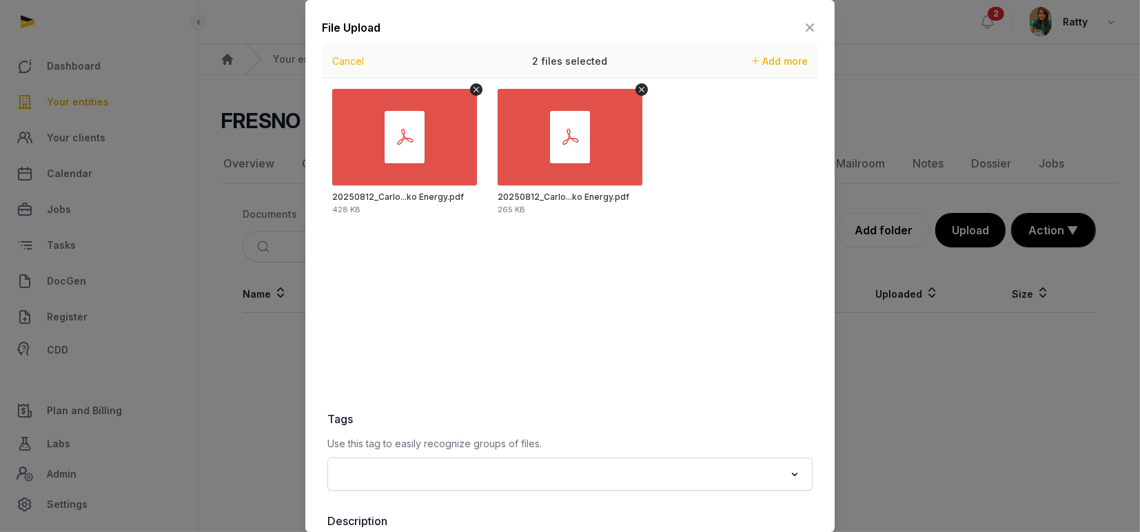
click at [634, 423] on label "Tags" at bounding box center [569, 419] width 485 height 17
click at [603, 445] on p "Use this tag to easily recognize groups of files." at bounding box center [569, 444] width 485 height 17
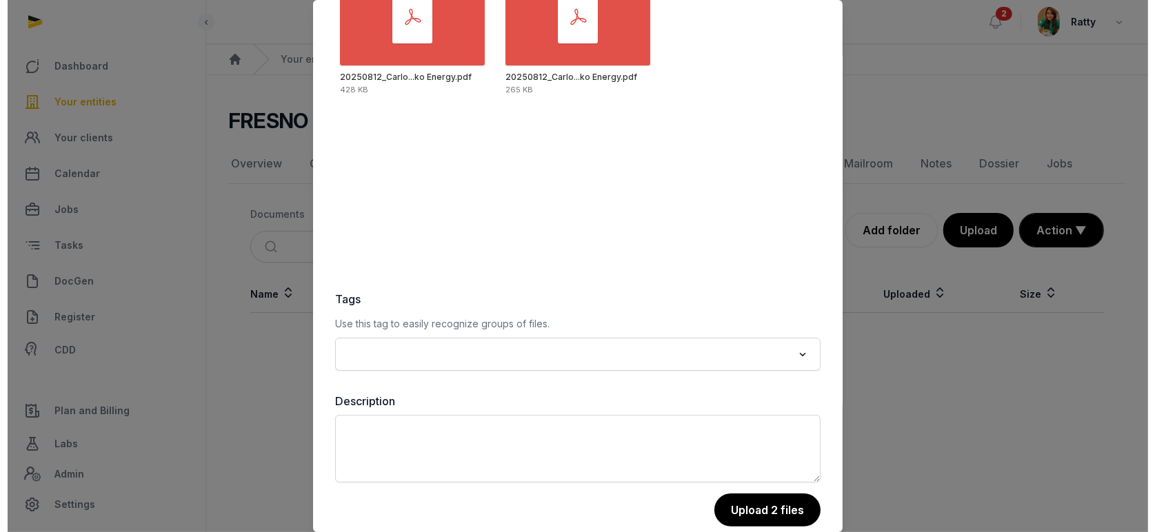
scroll to position [141, 0]
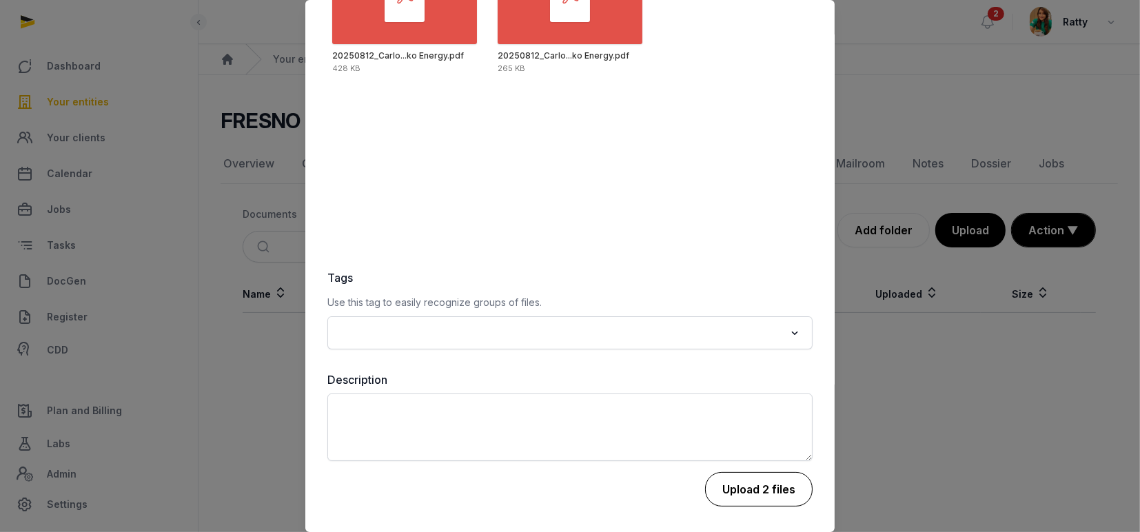
click at [739, 490] on button "Upload 2 files" at bounding box center [759, 489] width 108 height 34
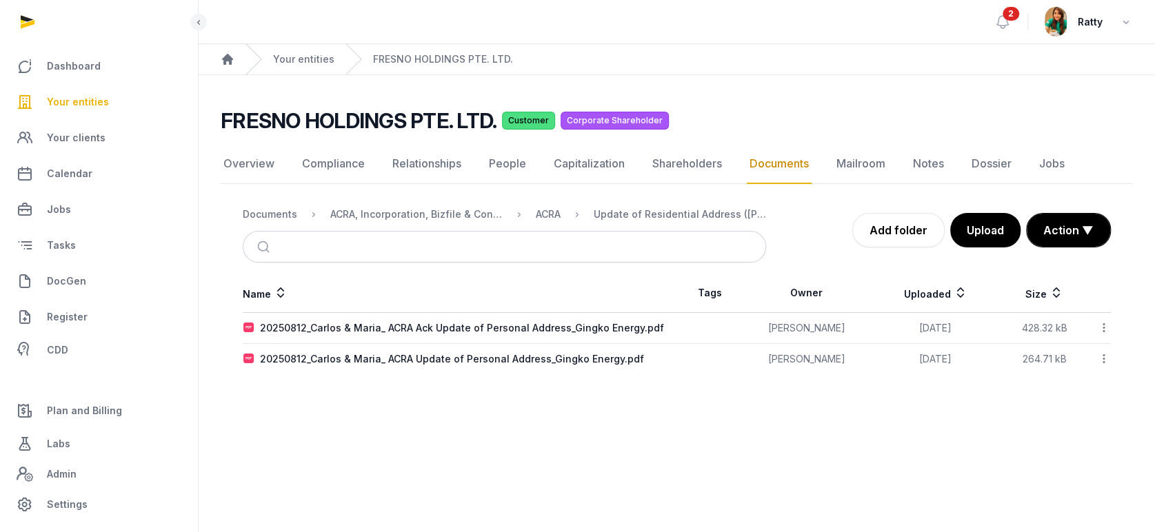
click at [1102, 327] on icon at bounding box center [1104, 328] width 12 height 14
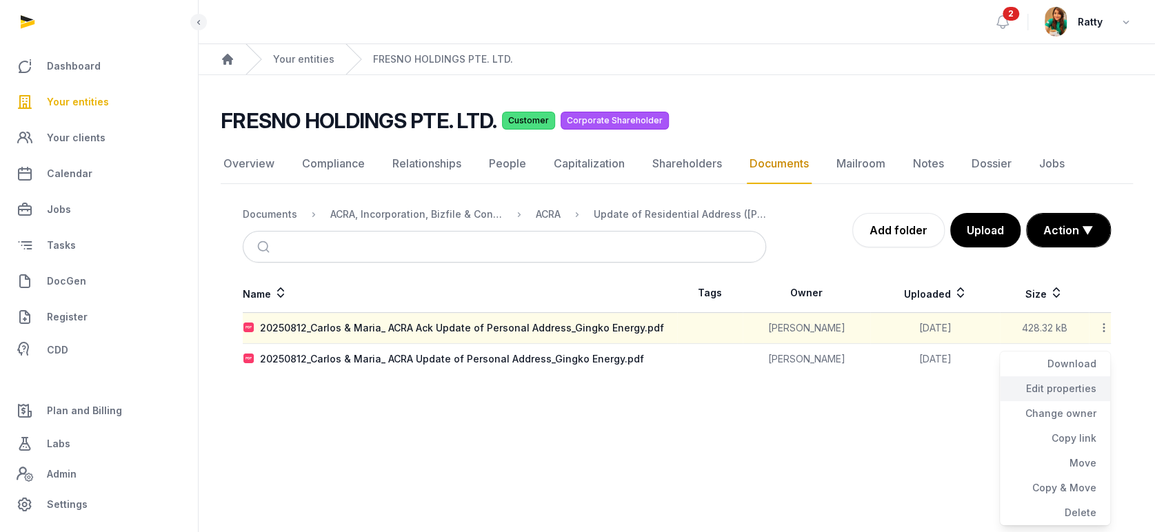
click at [1056, 401] on div "Edit properties" at bounding box center [1055, 413] width 110 height 25
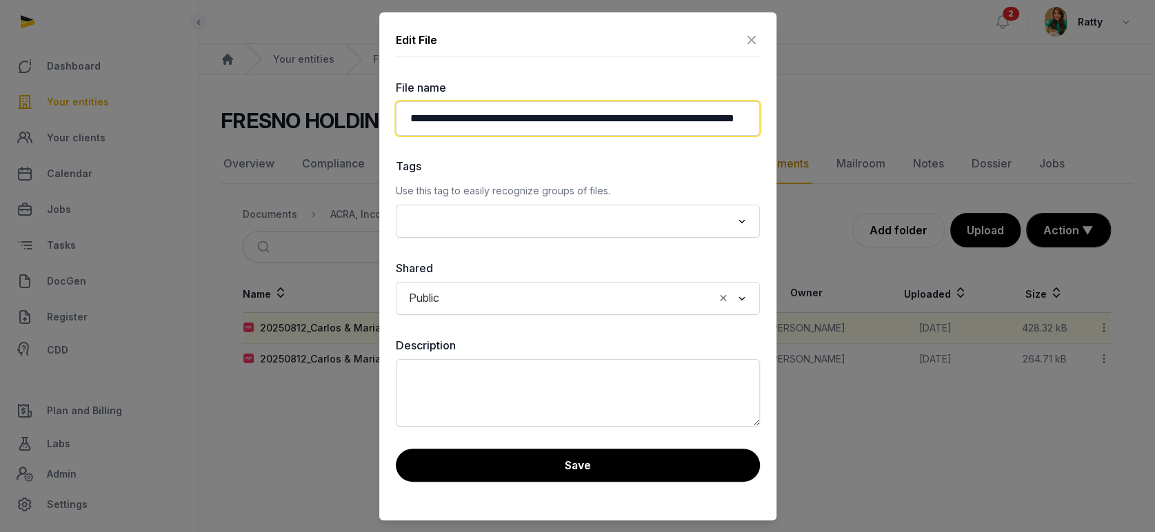
scroll to position [0, 105]
drag, startPoint x: 760, startPoint y: 124, endPoint x: 783, endPoint y: 128, distance: 23.8
click at [794, 128] on div "**********" at bounding box center [577, 266] width 1155 height 532
click at [651, 114] on input "**********" at bounding box center [578, 118] width 364 height 34
drag, startPoint x: 651, startPoint y: 114, endPoint x: 725, endPoint y: 117, distance: 73.8
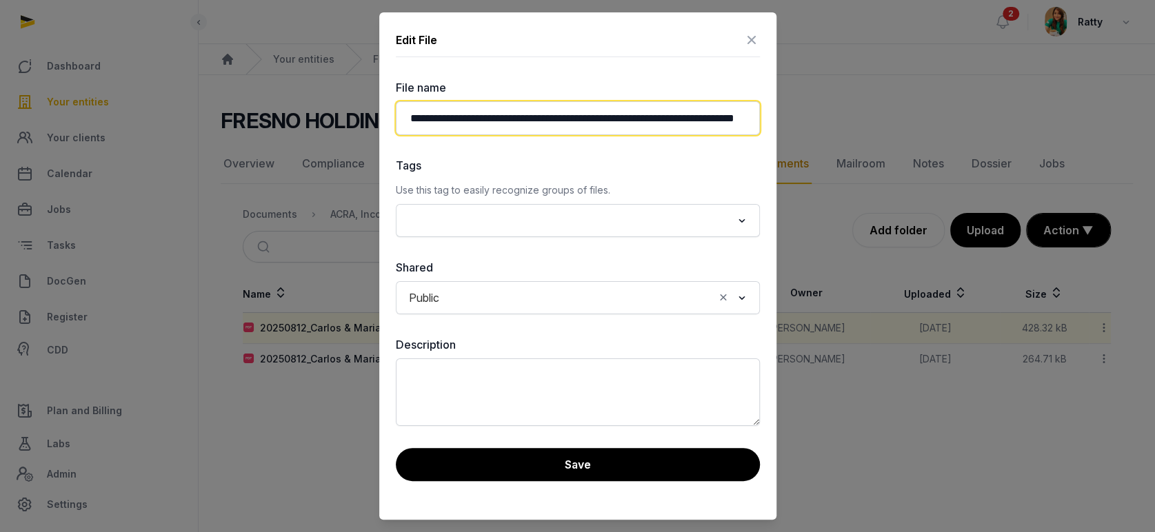
click at [725, 117] on input "**********" at bounding box center [578, 118] width 364 height 34
click at [856, 149] on div "**********" at bounding box center [577, 266] width 1155 height 532
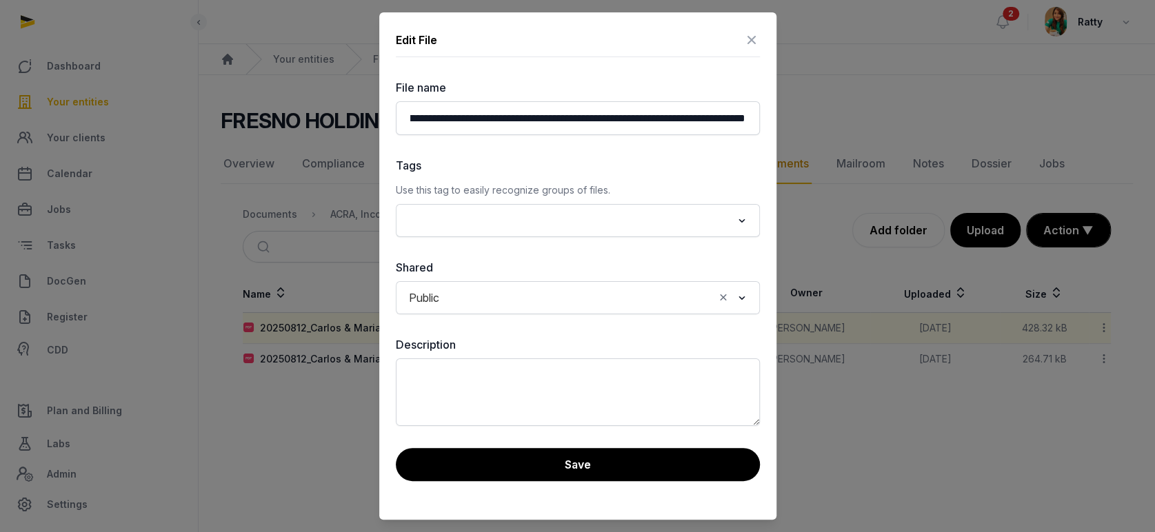
click at [648, 168] on label "Tags" at bounding box center [578, 165] width 364 height 17
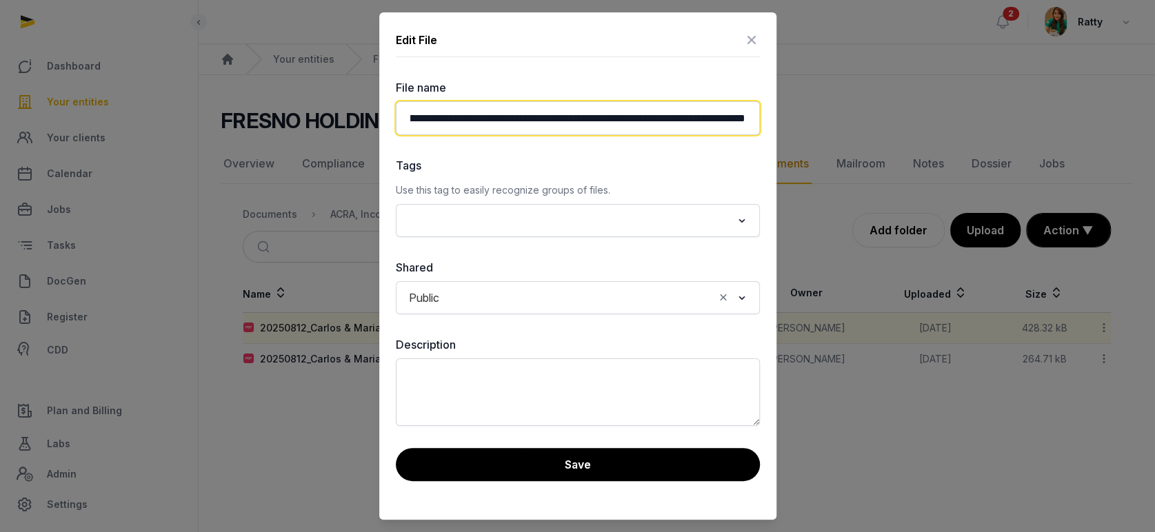
drag, startPoint x: 667, startPoint y: 124, endPoint x: 837, endPoint y: 122, distance: 170.3
click at [837, 122] on div "**********" at bounding box center [577, 266] width 1155 height 532
click at [652, 121] on input "**********" at bounding box center [578, 118] width 364 height 34
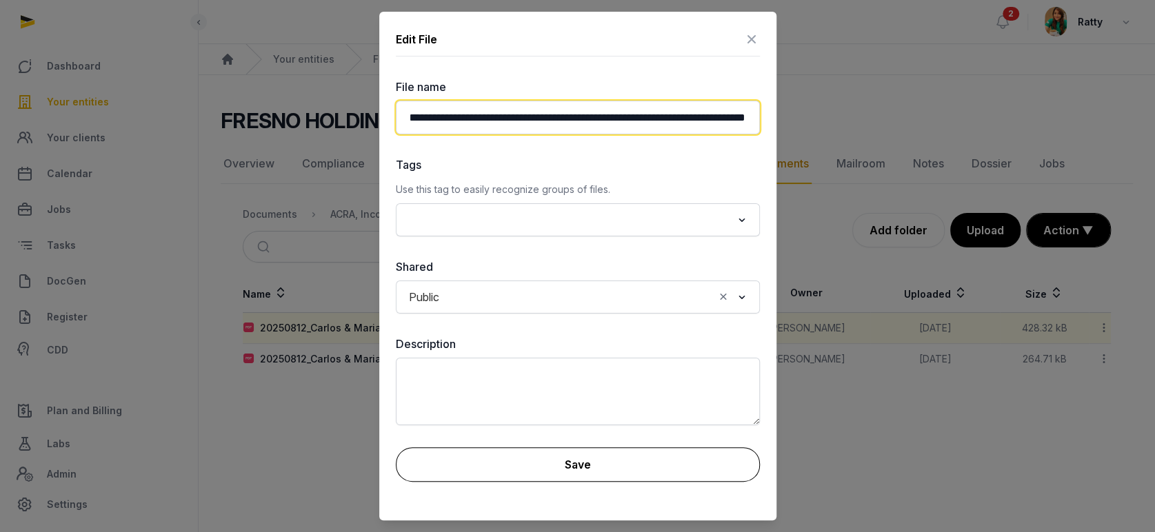
type input "**********"
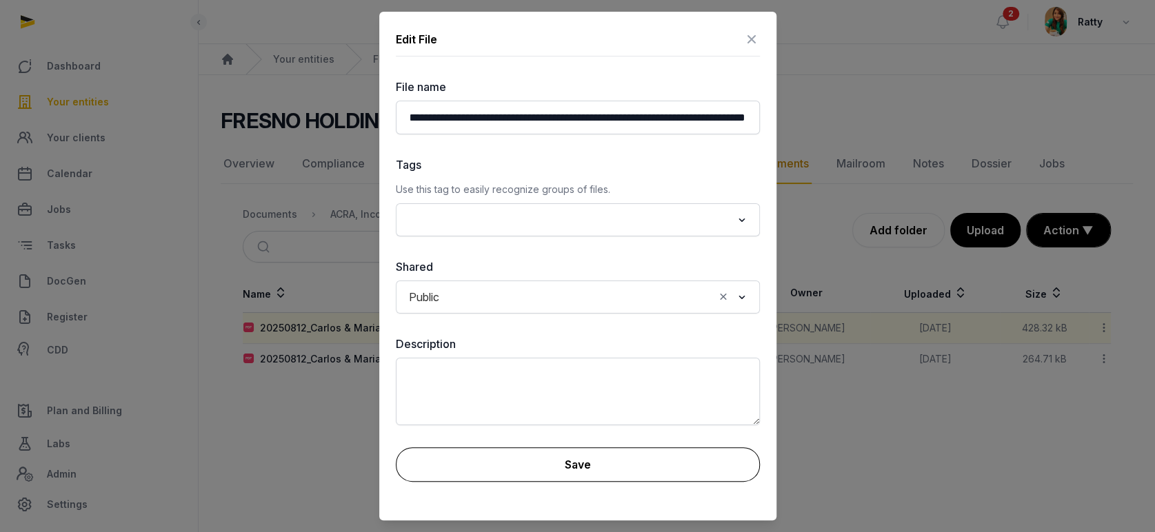
click at [564, 461] on button "Save" at bounding box center [578, 464] width 364 height 34
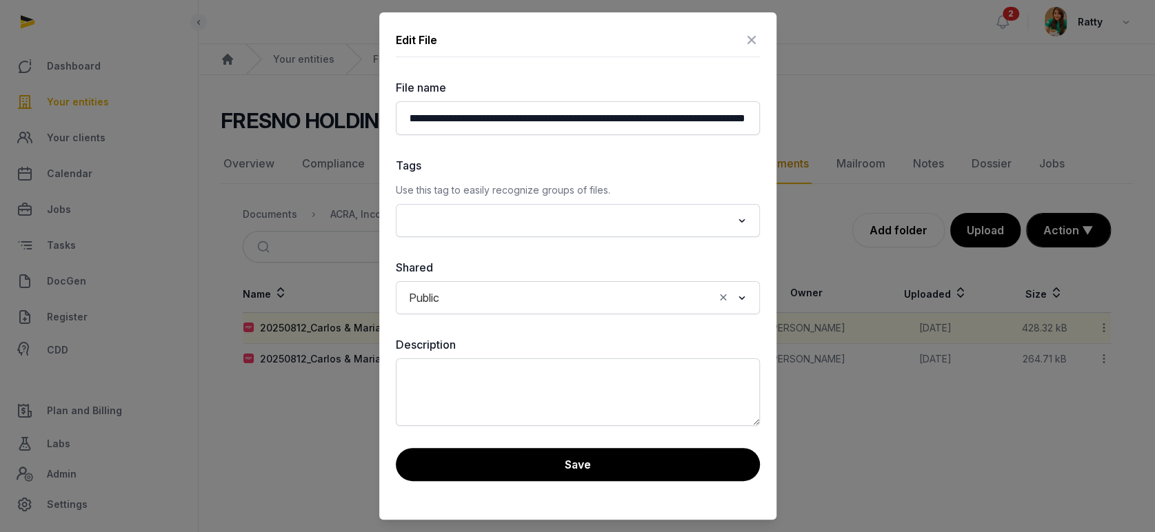
scroll to position [0, 0]
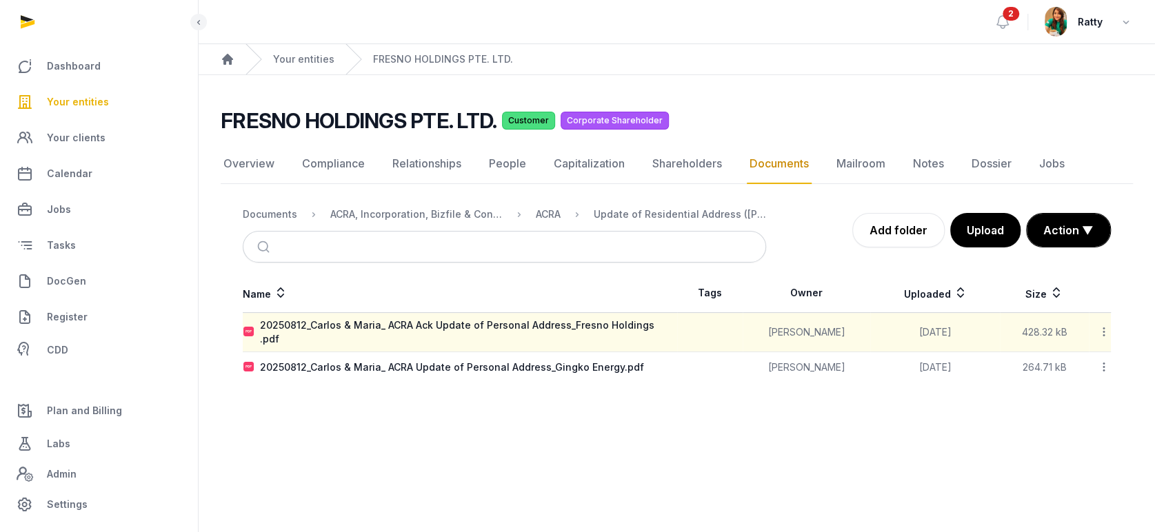
click at [1105, 360] on icon at bounding box center [1104, 367] width 12 height 14
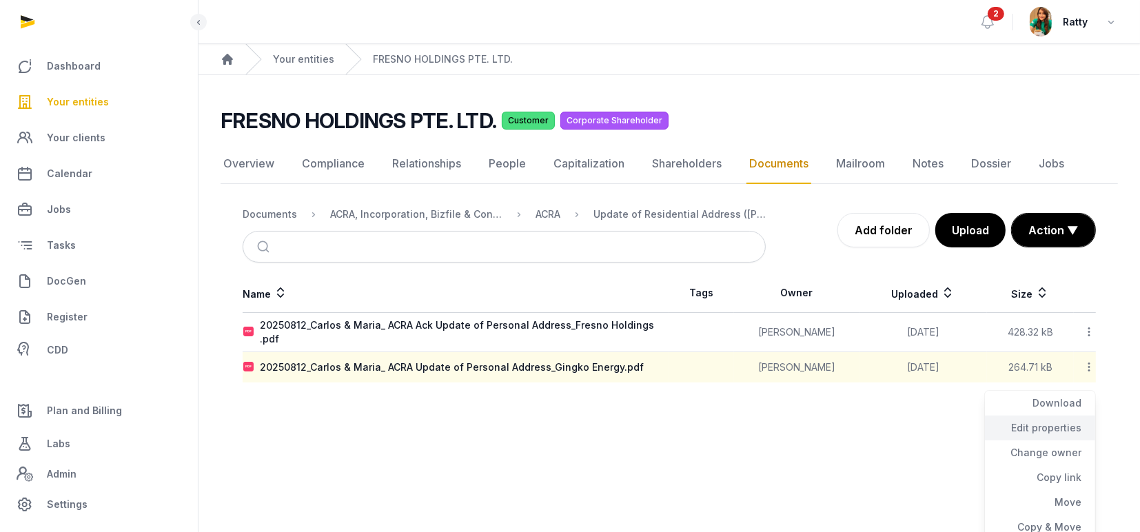
click at [1054, 441] on div "Edit properties" at bounding box center [1040, 453] width 110 height 25
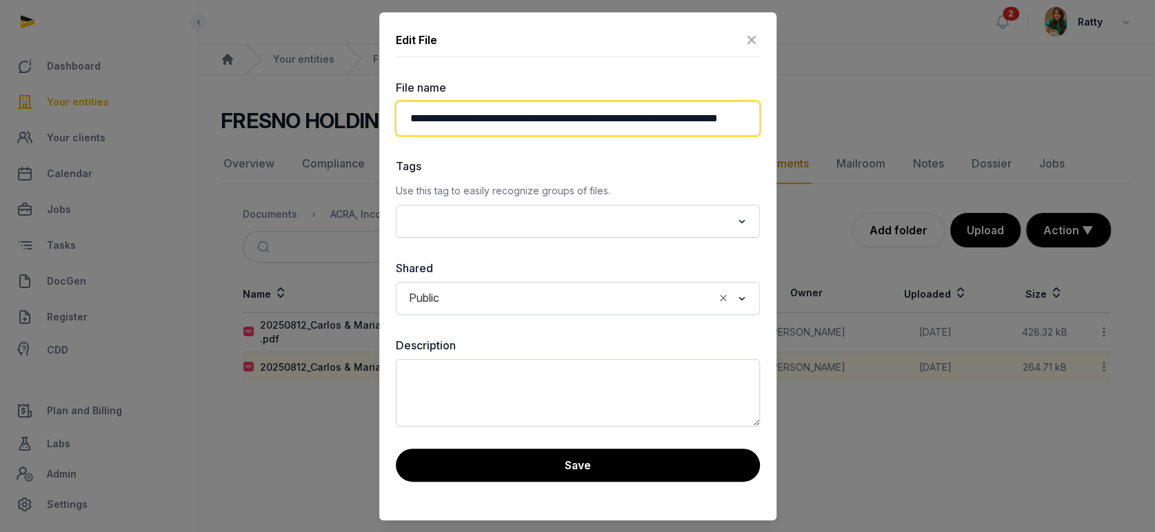
scroll to position [0, 83]
drag, startPoint x: 722, startPoint y: 123, endPoint x: 803, endPoint y: 123, distance: 80.7
click at [803, 123] on div "**********" at bounding box center [577, 266] width 1155 height 532
click at [682, 117] on input "**********" at bounding box center [578, 118] width 364 height 34
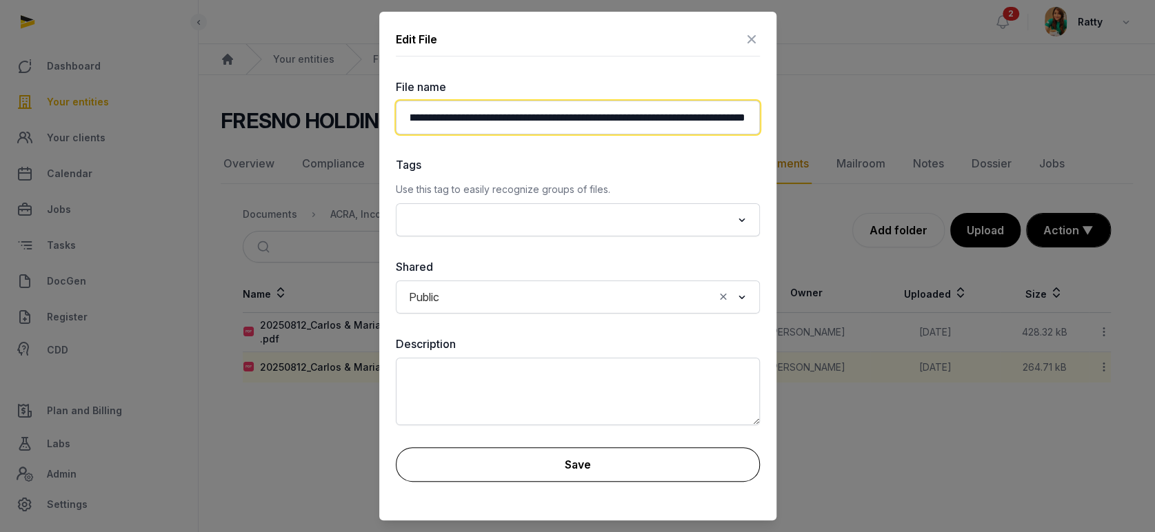
type input "**********"
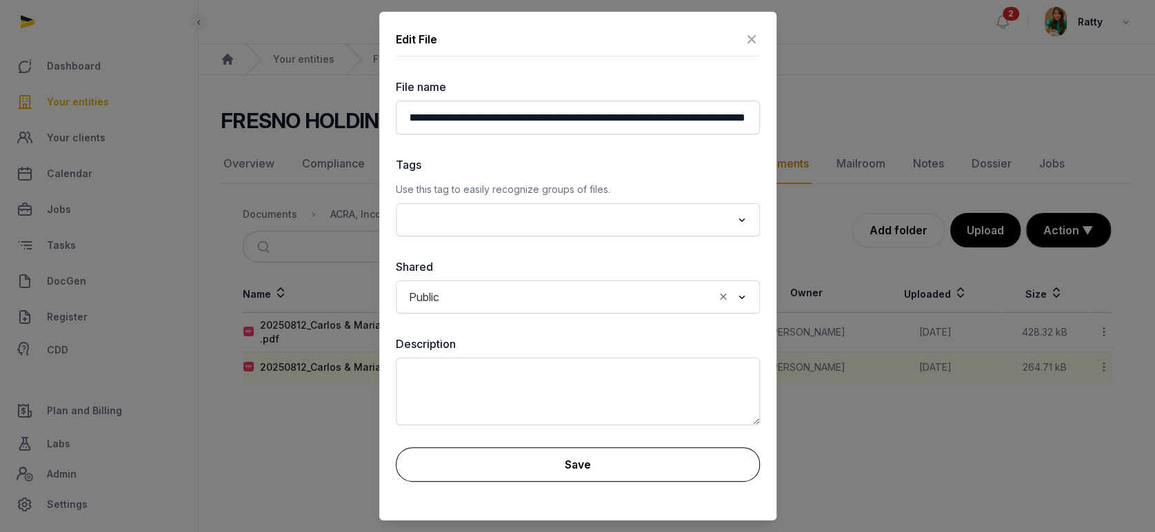
click at [591, 461] on button "Save" at bounding box center [578, 464] width 364 height 34
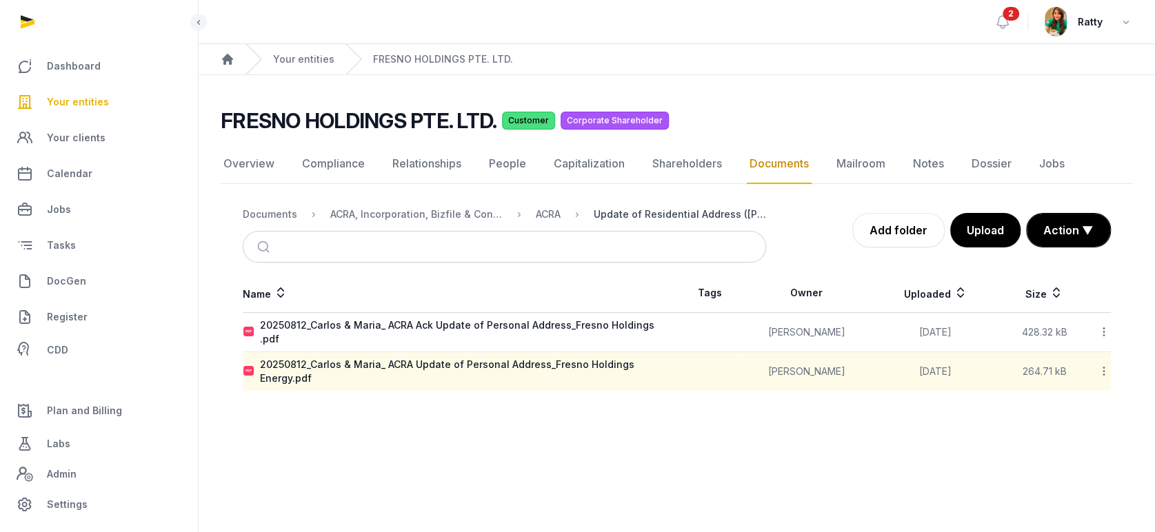
click at [638, 208] on div "Update of Residential Address (Carlos & Maria)" at bounding box center [680, 215] width 172 height 14
click at [558, 212] on div "ACRA" at bounding box center [548, 215] width 25 height 14
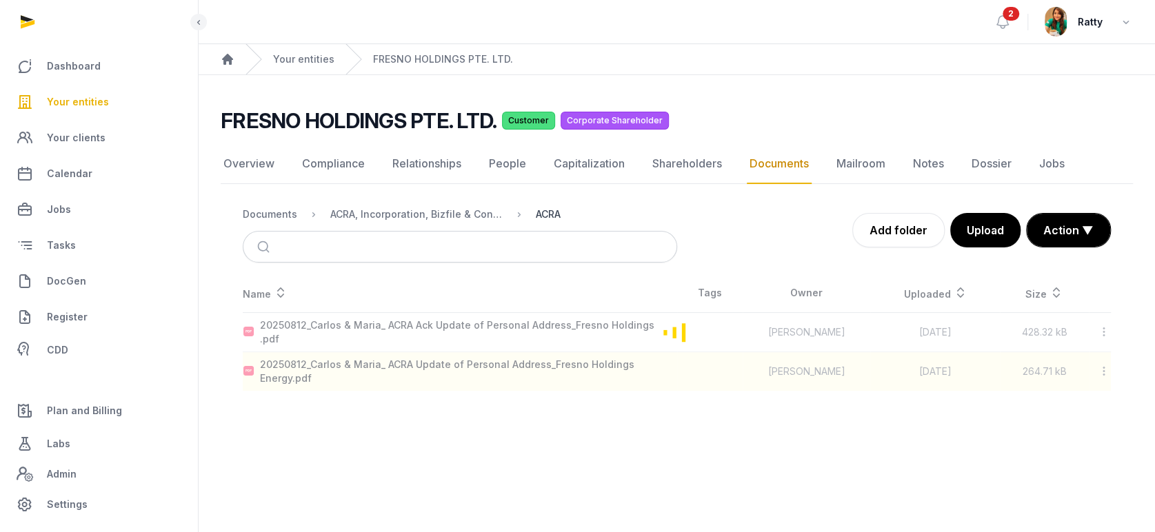
click at [558, 212] on div "ACRA" at bounding box center [548, 215] width 25 height 14
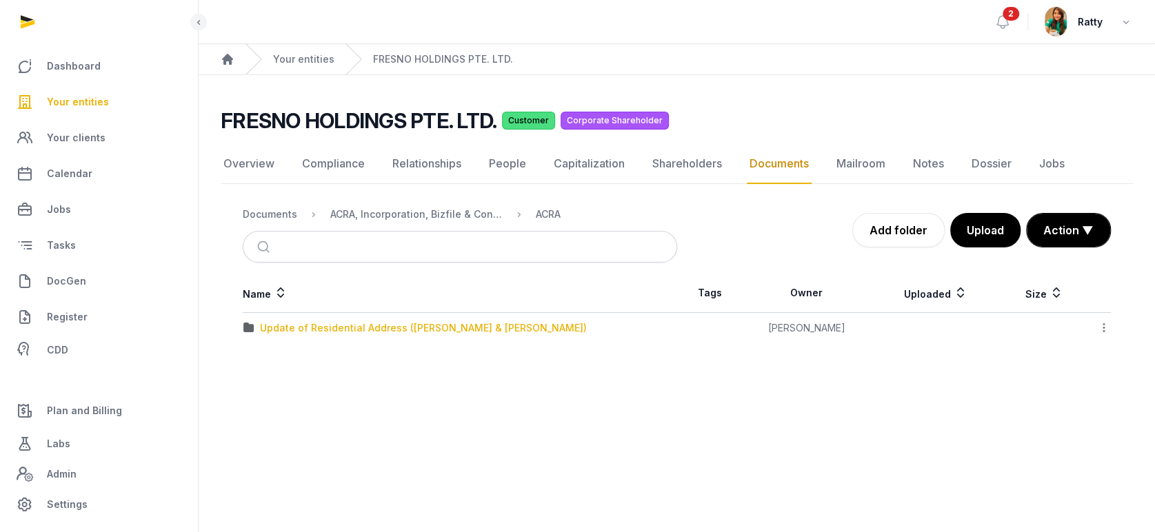
click at [347, 324] on div "Update of Residential Address (Carlos & Maria)" at bounding box center [423, 328] width 327 height 14
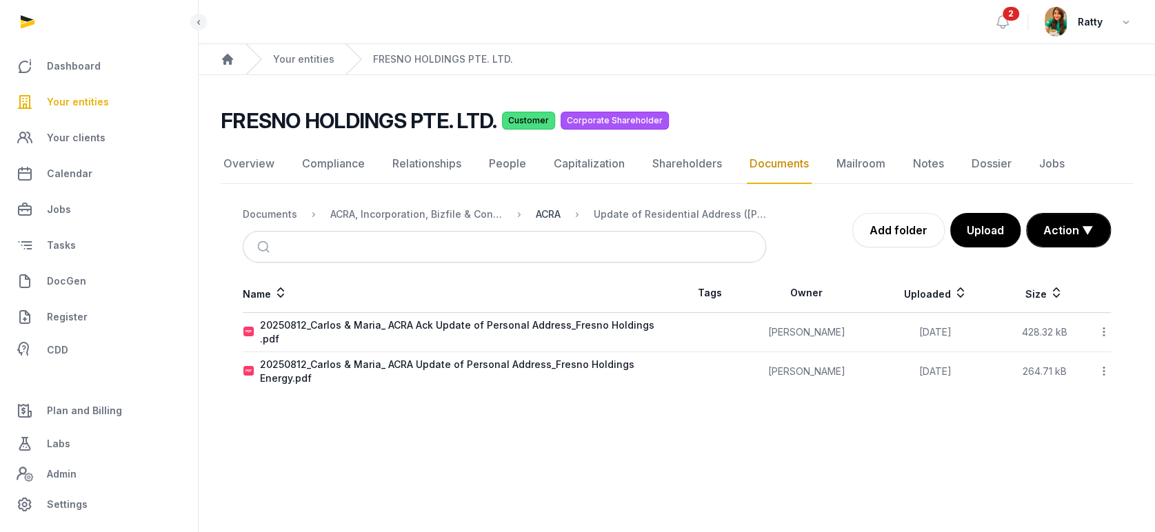
click at [552, 211] on div "ACRA" at bounding box center [548, 215] width 25 height 14
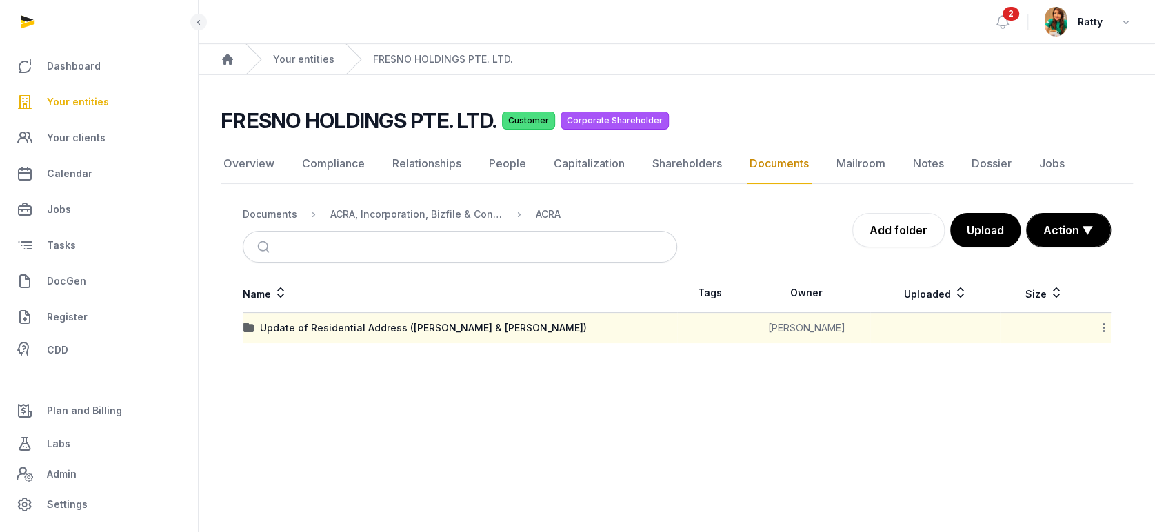
click at [1102, 323] on icon at bounding box center [1104, 328] width 12 height 14
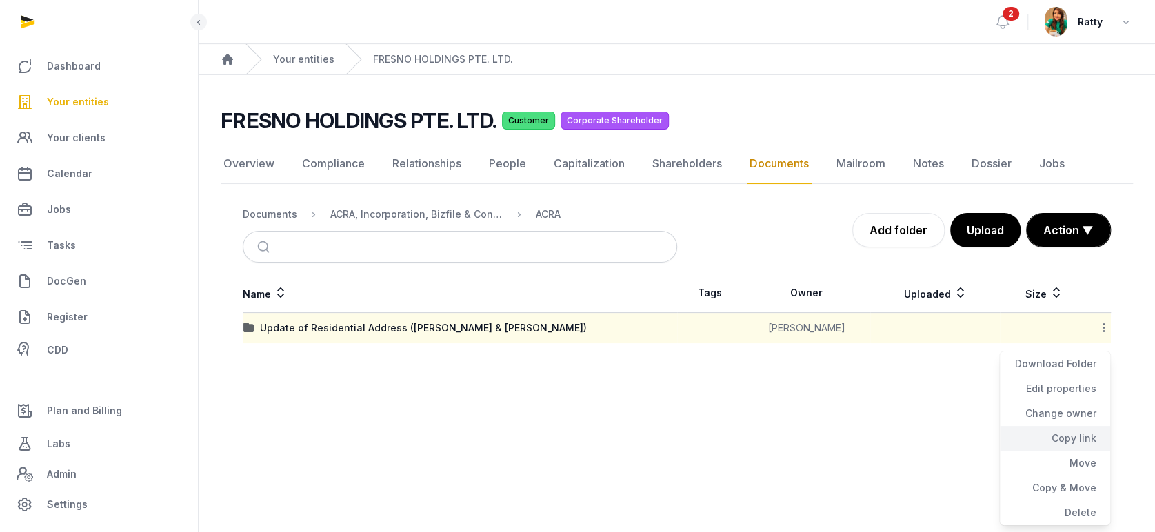
click at [1092, 451] on div "Copy link" at bounding box center [1055, 463] width 110 height 25
